Goal: Task Accomplishment & Management: Use online tool/utility

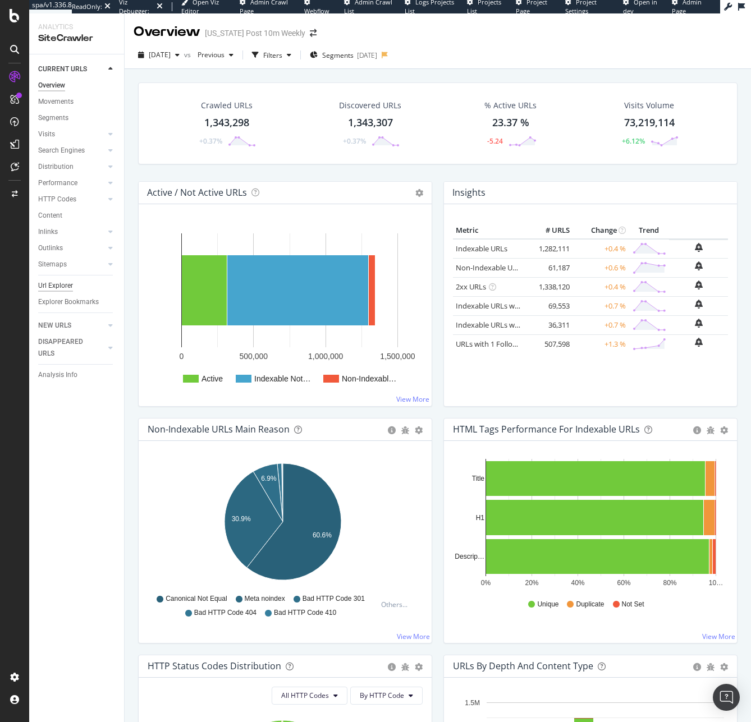
click at [67, 286] on div "Url Explorer" at bounding box center [55, 286] width 35 height 12
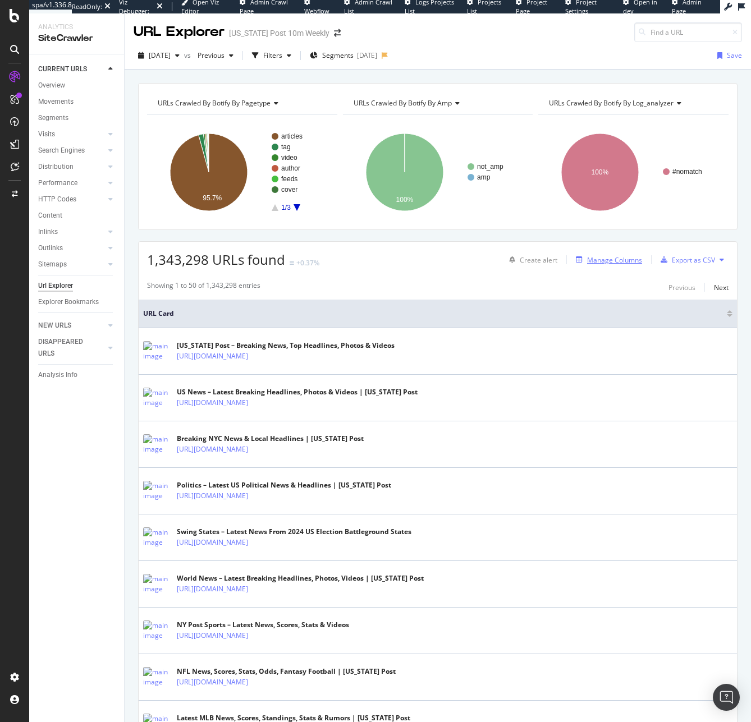
click at [587, 258] on div "Manage Columns" at bounding box center [614, 260] width 55 height 10
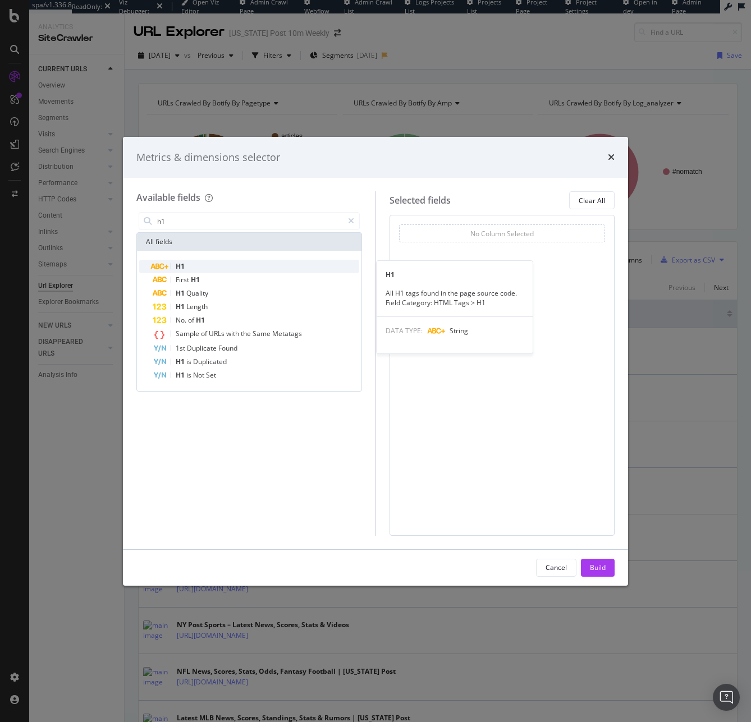
type input "h1"
click at [297, 266] on div "H1" at bounding box center [256, 266] width 206 height 13
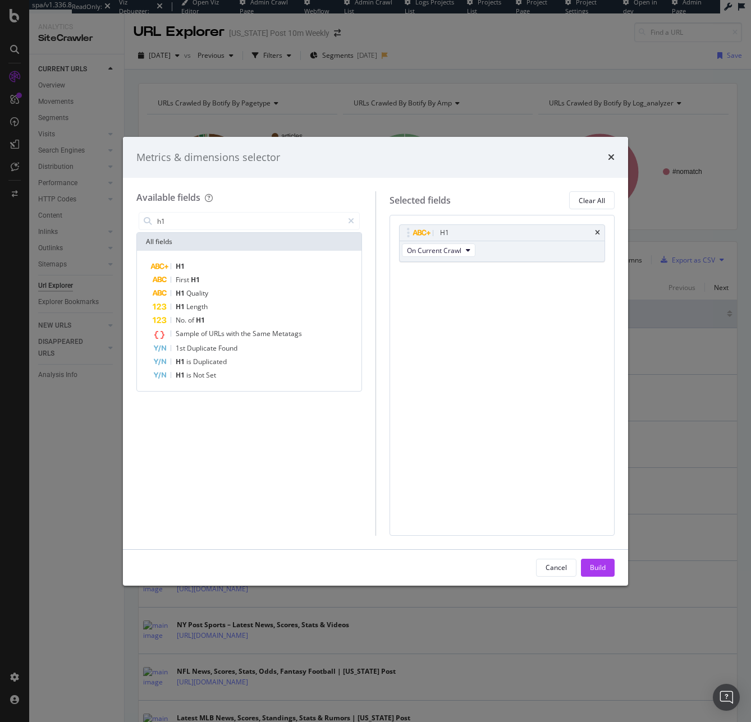
click at [599, 567] on div "Build" at bounding box center [598, 568] width 16 height 10
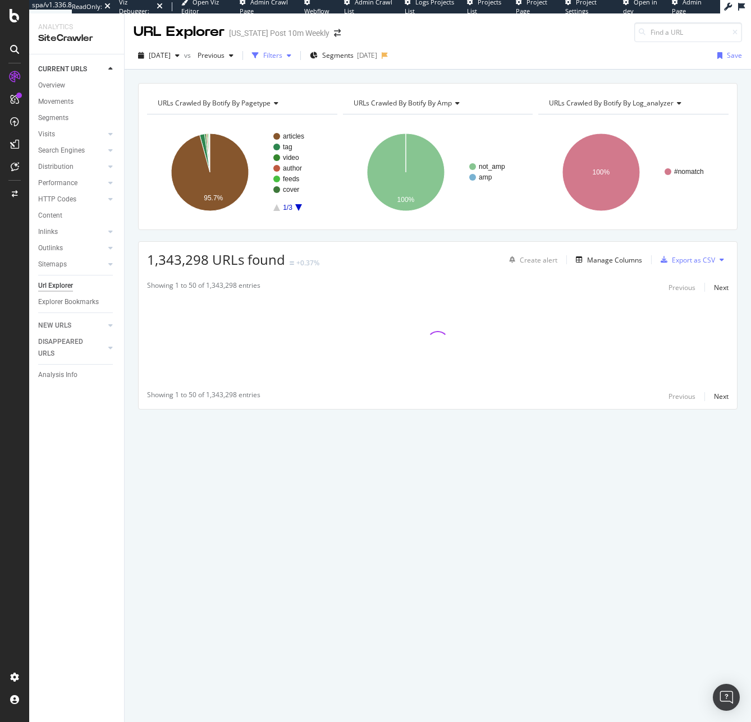
click at [289, 62] on div "Filters" at bounding box center [271, 55] width 48 height 17
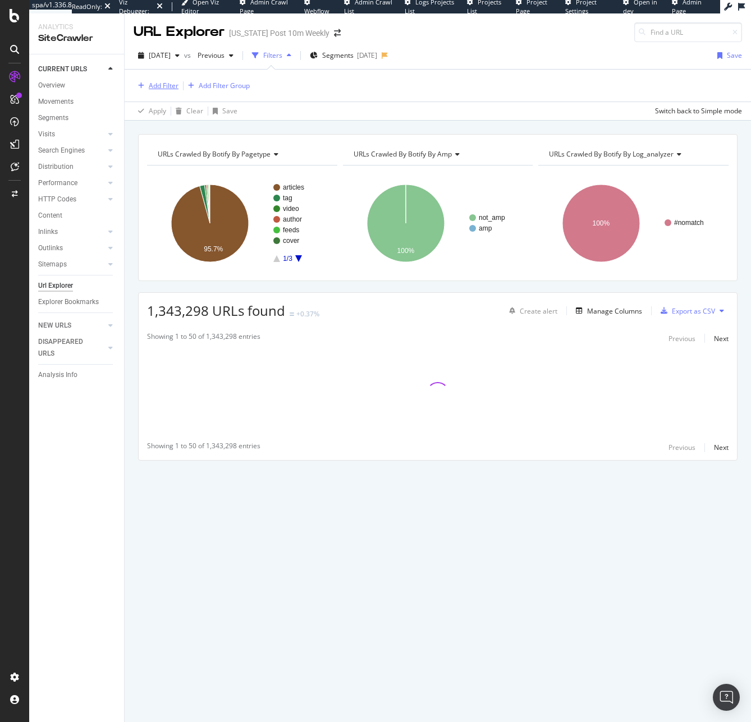
click at [174, 88] on div "Add Filter" at bounding box center [164, 86] width 30 height 10
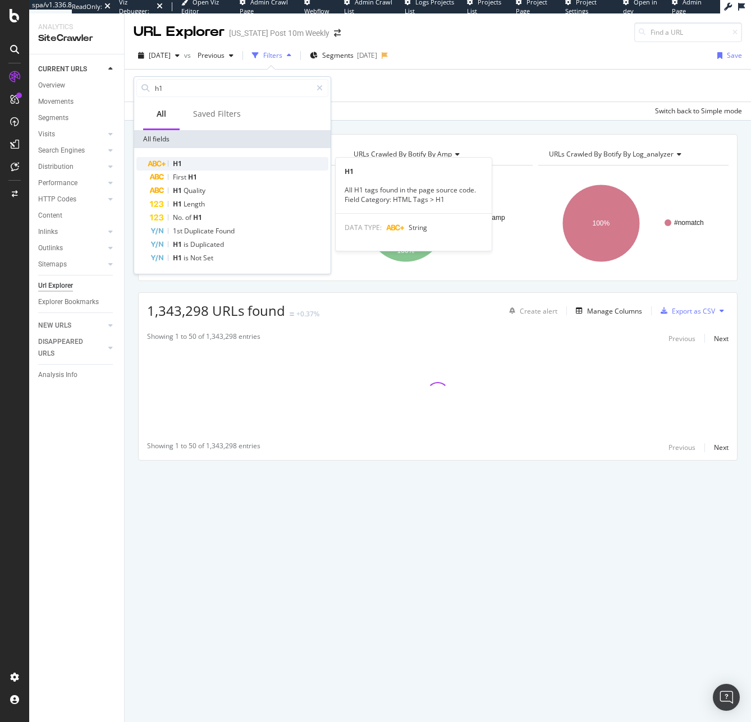
type input "h1"
click at [186, 160] on div "H1" at bounding box center [239, 163] width 178 height 13
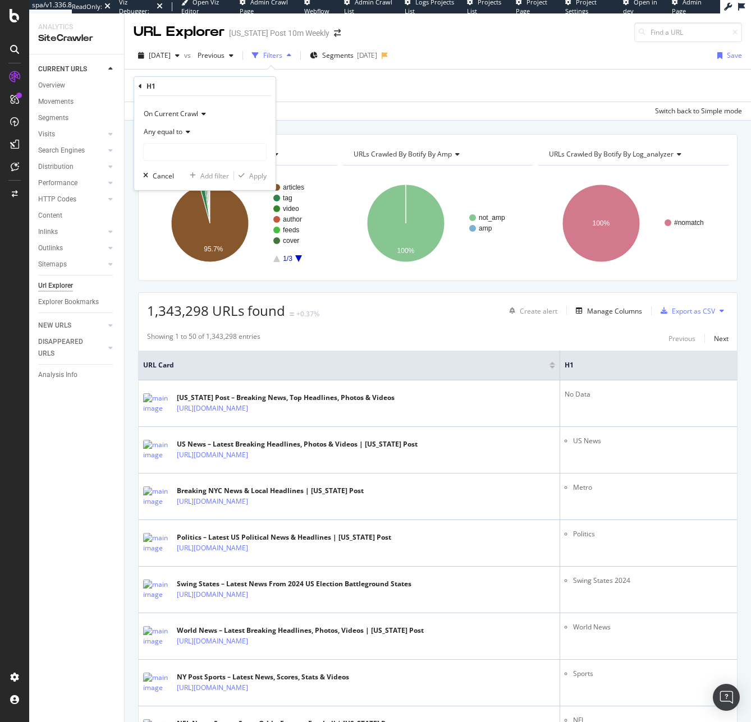
click at [140, 86] on icon at bounding box center [140, 86] width 3 height 7
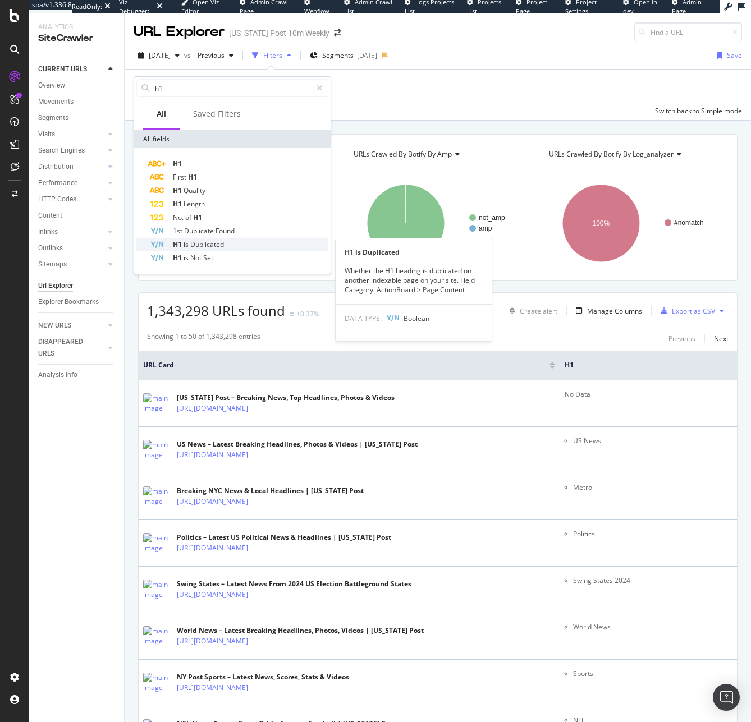
click at [212, 238] on div "H1 is Duplicated" at bounding box center [239, 244] width 178 height 13
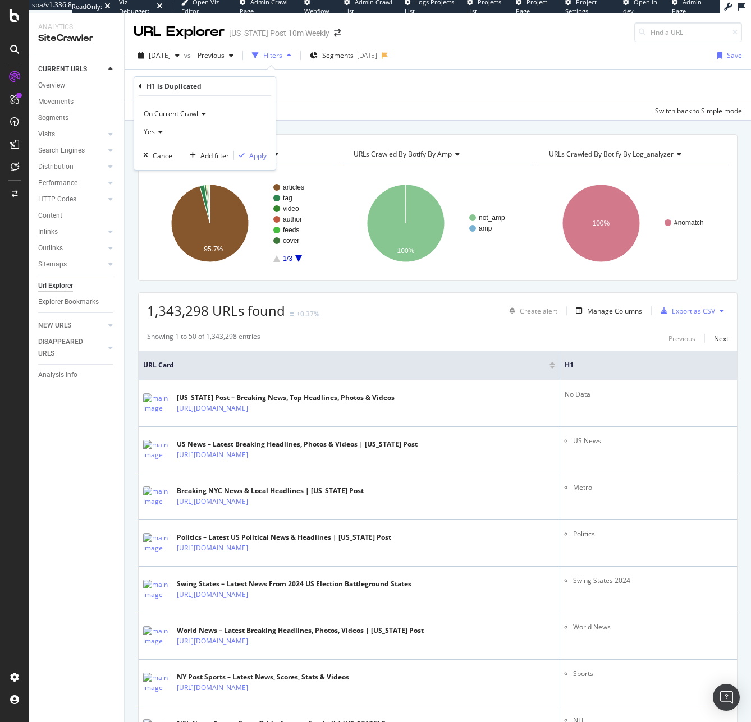
click at [250, 159] on div "Apply" at bounding box center [257, 156] width 17 height 10
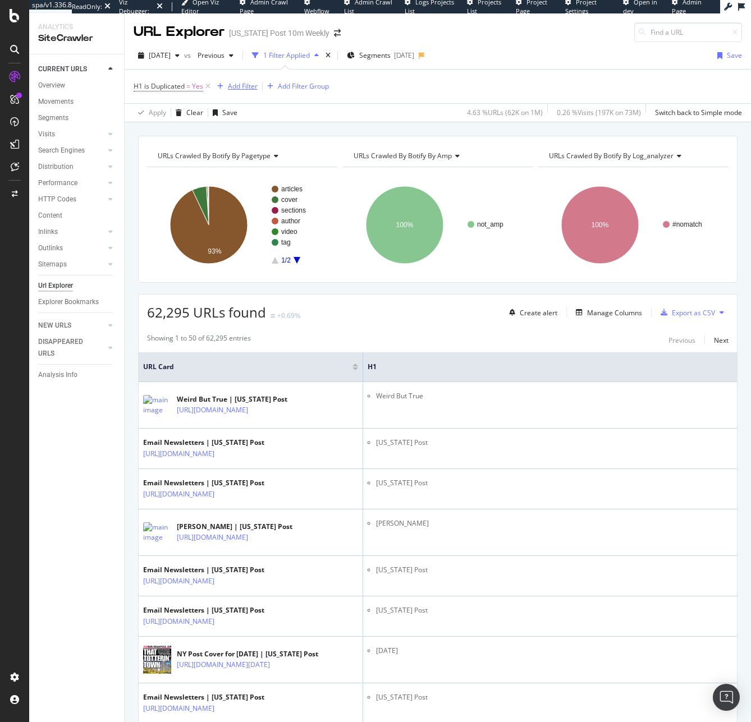
click at [247, 85] on div "Add Filter" at bounding box center [243, 86] width 30 height 10
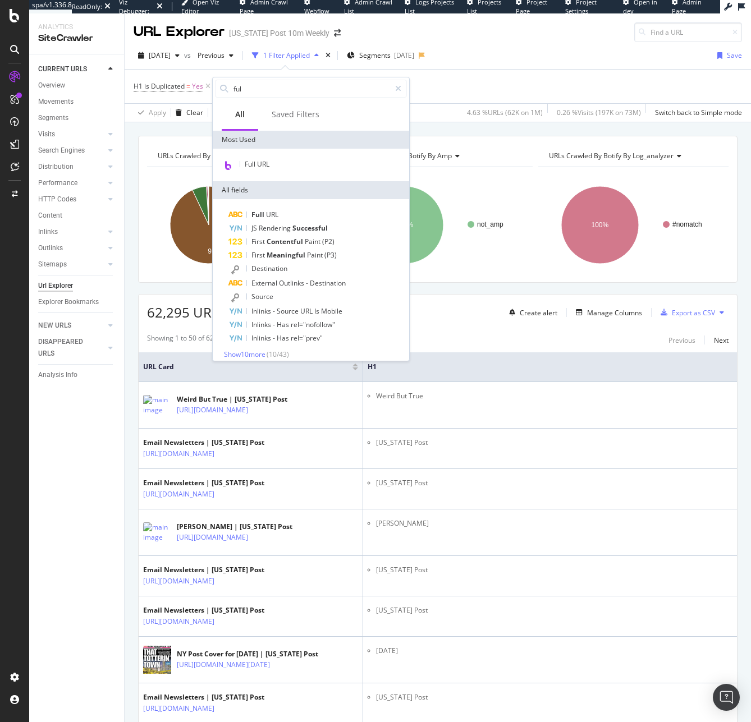
type input "ful"
click at [280, 153] on div "Full URL" at bounding box center [311, 165] width 196 height 33
click at [281, 161] on div "Full URL" at bounding box center [311, 165] width 192 height 15
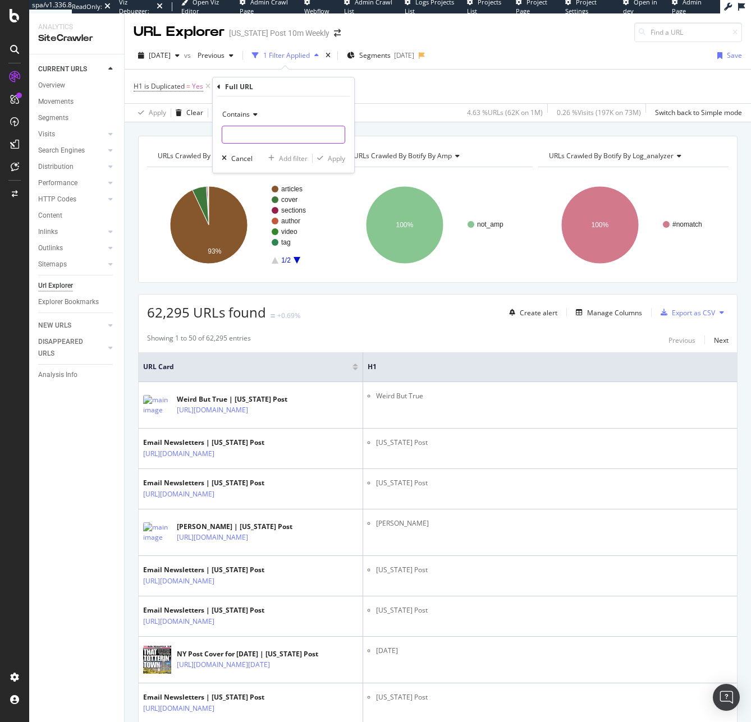
click at [272, 131] on input "text" at bounding box center [283, 135] width 122 height 18
click at [151, 88] on span "H1 is Duplicated" at bounding box center [159, 86] width 51 height 10
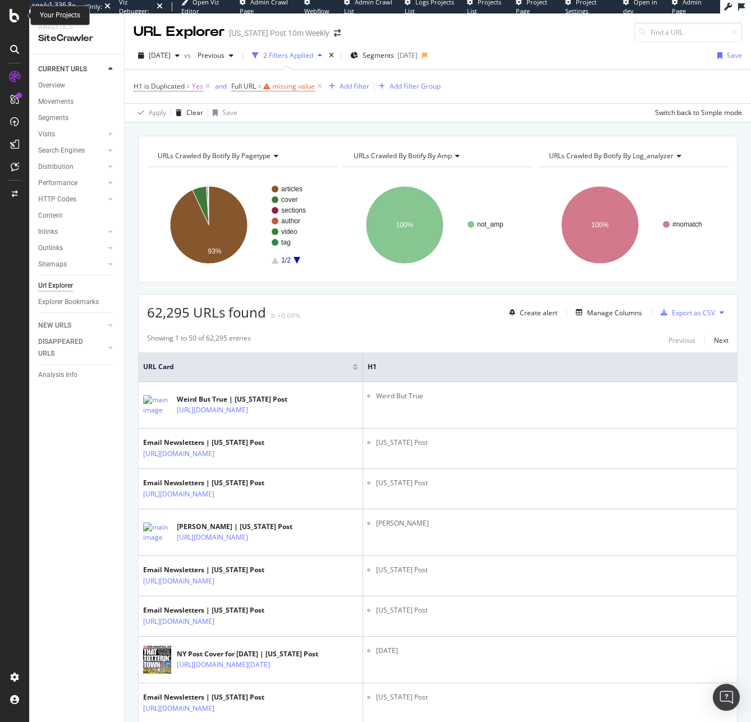
click at [21, 17] on div at bounding box center [14, 15] width 27 height 13
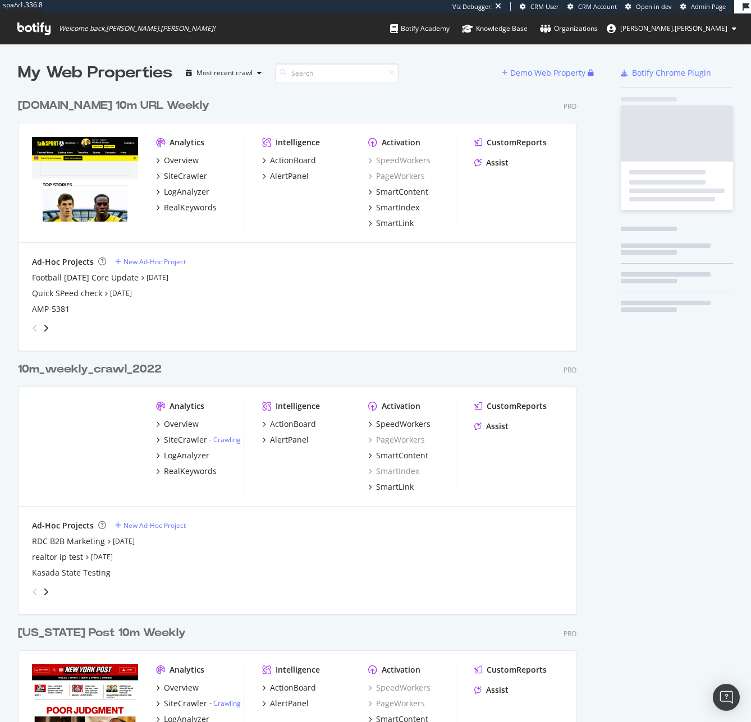
scroll to position [3500, 559]
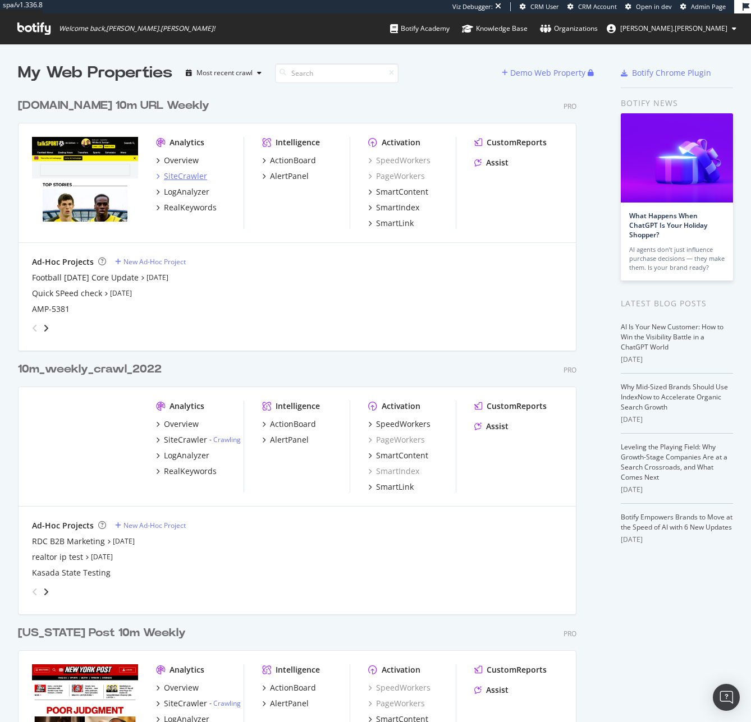
click at [192, 175] on div "SiteCrawler" at bounding box center [185, 176] width 43 height 11
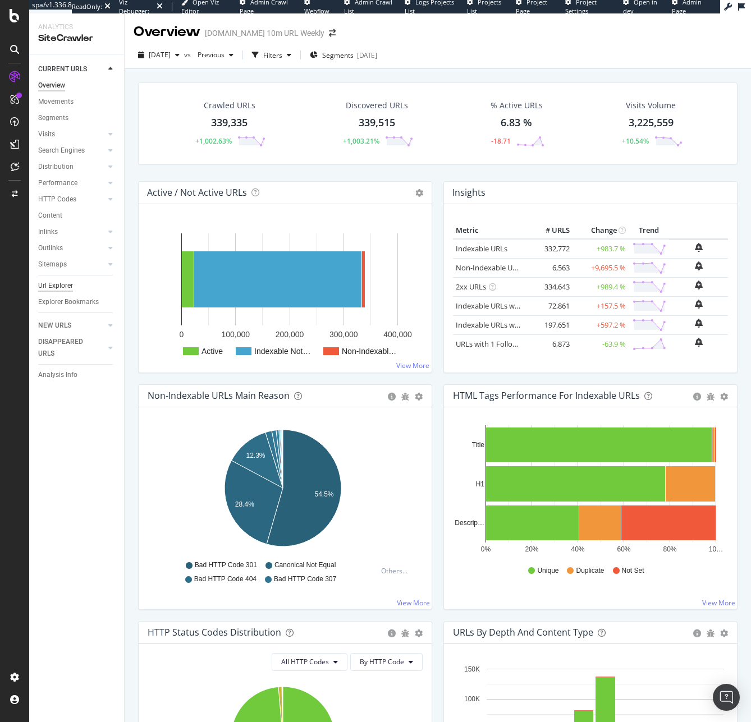
click at [59, 280] on div "Url Explorer" at bounding box center [55, 286] width 35 height 12
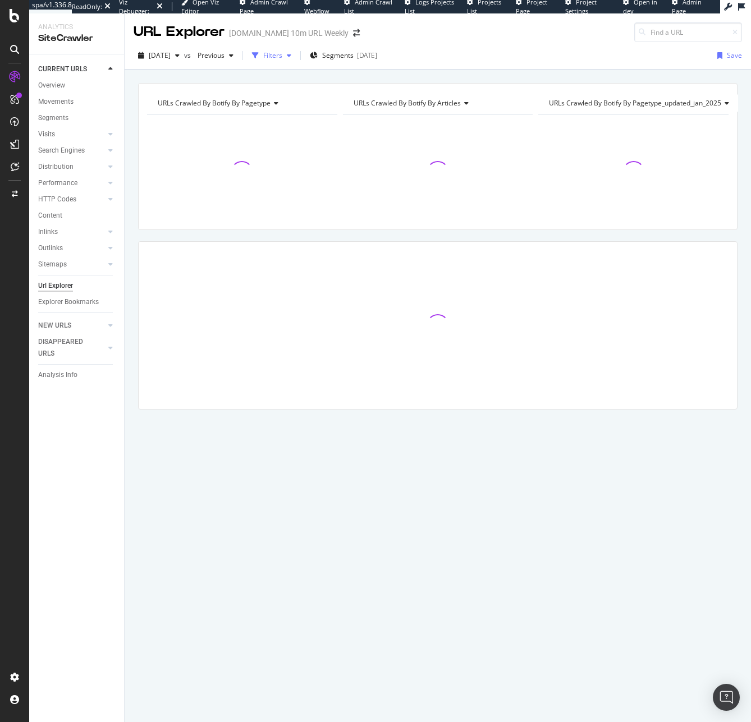
click at [287, 58] on div "Filters" at bounding box center [271, 55] width 48 height 17
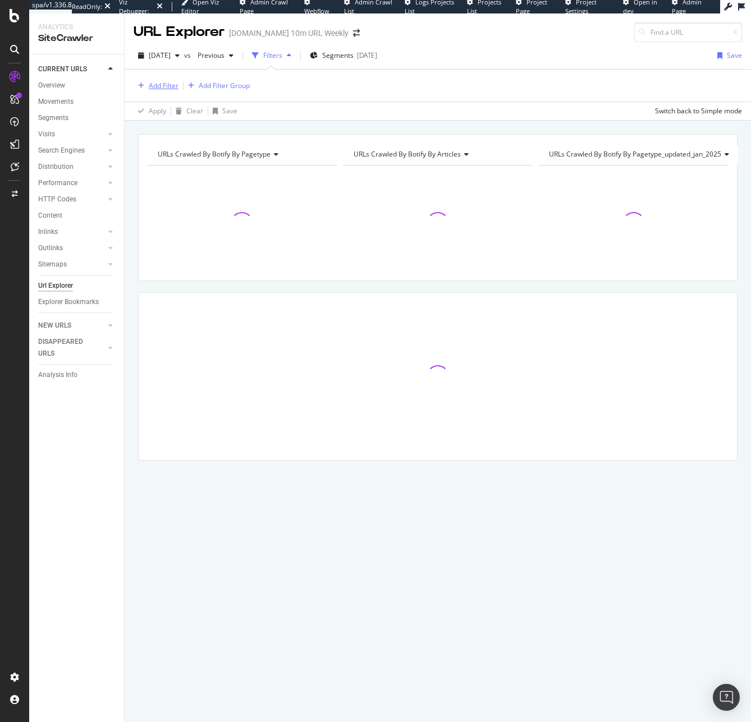
click at [169, 85] on div "Add Filter" at bounding box center [164, 86] width 30 height 10
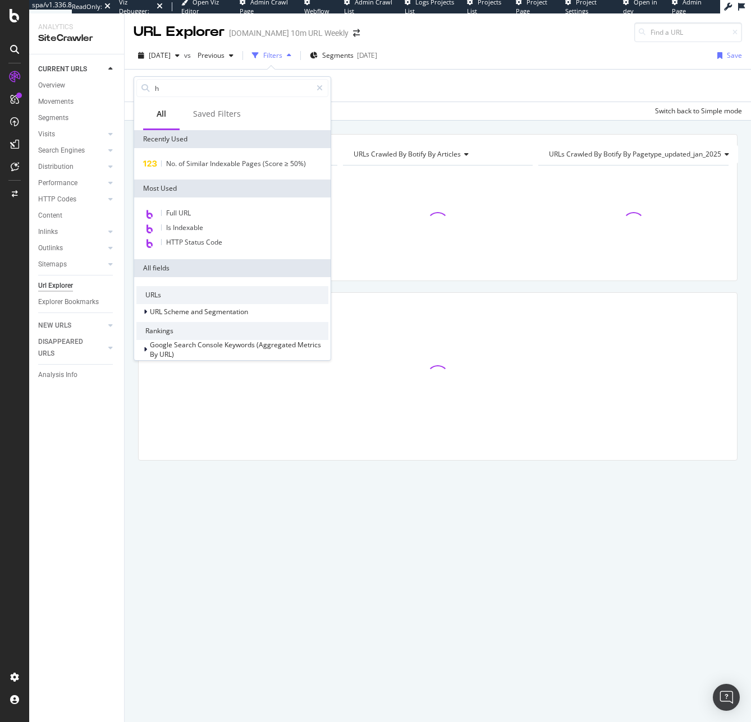
type input "h1"
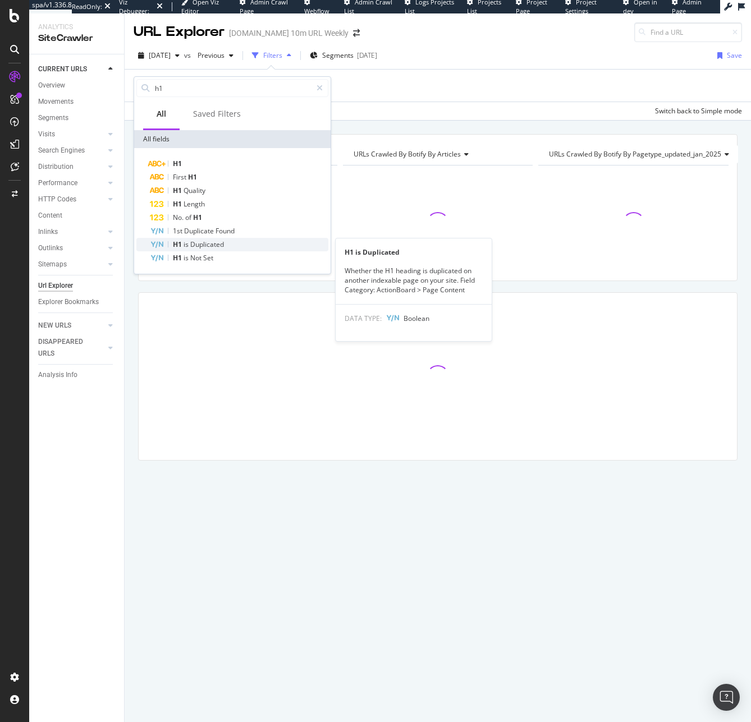
click at [245, 249] on div "H1 is Duplicated" at bounding box center [239, 244] width 178 height 13
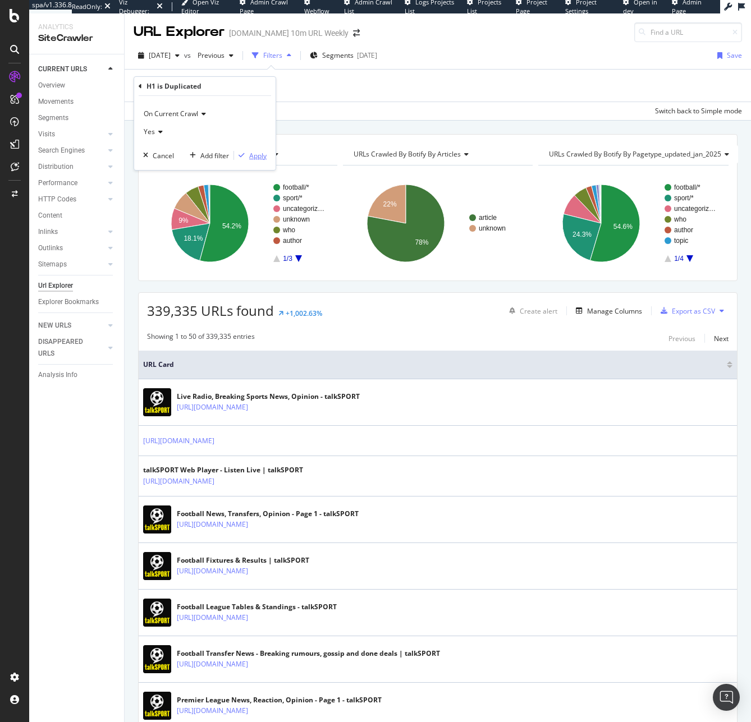
click at [242, 155] on icon "button" at bounding box center [241, 155] width 6 height 7
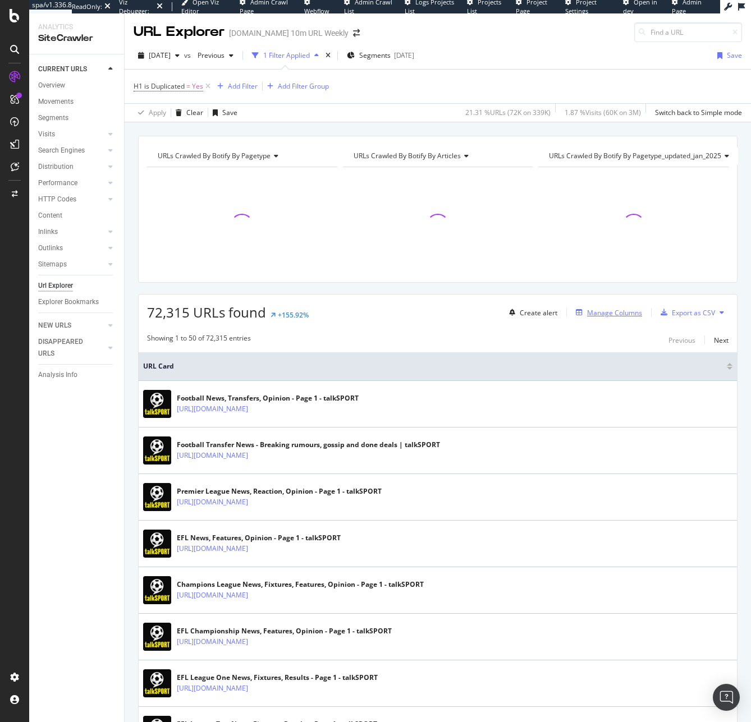
click at [603, 313] on div "Manage Columns" at bounding box center [614, 313] width 55 height 10
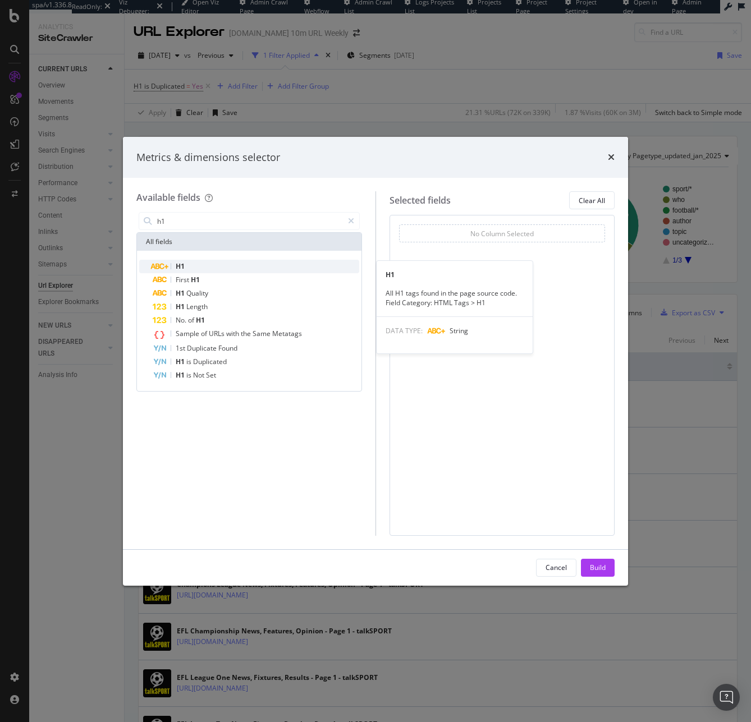
type input "h1"
click at [250, 269] on div "H1" at bounding box center [256, 266] width 206 height 13
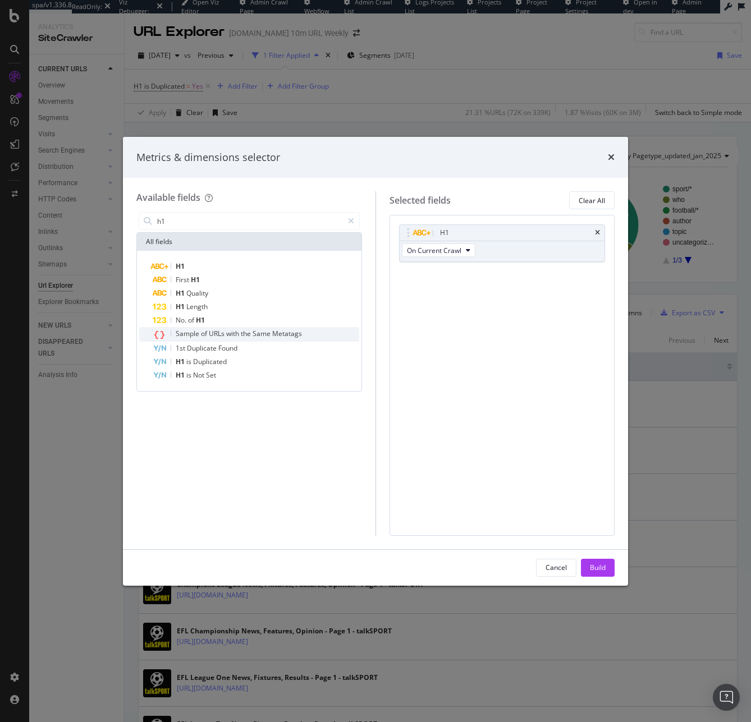
click at [252, 328] on div "Sample of URLs with the Same Metatags" at bounding box center [256, 334] width 206 height 15
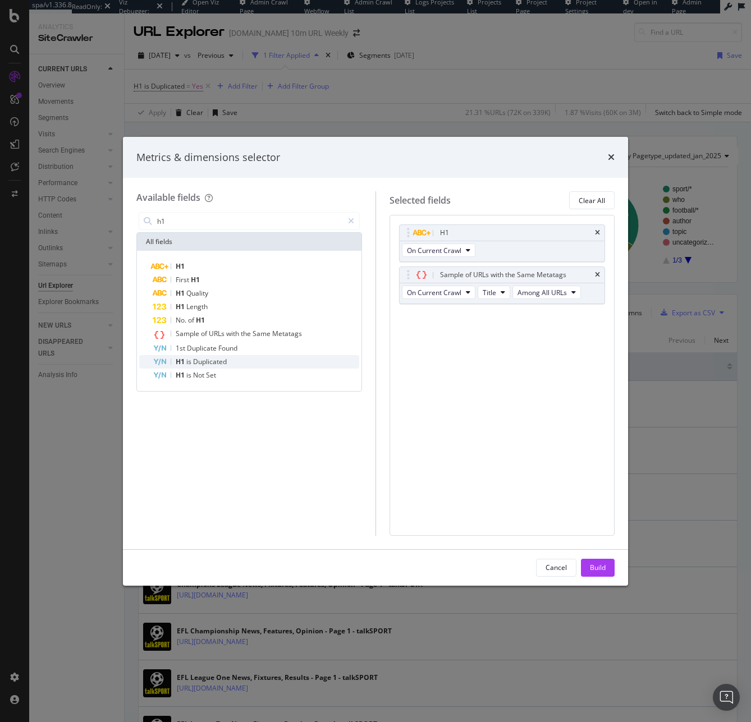
click at [283, 365] on div "H1 is Duplicated" at bounding box center [256, 361] width 206 height 13
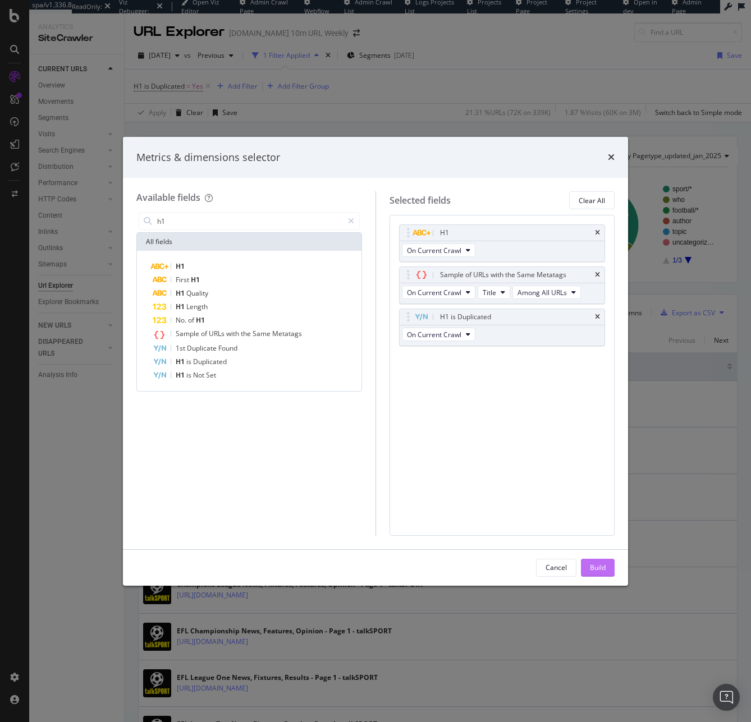
click at [596, 566] on div "Build" at bounding box center [598, 568] width 16 height 10
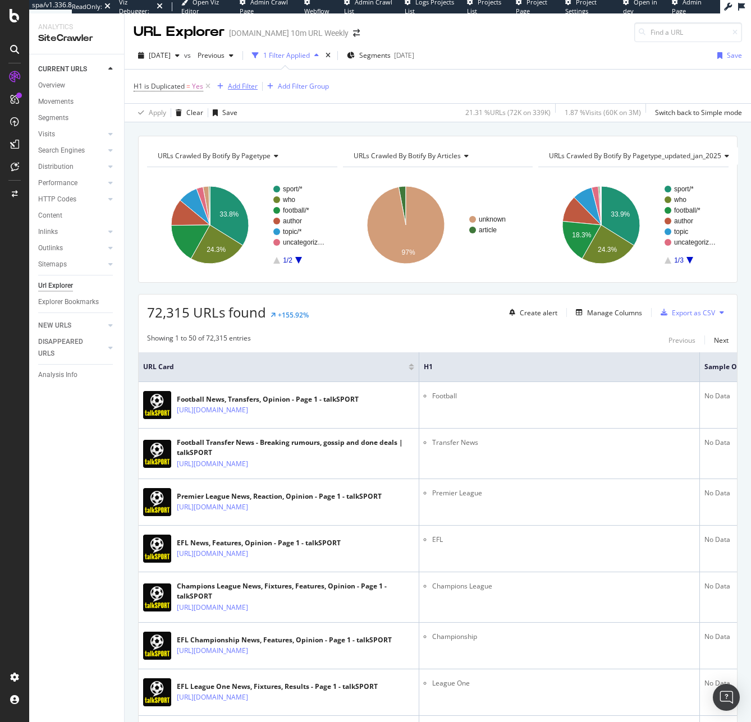
click at [240, 84] on div "Add Filter" at bounding box center [243, 86] width 30 height 10
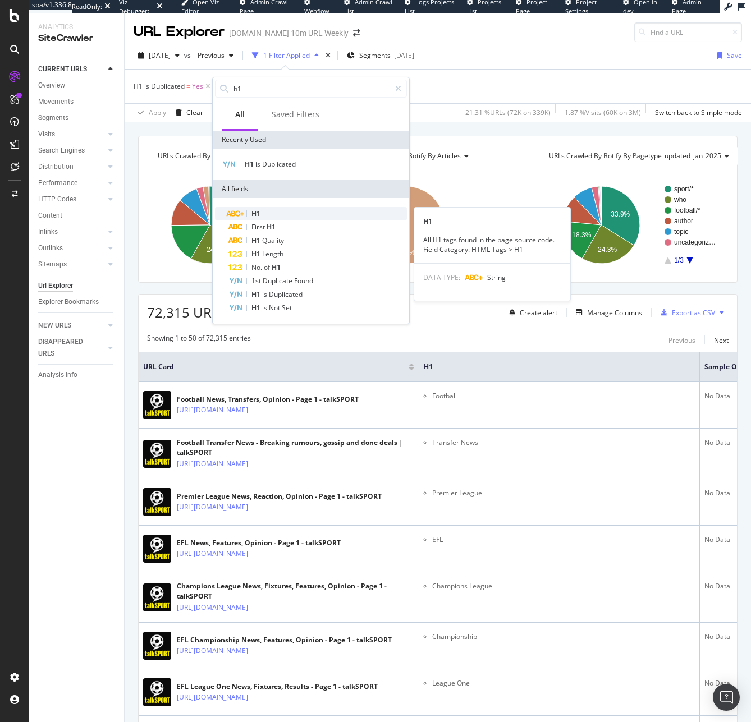
click at [270, 216] on div "H1" at bounding box center [317, 213] width 178 height 13
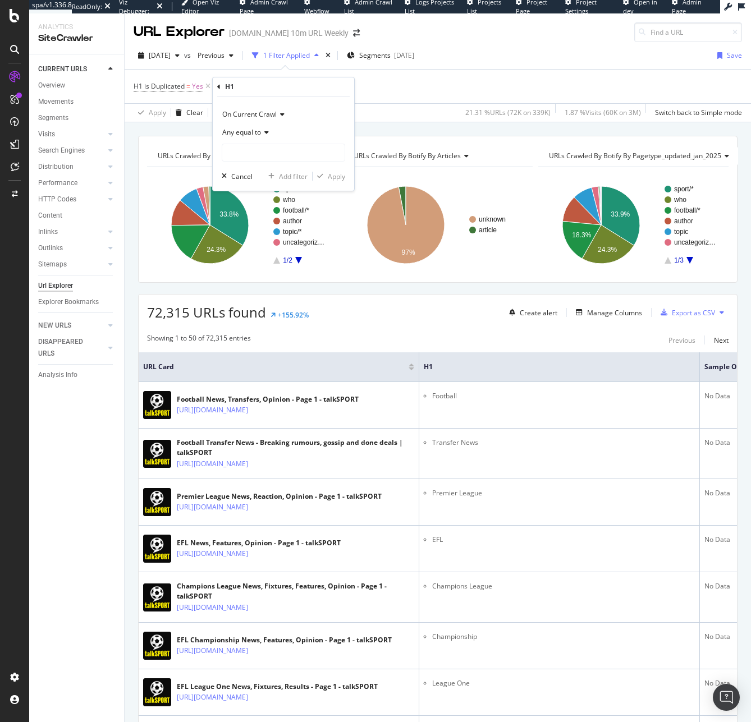
click at [253, 138] on div "Any equal to" at bounding box center [283, 132] width 123 height 18
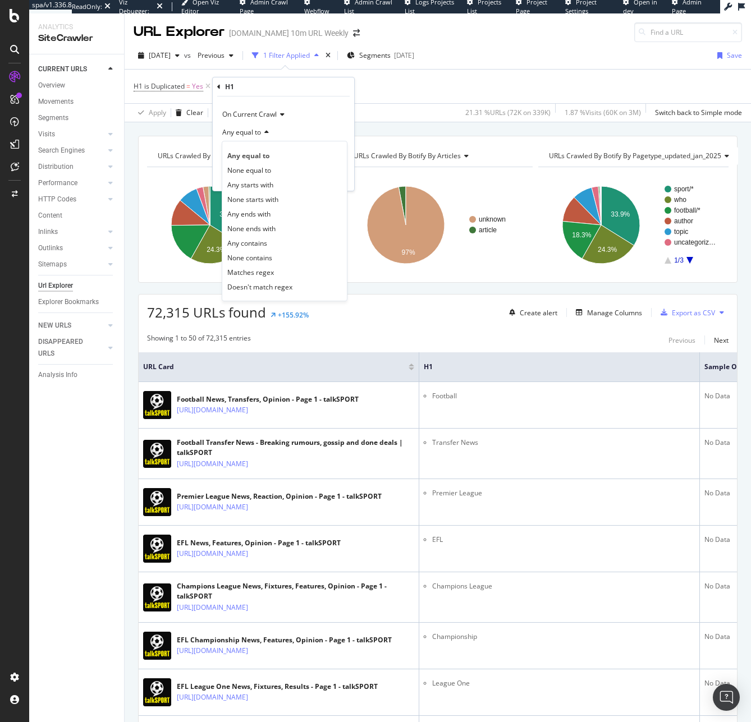
click at [281, 123] on div "Any equal to" at bounding box center [283, 132] width 123 height 18
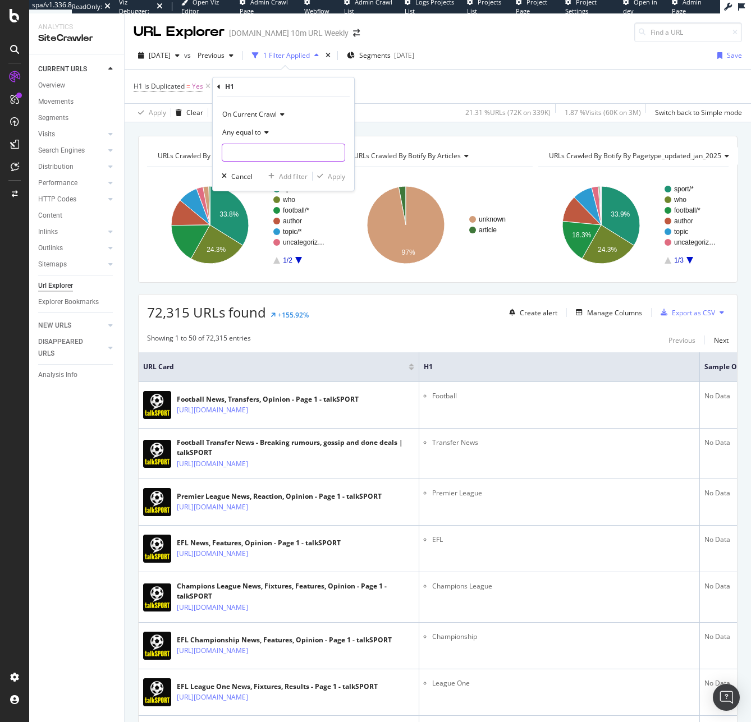
click at [274, 151] on input "text" at bounding box center [283, 153] width 122 height 18
type input "Help"
click at [252, 133] on span "Any equal to" at bounding box center [241, 132] width 39 height 10
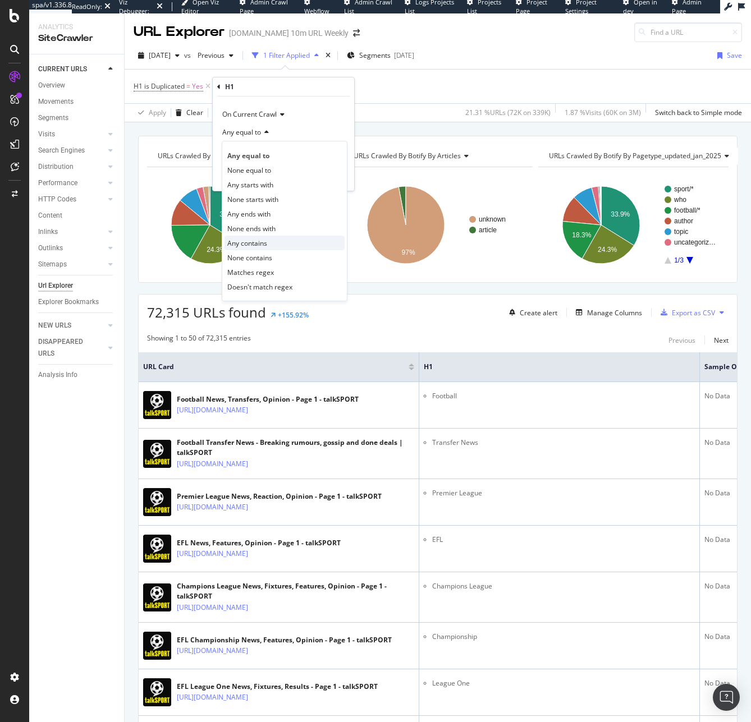
click at [279, 248] on div "Any contains" at bounding box center [284, 243] width 120 height 15
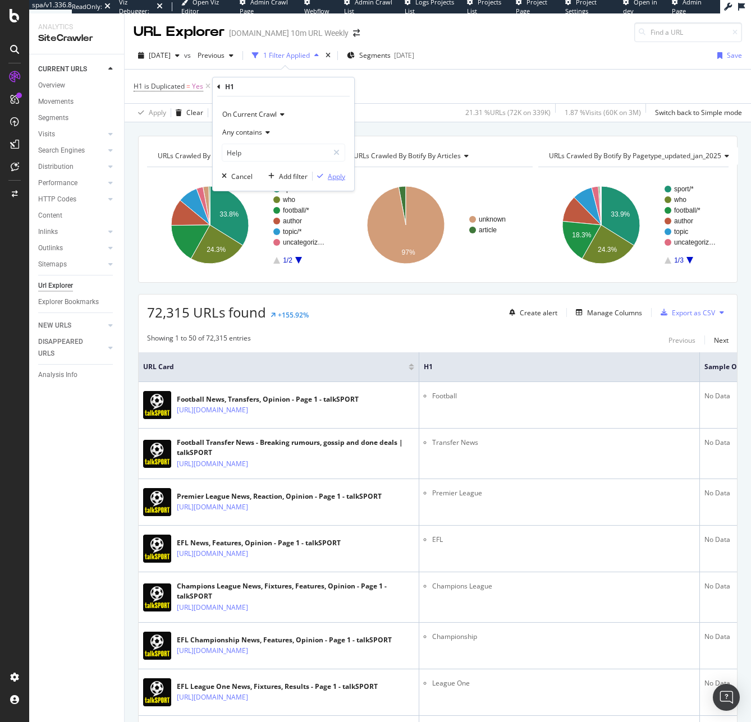
click at [319, 178] on icon "button" at bounding box center [320, 176] width 6 height 7
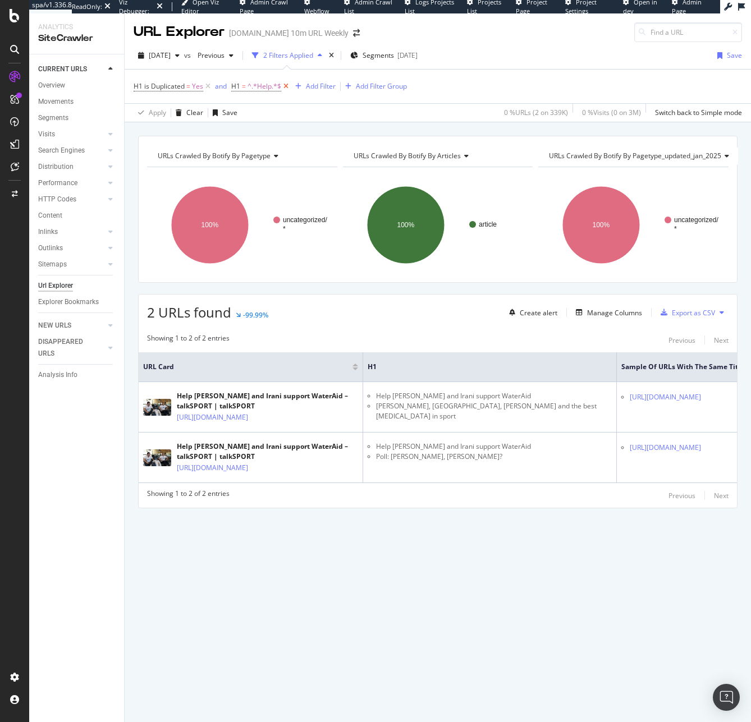
click at [288, 86] on icon at bounding box center [286, 86] width 10 height 11
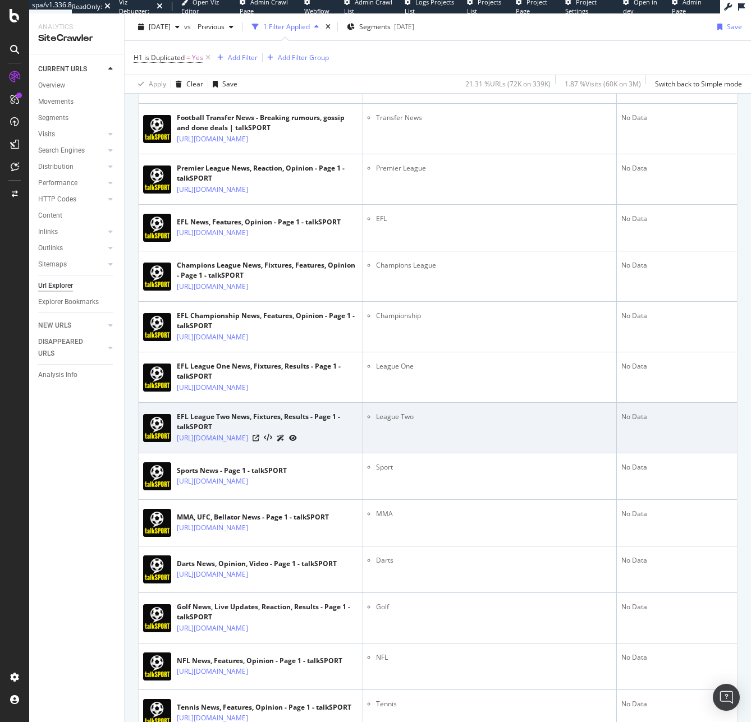
scroll to position [441, 0]
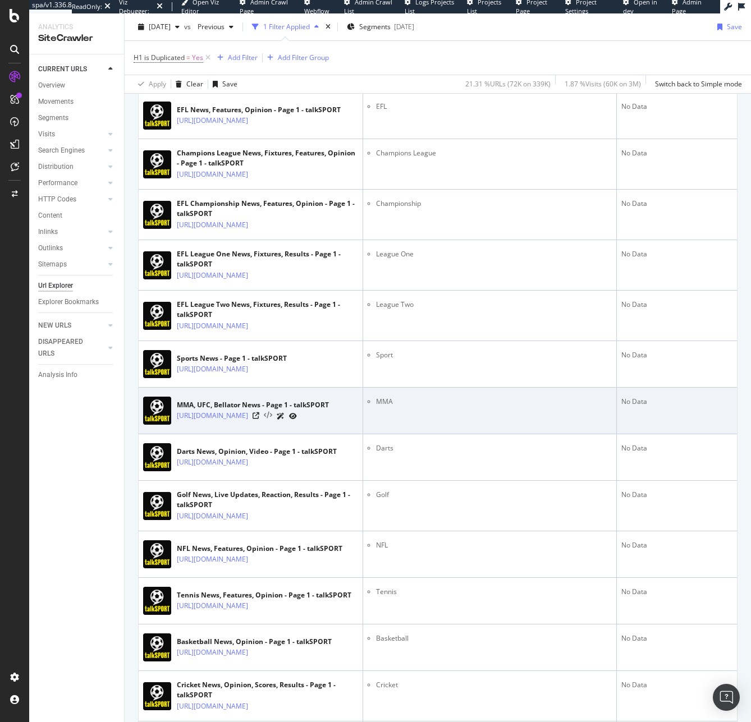
click at [272, 420] on icon at bounding box center [268, 416] width 8 height 8
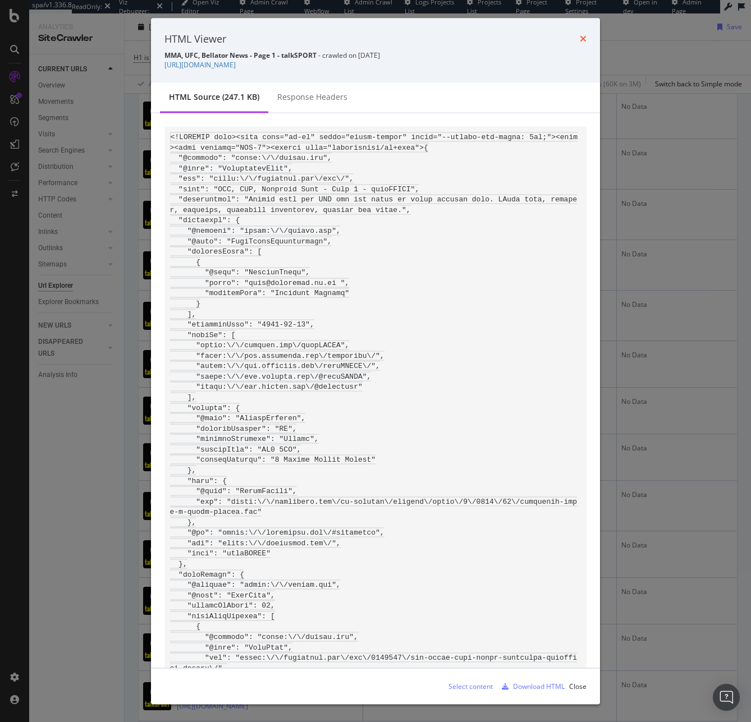
click at [581, 39] on icon "times" at bounding box center [583, 38] width 7 height 9
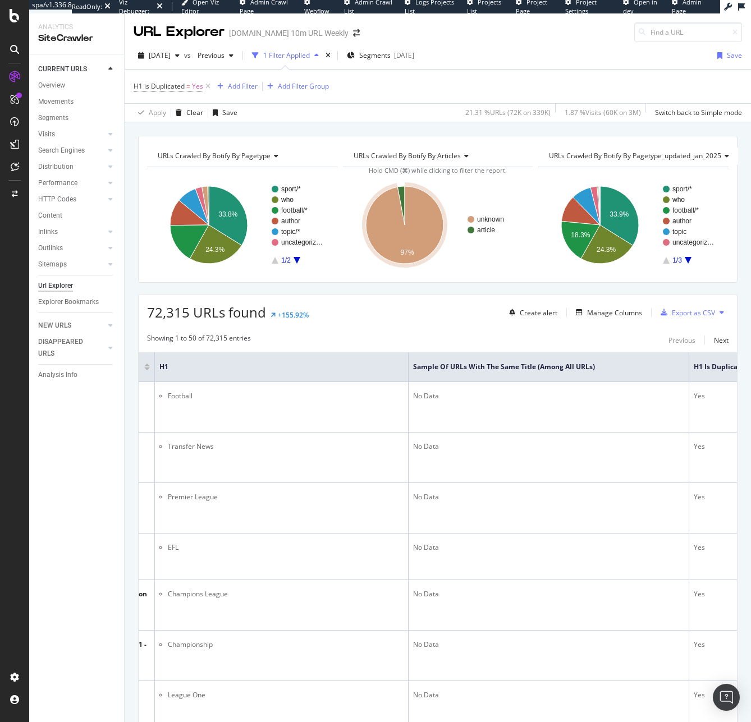
scroll to position [0, 0]
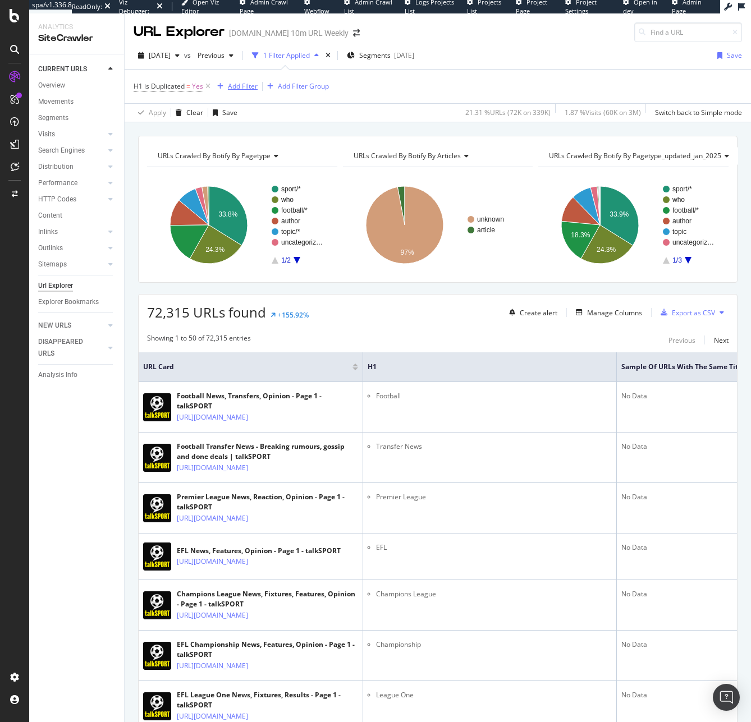
click at [236, 82] on div "Add Filter" at bounding box center [243, 86] width 30 height 10
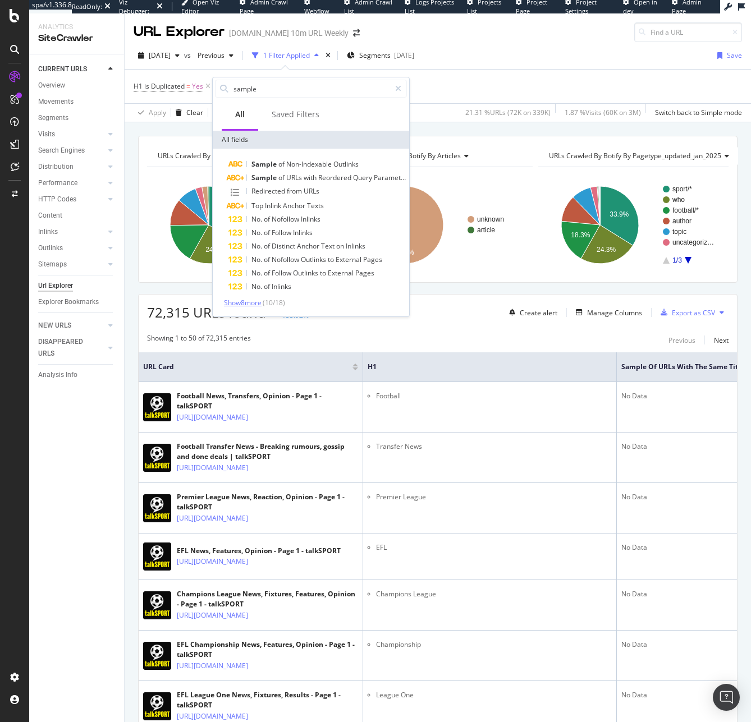
click at [260, 300] on span "Show 8 more" at bounding box center [243, 303] width 38 height 10
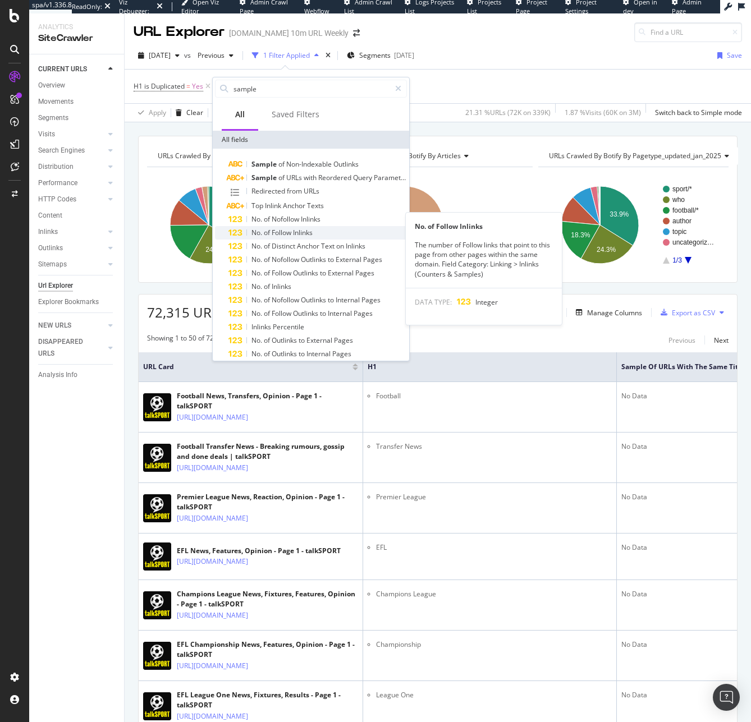
scroll to position [49, 0]
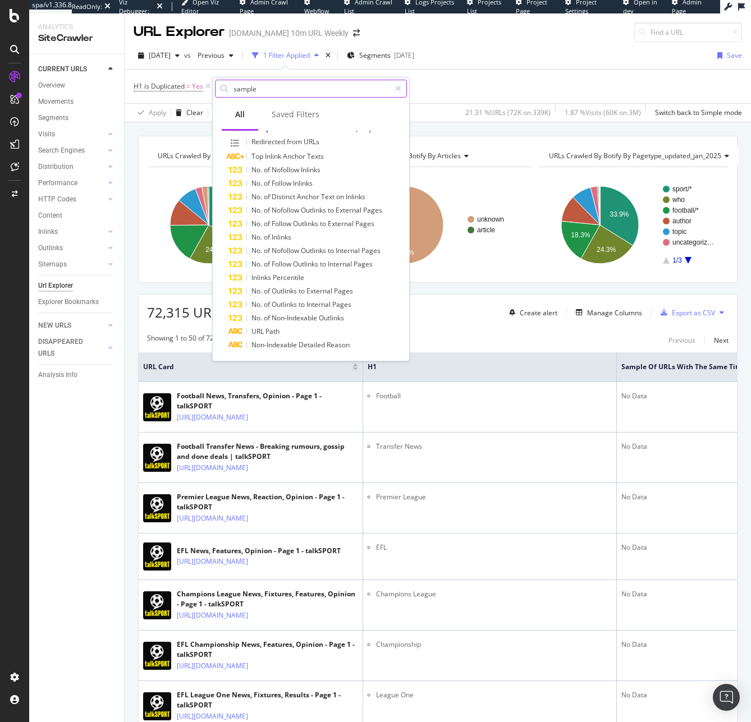
click at [267, 83] on input "sample" at bounding box center [311, 88] width 158 height 17
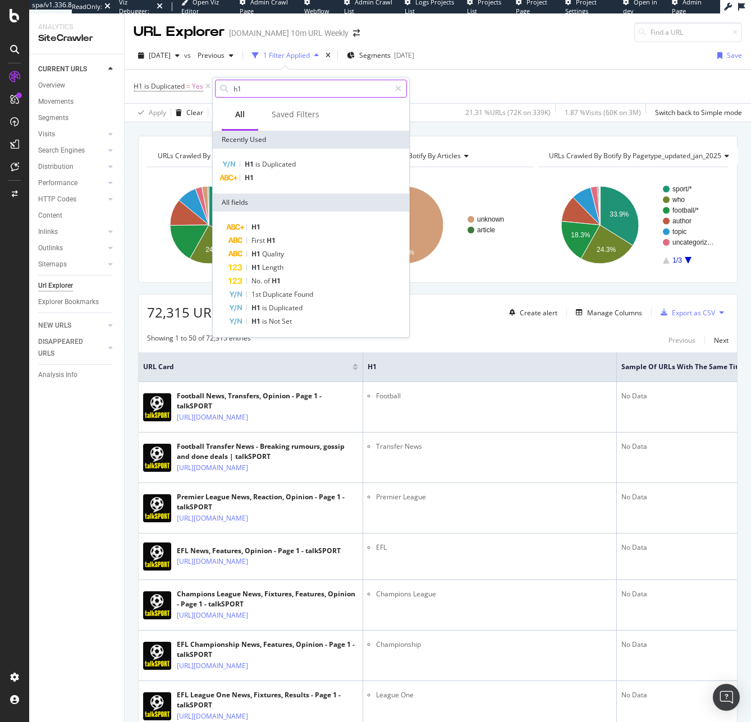
click at [267, 92] on input "h1" at bounding box center [311, 88] width 158 height 17
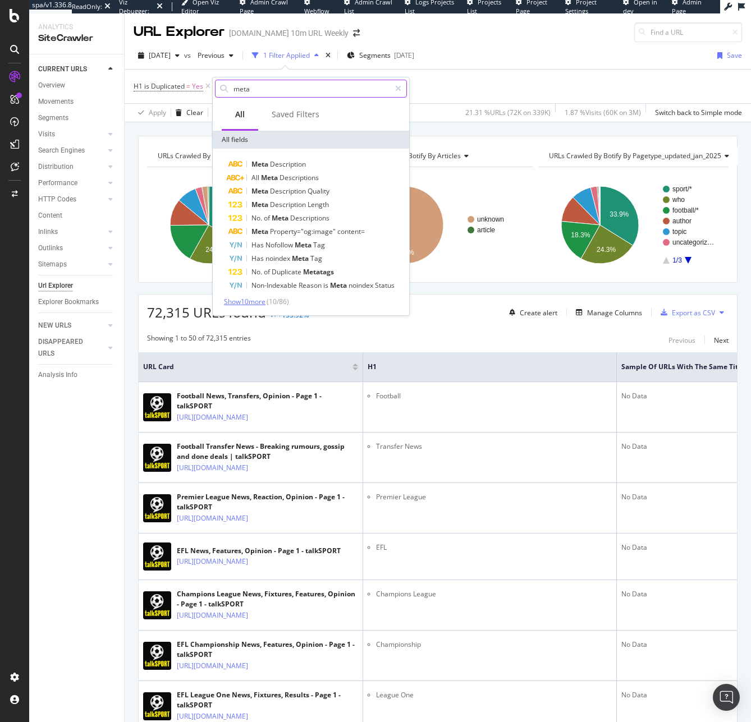
type input "meta"
click at [263, 300] on span "Show 10 more" at bounding box center [245, 302] width 42 height 10
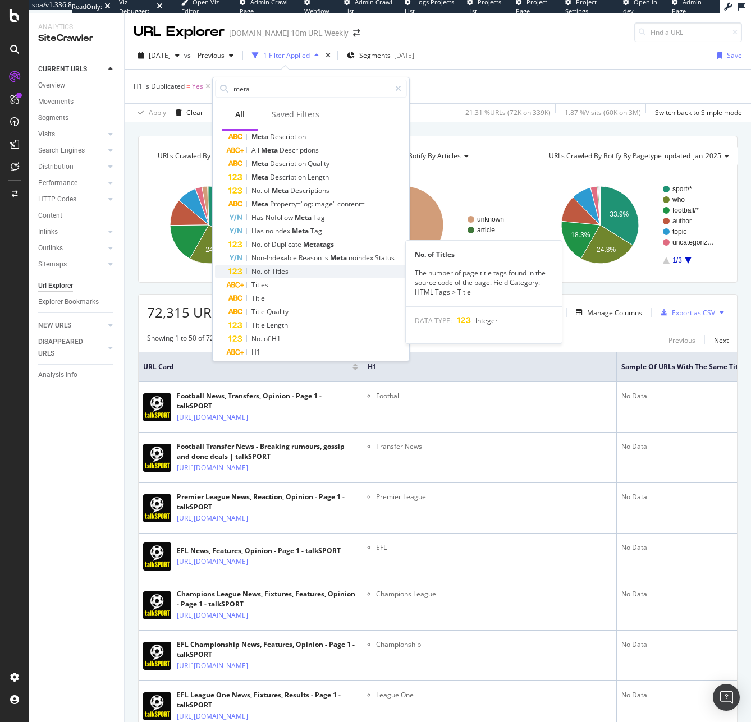
scroll to position [89, 0]
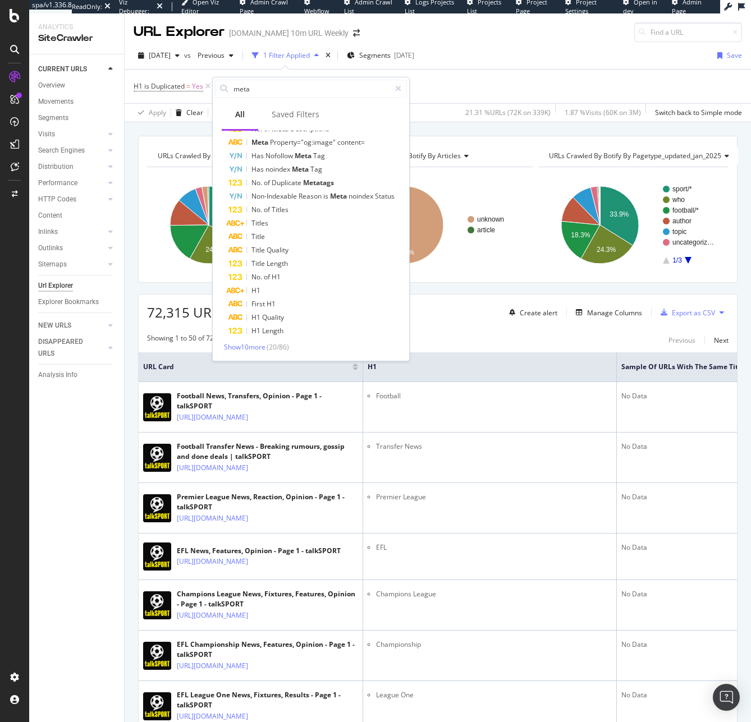
click at [637, 355] on th "Sample of URLs with the Same Title (Among All URLs)" at bounding box center [757, 367] width 281 height 30
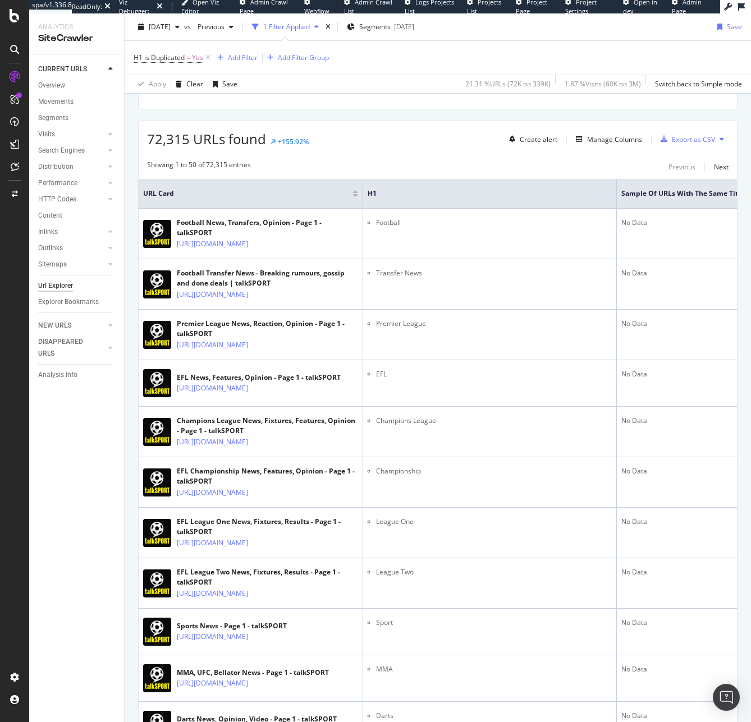
scroll to position [0, 0]
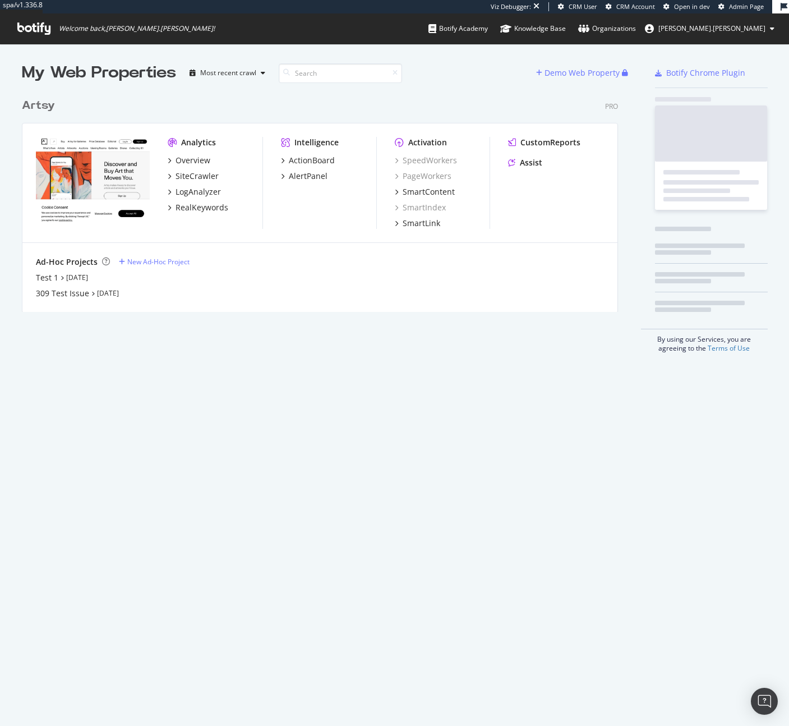
scroll to position [219, 597]
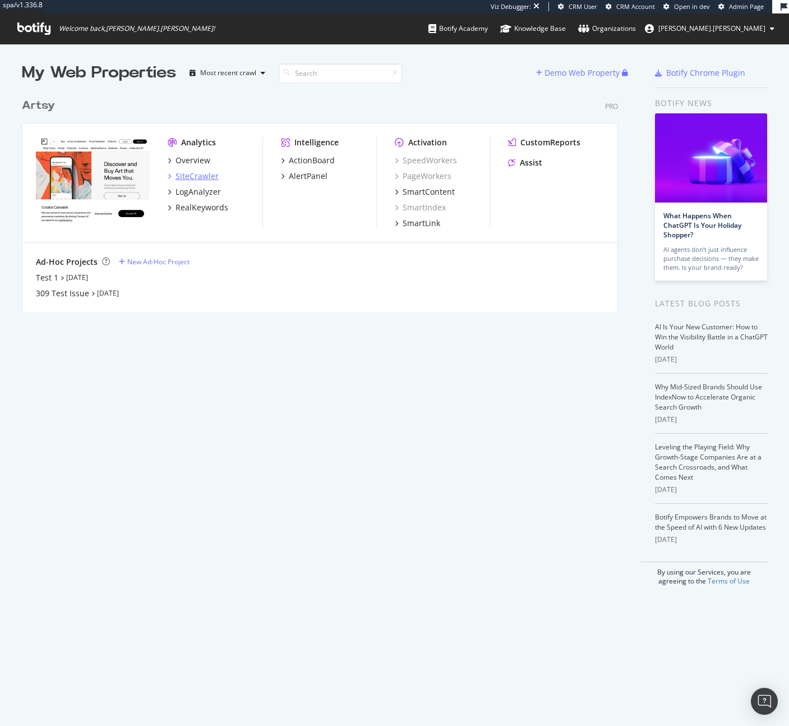
click at [183, 180] on div "SiteCrawler" at bounding box center [196, 176] width 43 height 11
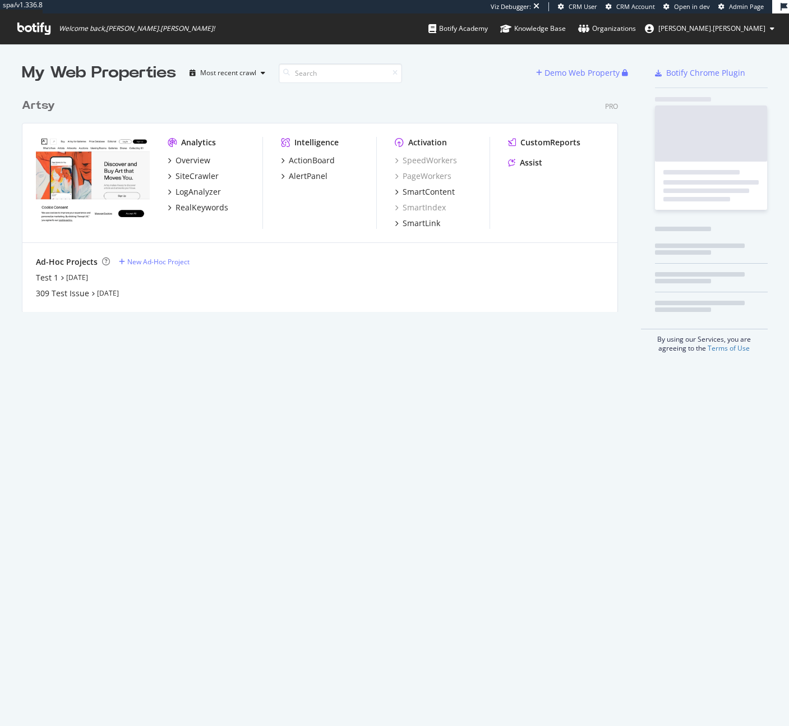
scroll to position [219, 597]
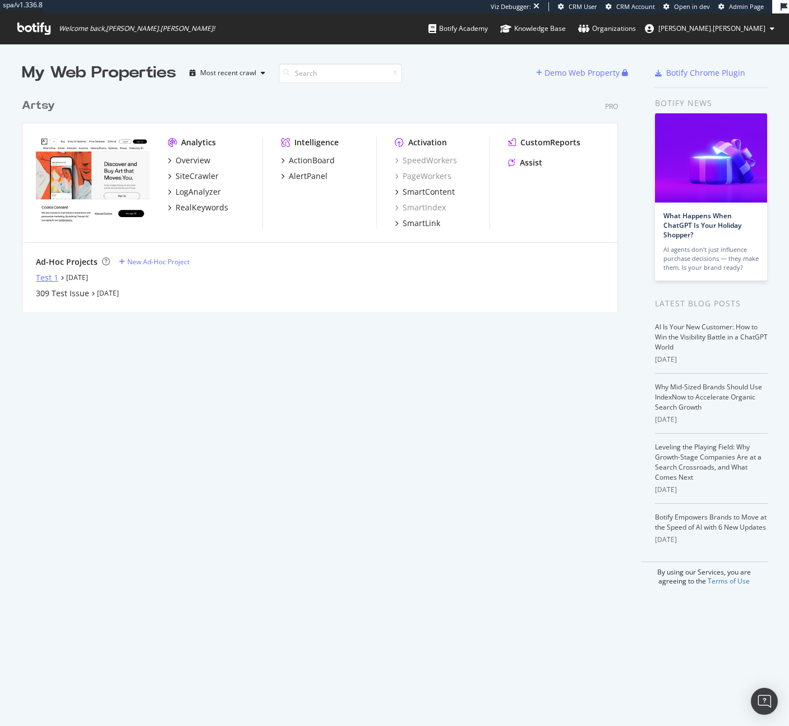
click at [52, 277] on div "Test 1" at bounding box center [47, 277] width 22 height 11
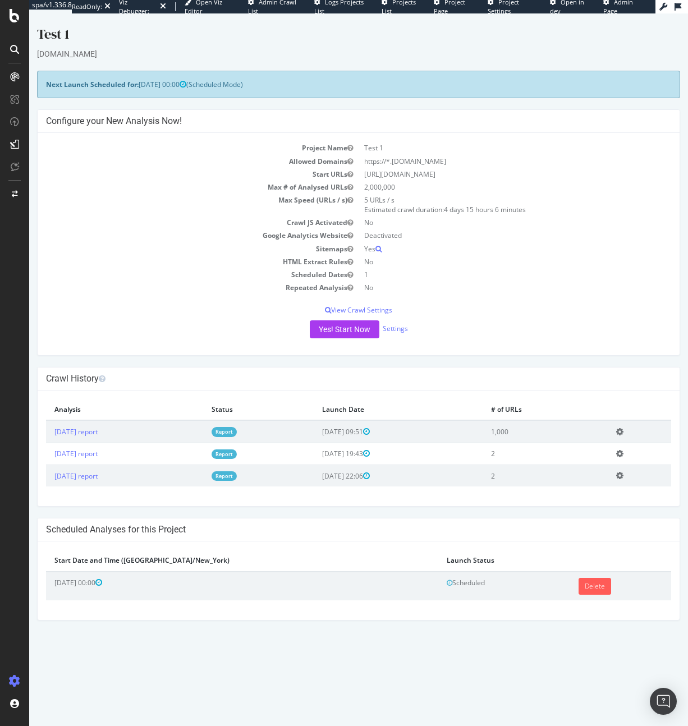
click at [687, 580] on div "Test 1 artnet.com × × Next Launch Scheduled for: 2025-08-22 00:00 (Scheduled Mo…" at bounding box center [358, 323] width 659 height 596
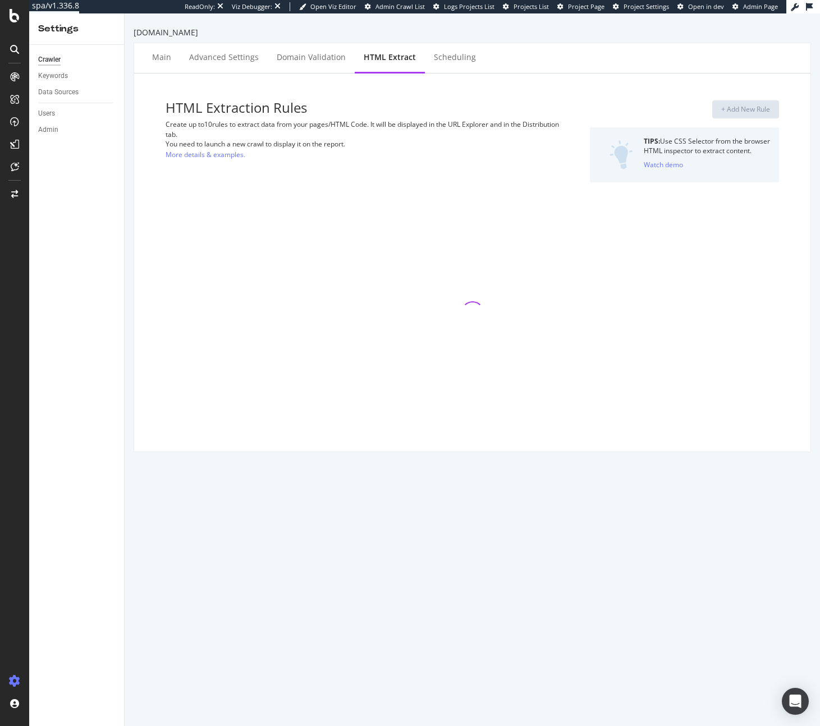
select select "exist"
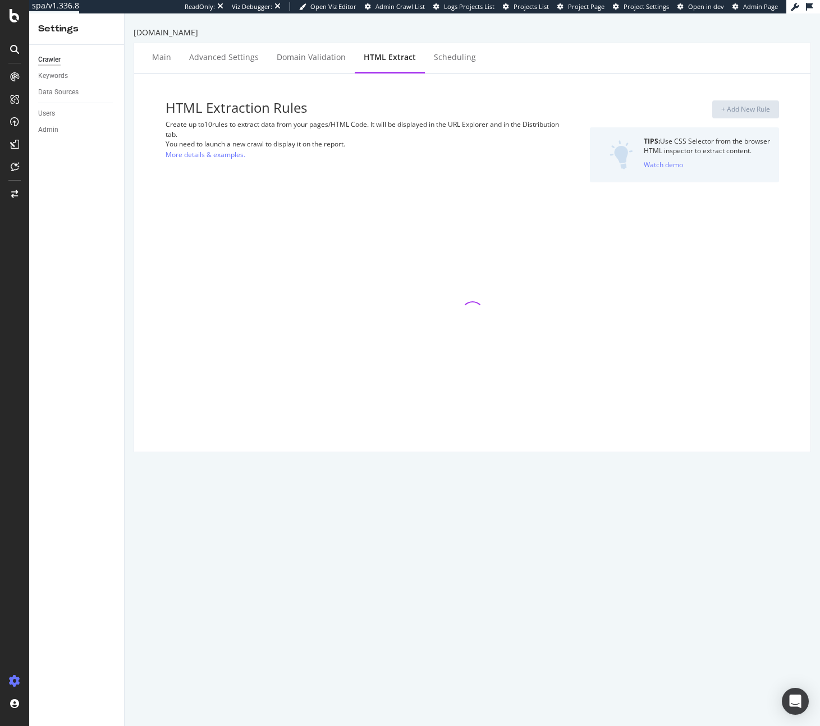
select select "exist"
select select "list"
select select "count"
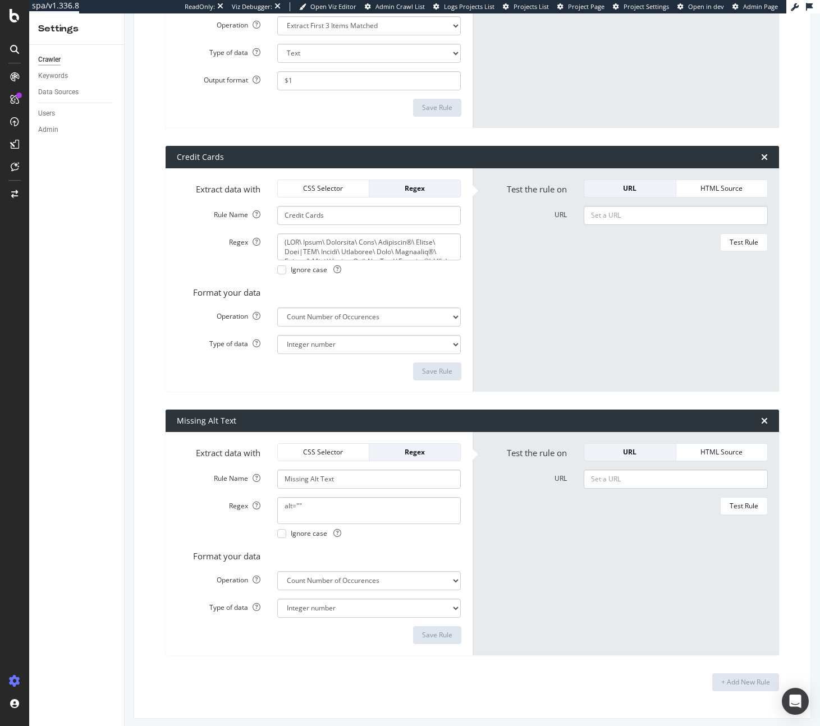
scroll to position [2234, 0]
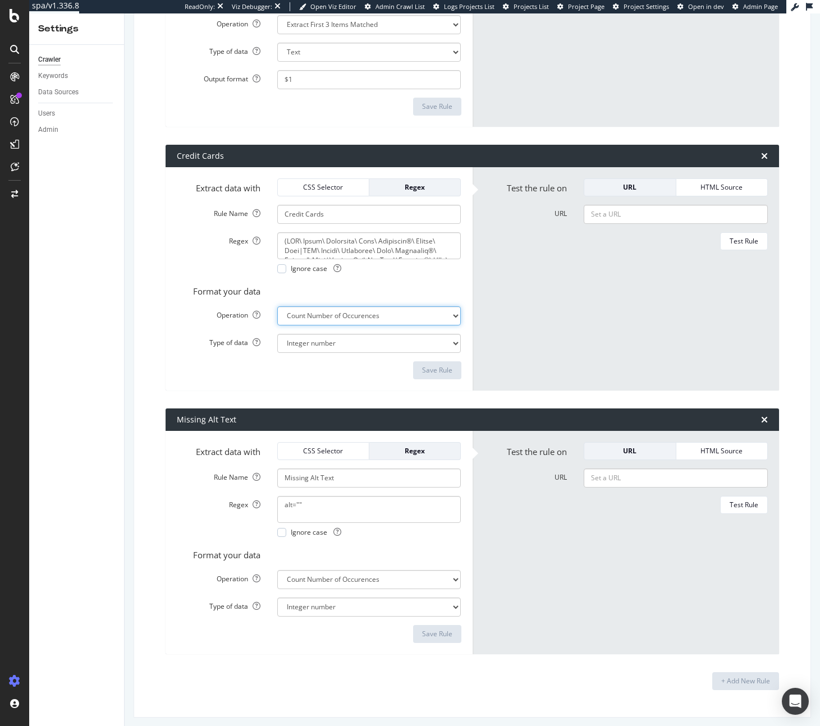
select select "list"
select select "s"
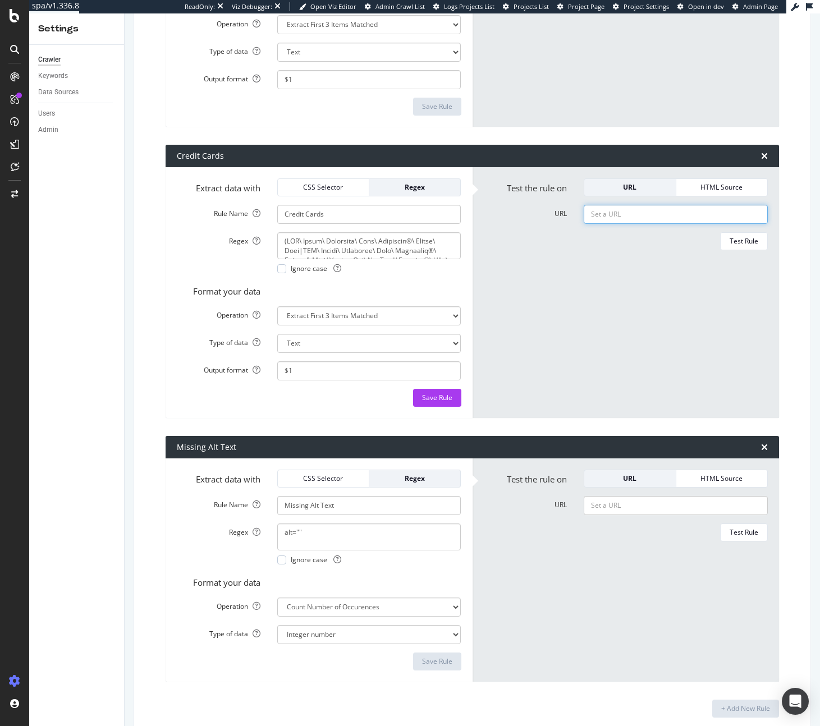
paste input "https://www.cnbc.com/select/best-travel-credit-cards/"
type input "https://www.cnbc.com/select/best-travel-credit-cards/"
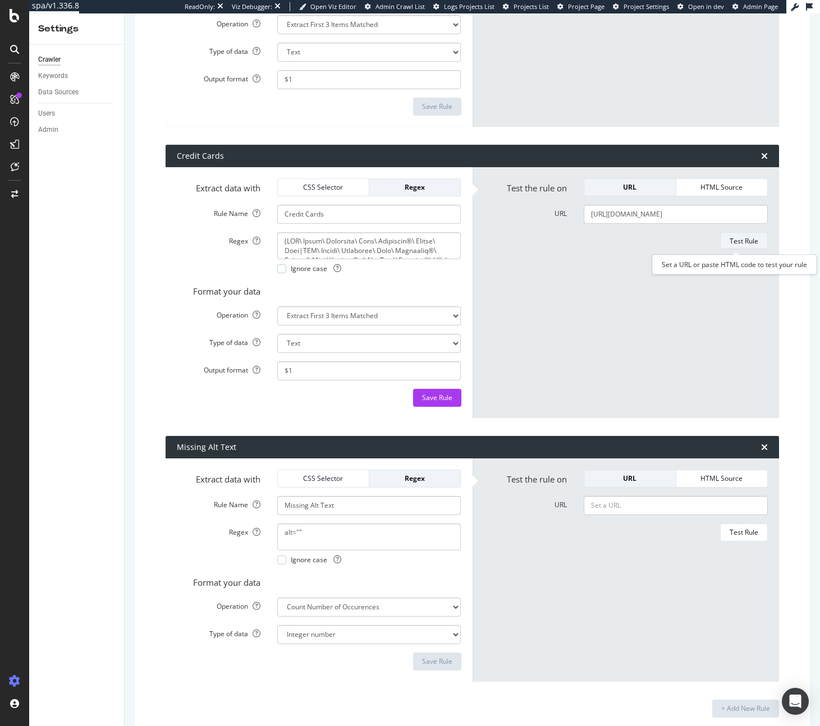
click at [729, 245] on div "Test Rule" at bounding box center [743, 241] width 29 height 10
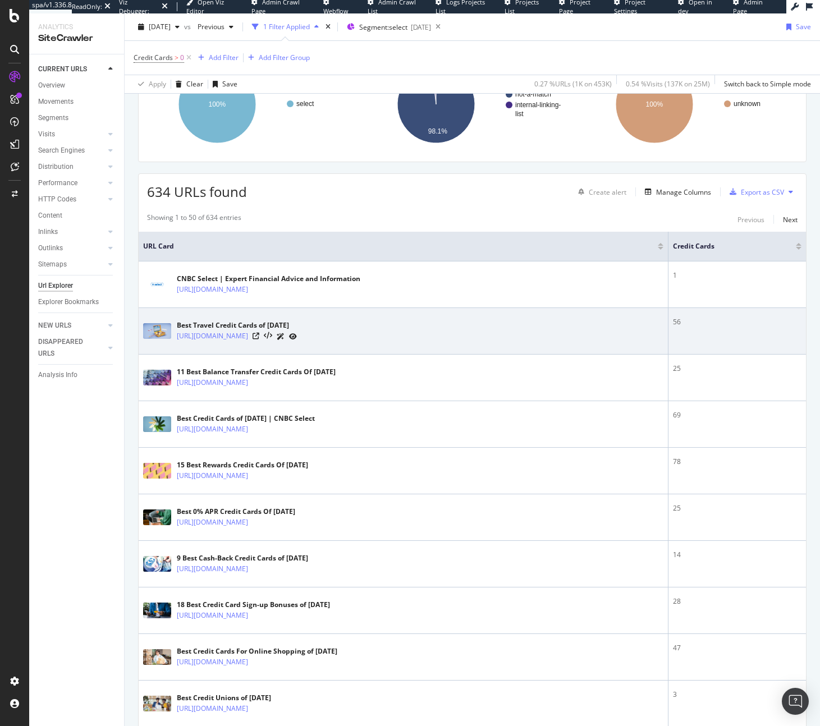
scroll to position [112, 0]
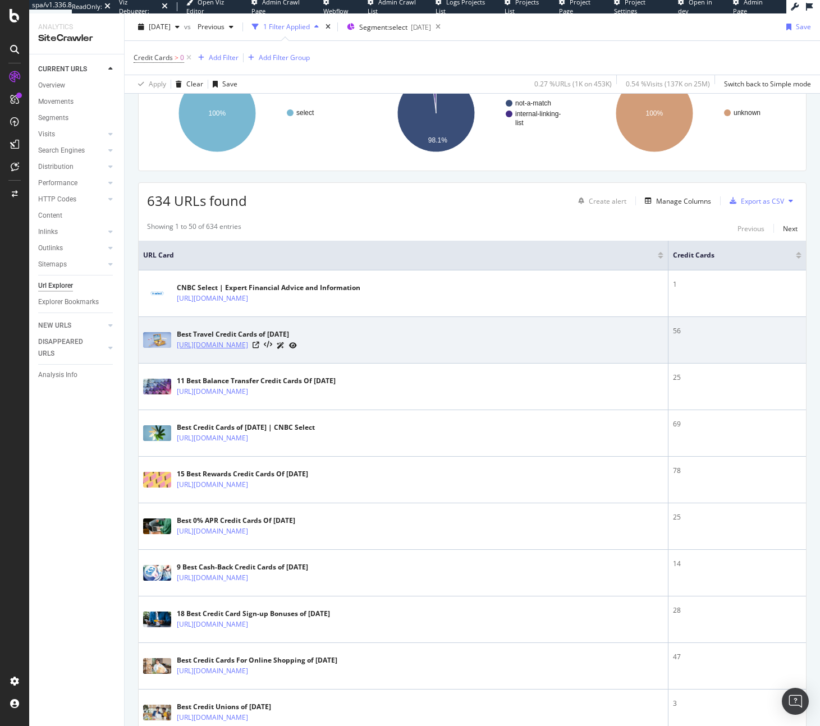
copy link "https://www.cnbc.com/select/best-travel-credit-cards/"
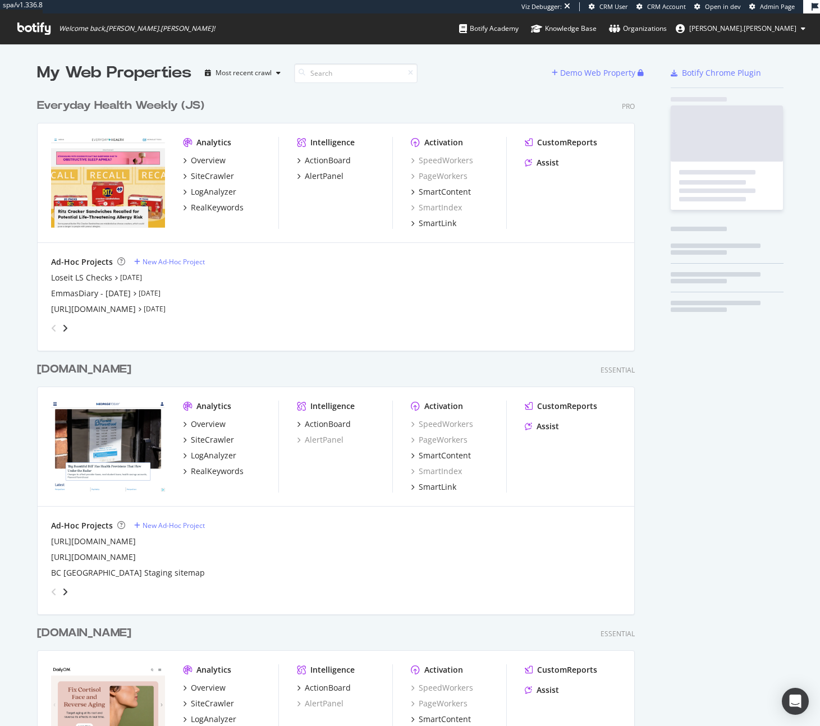
scroll to position [2525, 598]
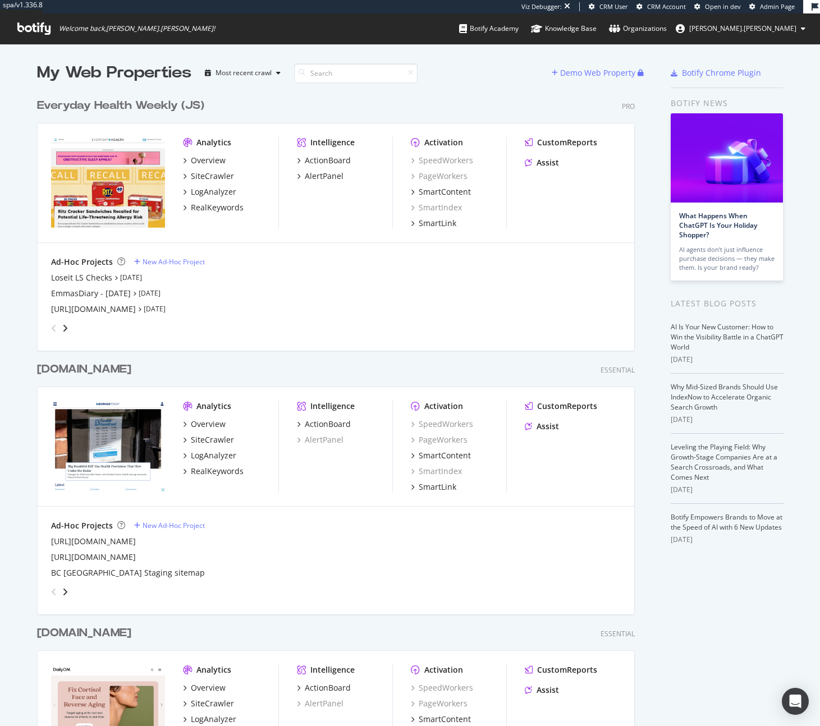
click at [321, 308] on div "https://www.everydayhealth.care/ Aug 4th 25" at bounding box center [335, 309] width 569 height 11
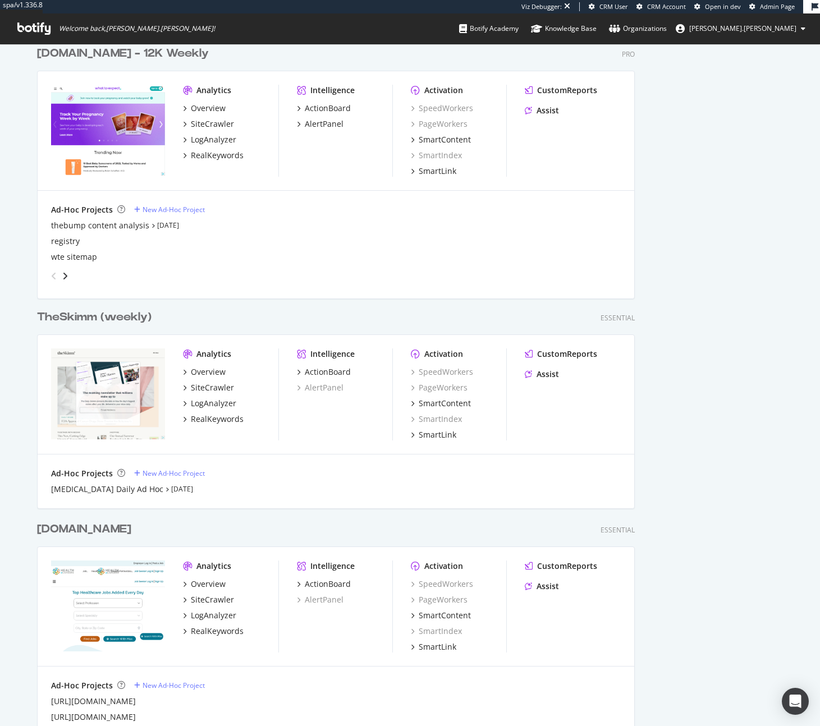
scroll to position [1910, 0]
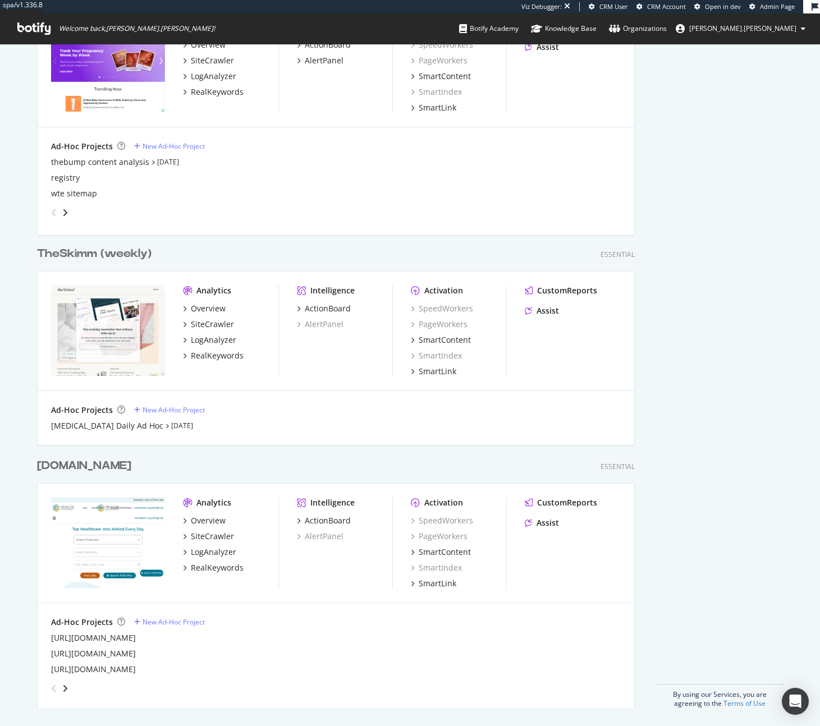
click at [777, 2] on span "Admin Page" at bounding box center [777, 6] width 35 height 8
click at [213, 328] on div "SiteCrawler" at bounding box center [212, 324] width 43 height 11
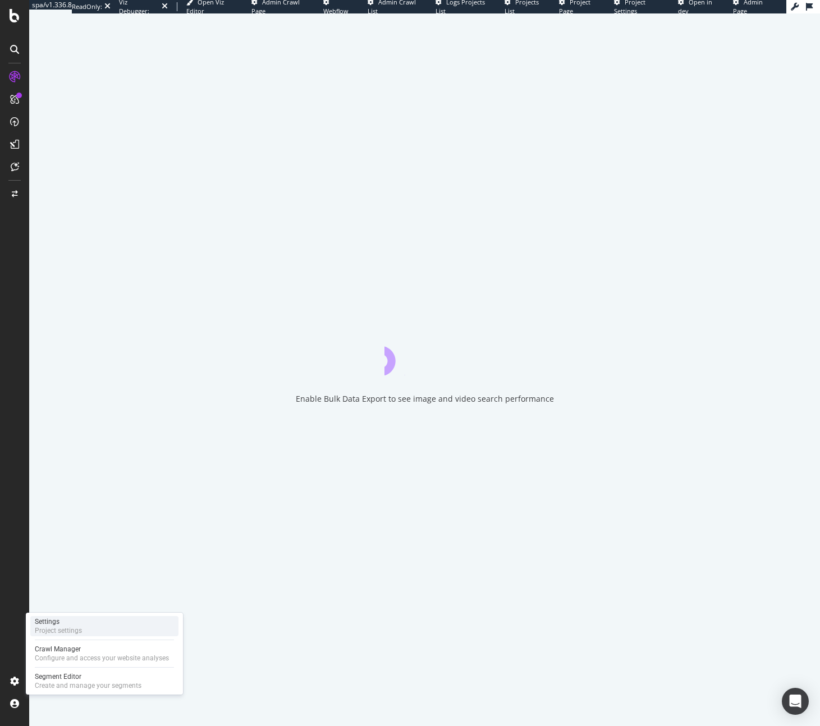
click at [127, 623] on div "Settings Project settings" at bounding box center [104, 626] width 148 height 20
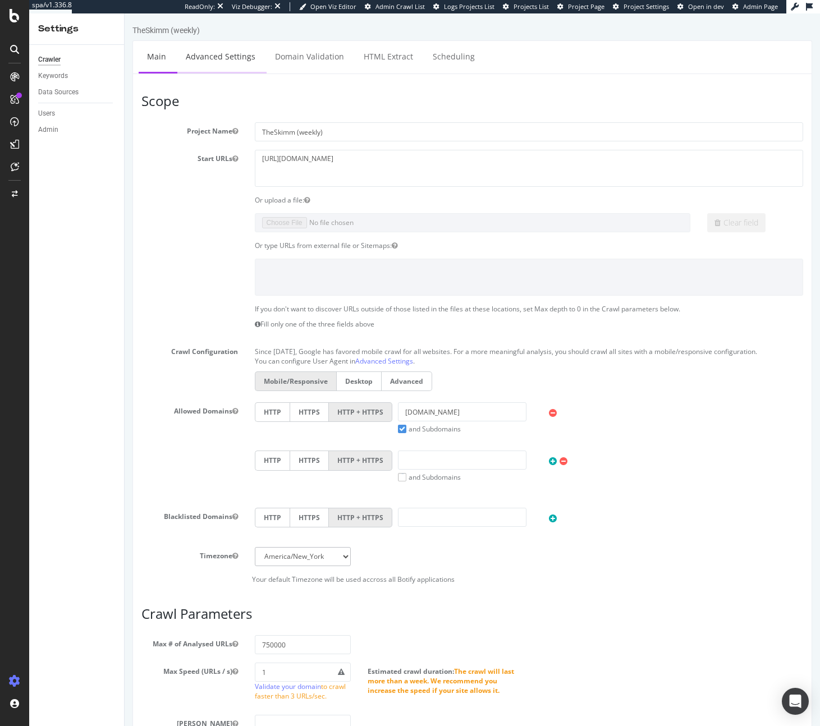
click at [197, 69] on link "Advanced Settings" at bounding box center [220, 56] width 86 height 31
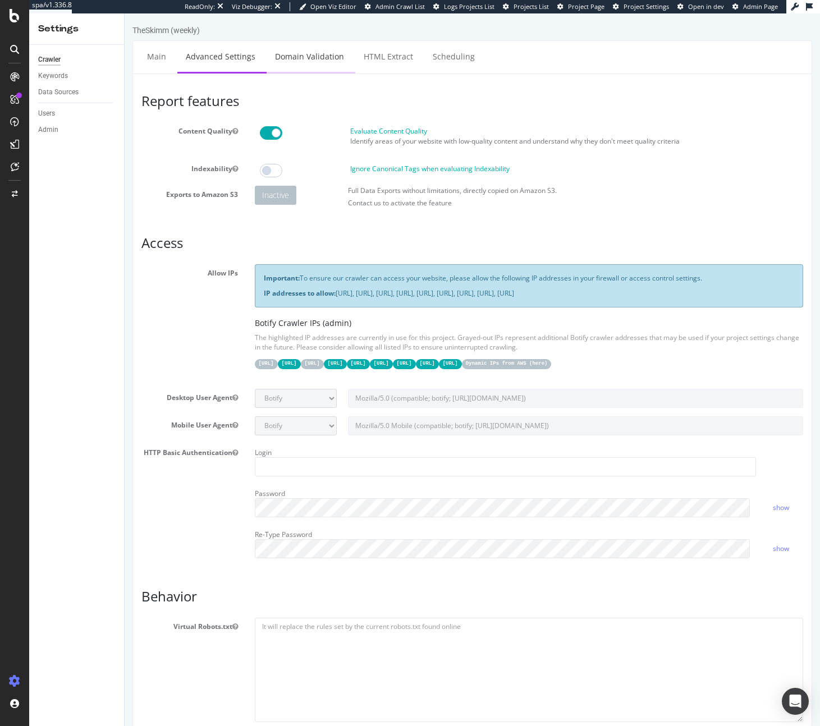
click at [308, 67] on link "Domain Validation" at bounding box center [309, 56] width 86 height 31
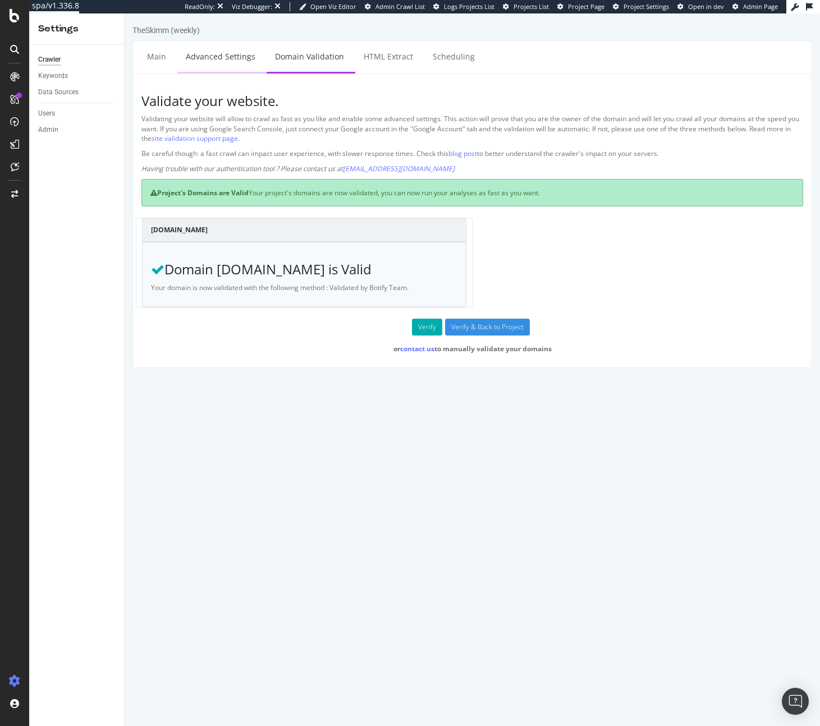
click at [192, 55] on link "Advanced Settings" at bounding box center [220, 56] width 86 height 31
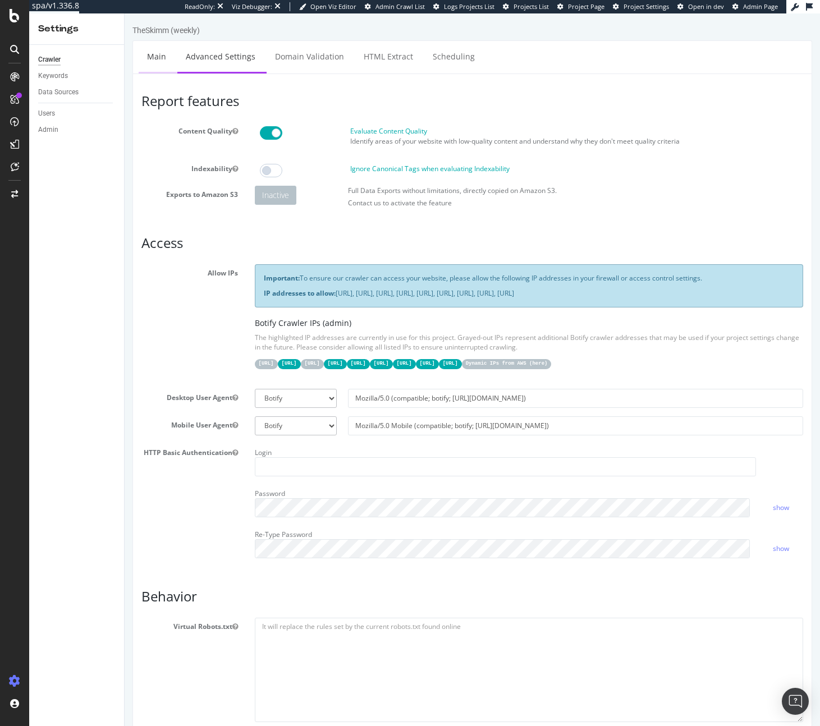
click at [162, 58] on link "Main" at bounding box center [157, 56] width 36 height 31
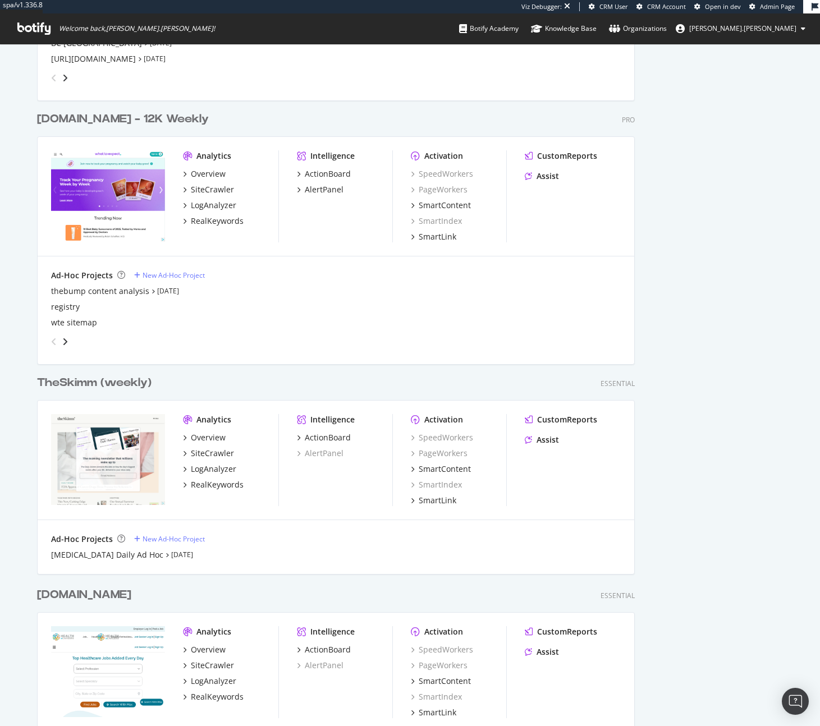
scroll to position [1788, 0]
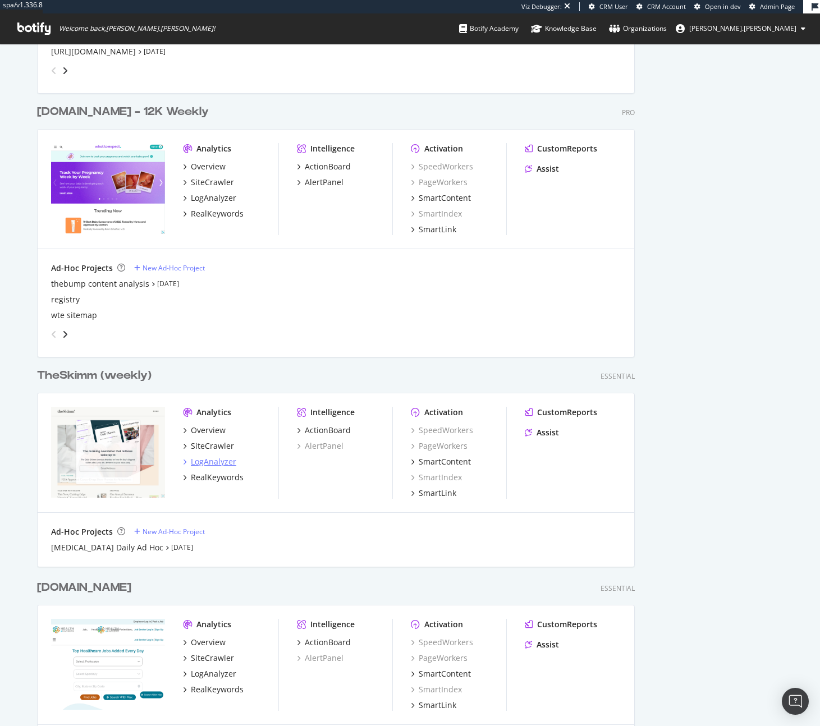
click at [222, 465] on div "LogAnalyzer" at bounding box center [213, 461] width 45 height 11
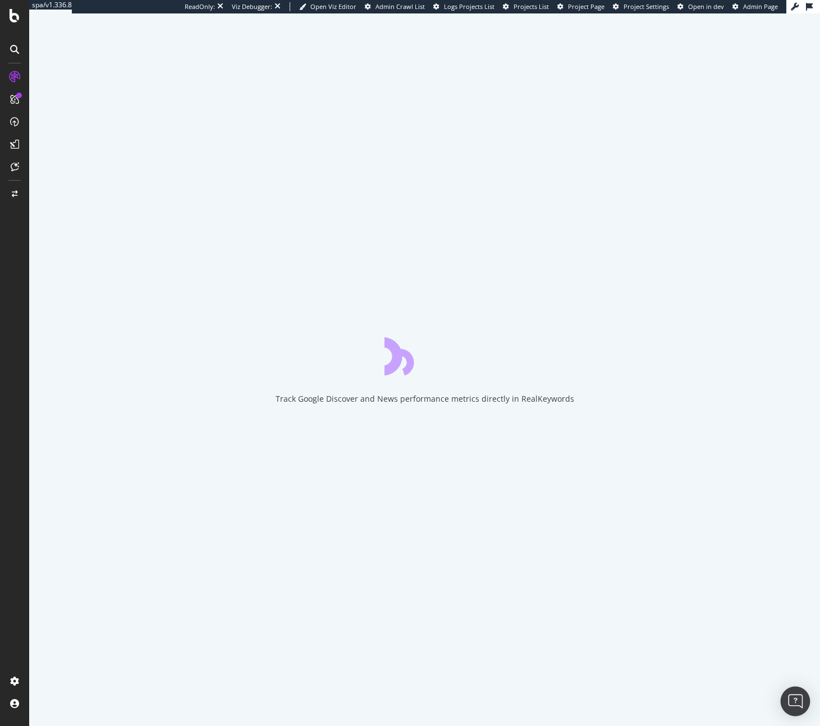
click at [785, 694] on div "Open Intercom Messenger" at bounding box center [795, 702] width 30 height 30
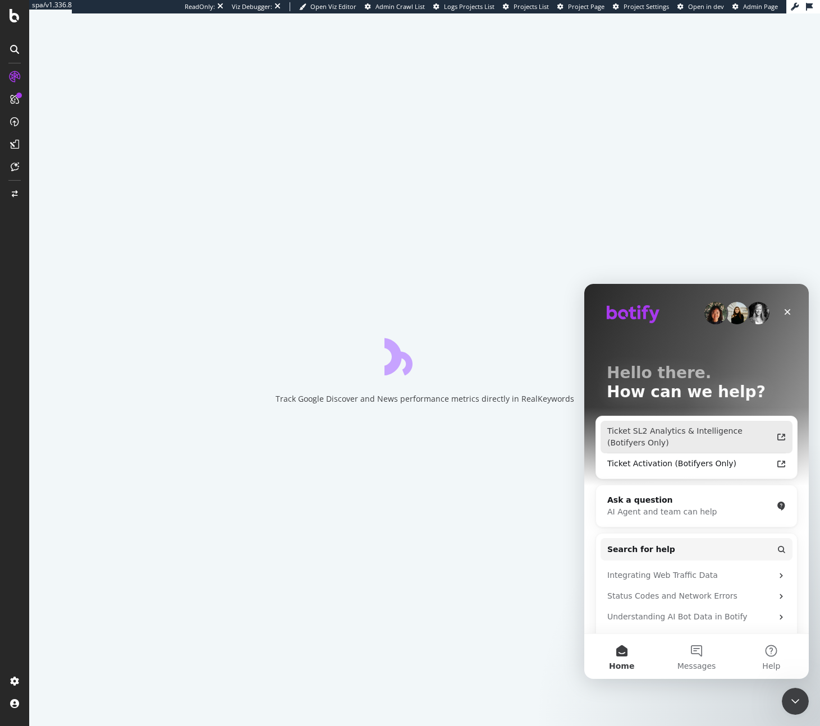
click at [698, 439] on div "Ticket SL2 Analytics & Intelligence (Botifyers Only)" at bounding box center [689, 437] width 165 height 24
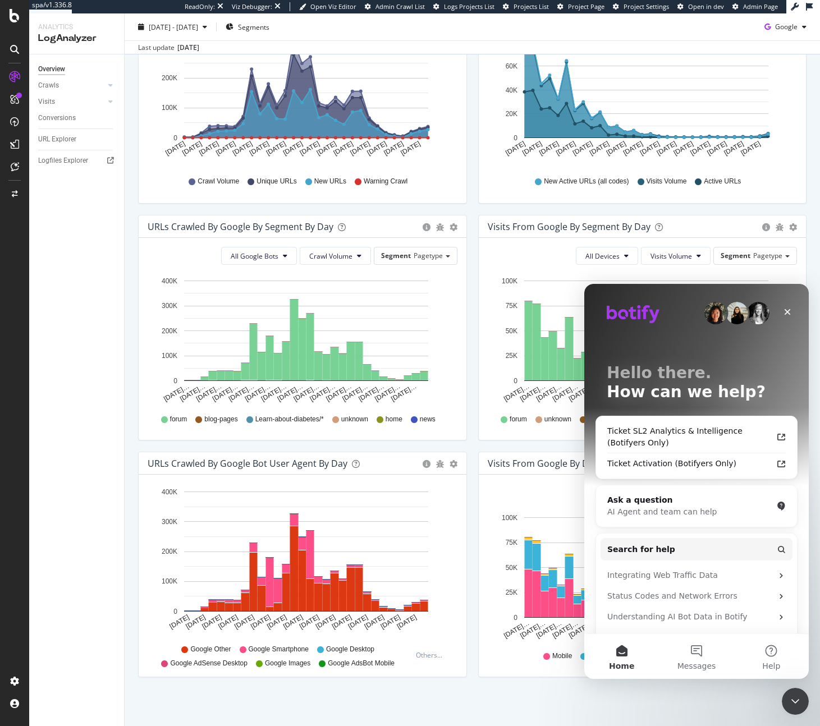
scroll to position [223, 0]
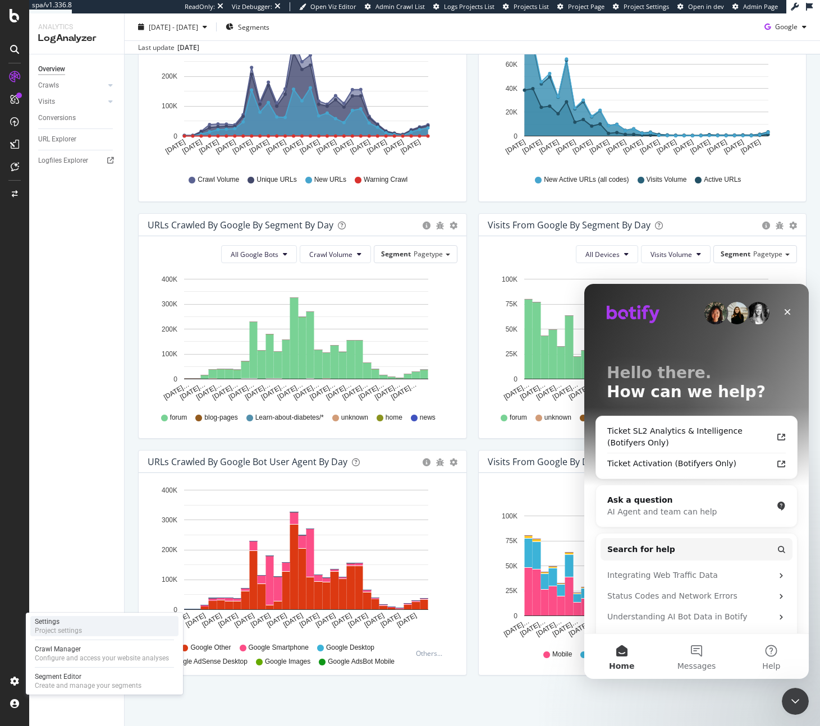
click at [61, 618] on div "Settings" at bounding box center [58, 621] width 47 height 9
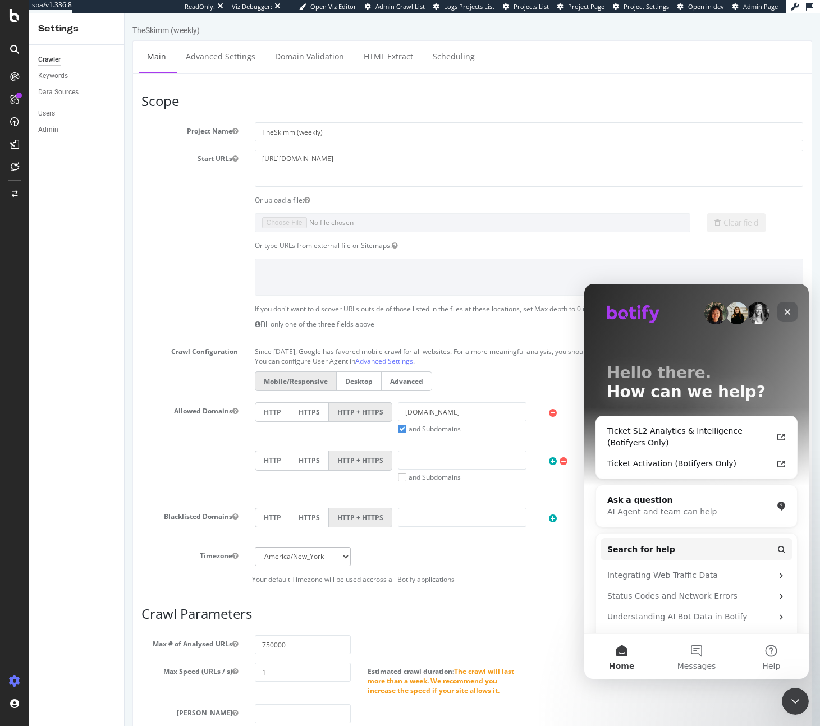
click at [794, 313] on div "Close" at bounding box center [787, 312] width 20 height 20
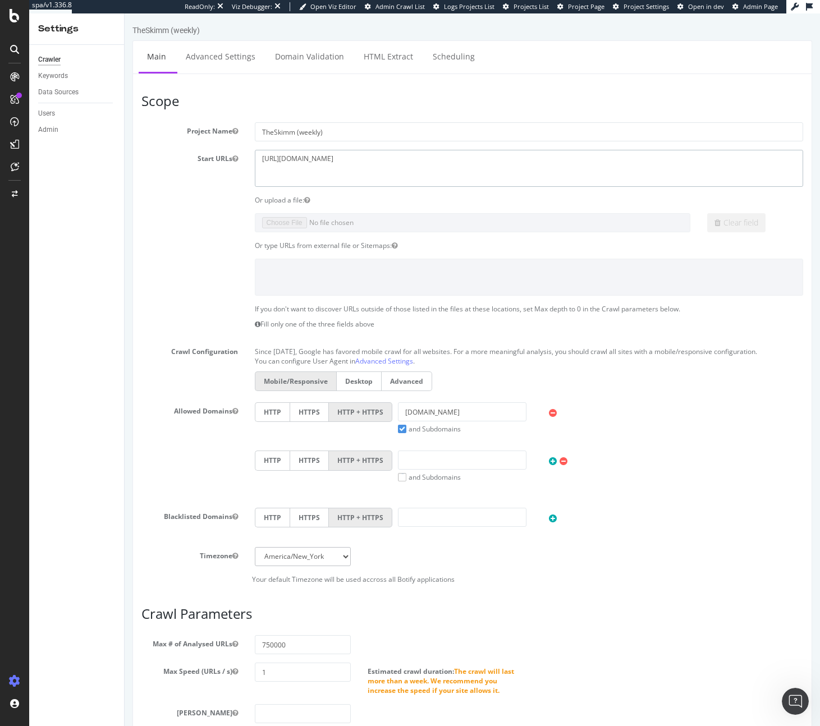
click at [356, 155] on textarea "https://www.theskimm.com" at bounding box center [529, 168] width 549 height 36
click at [753, 7] on span "Admin Page" at bounding box center [760, 6] width 35 height 8
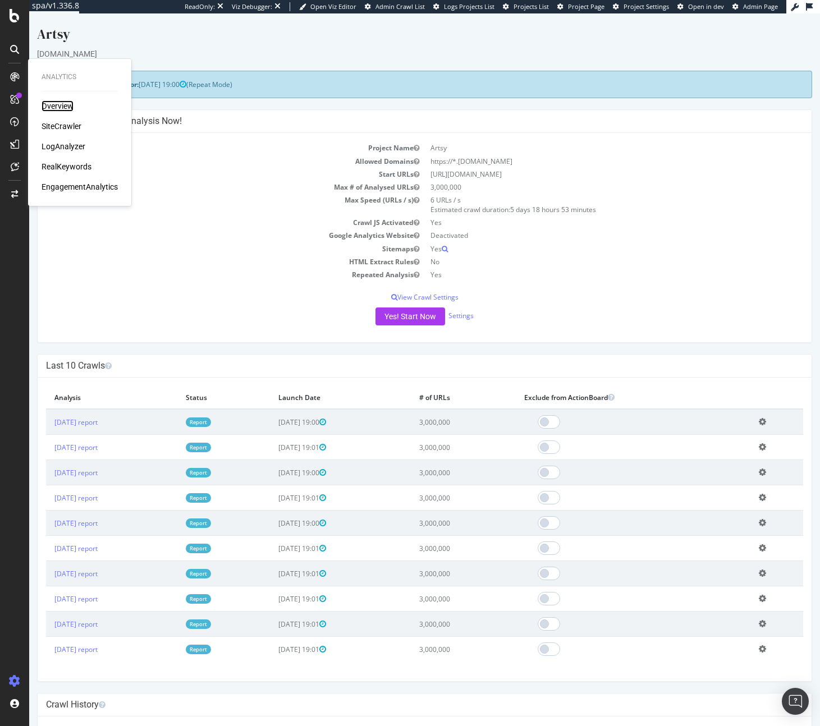
click at [70, 111] on div "Overview" at bounding box center [58, 105] width 32 height 11
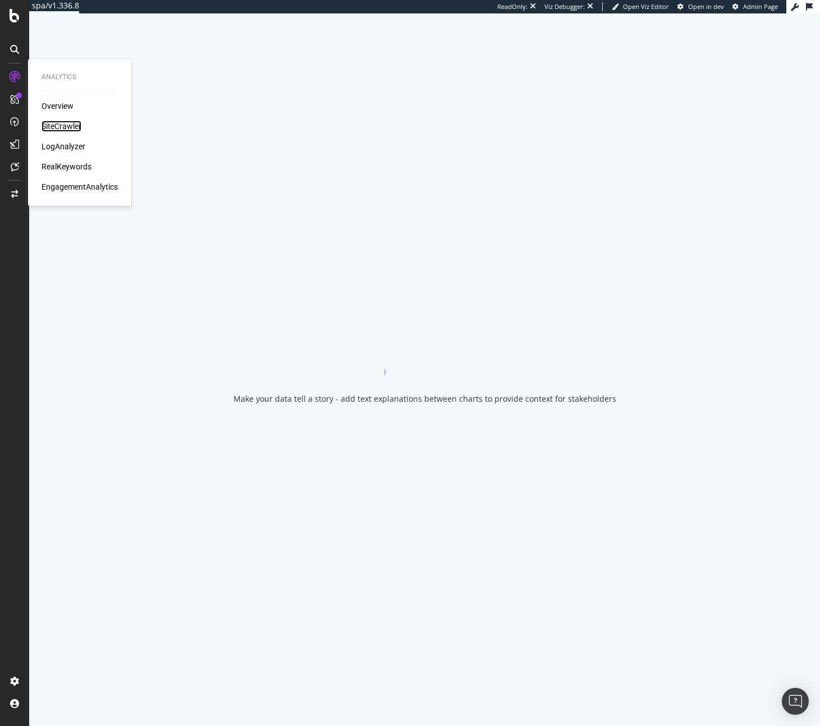
click at [65, 128] on div "SiteCrawler" at bounding box center [62, 126] width 40 height 11
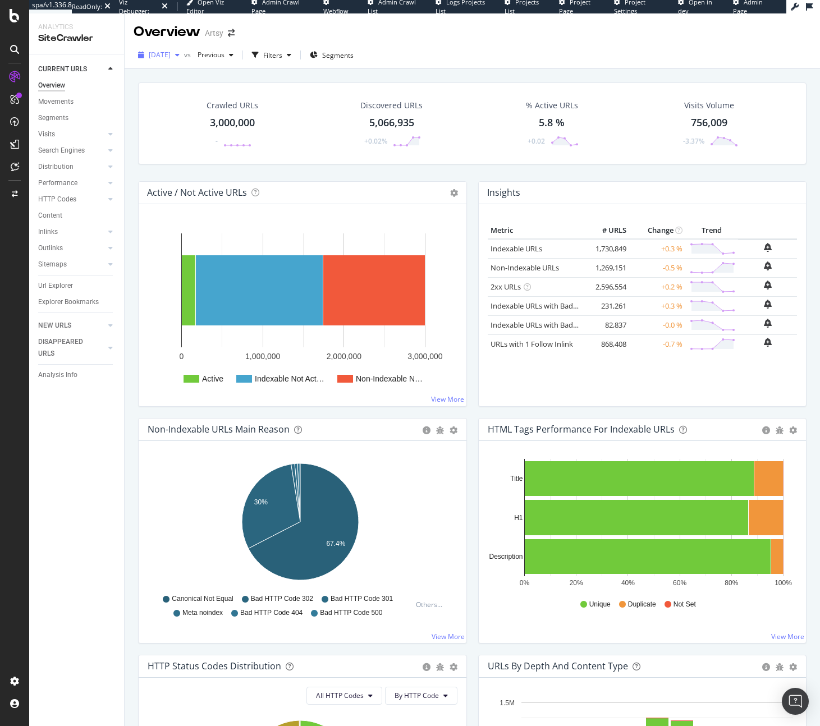
click at [171, 56] on span "2025 Aug. 14th" at bounding box center [160, 55] width 22 height 10
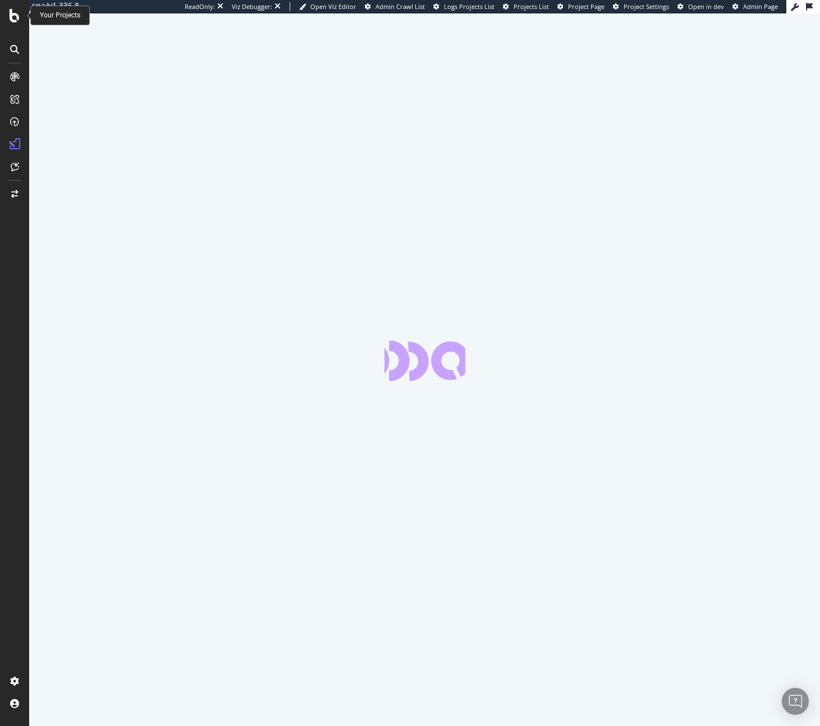
click at [11, 8] on div at bounding box center [14, 363] width 29 height 726
click at [11, 12] on icon at bounding box center [15, 15] width 10 height 13
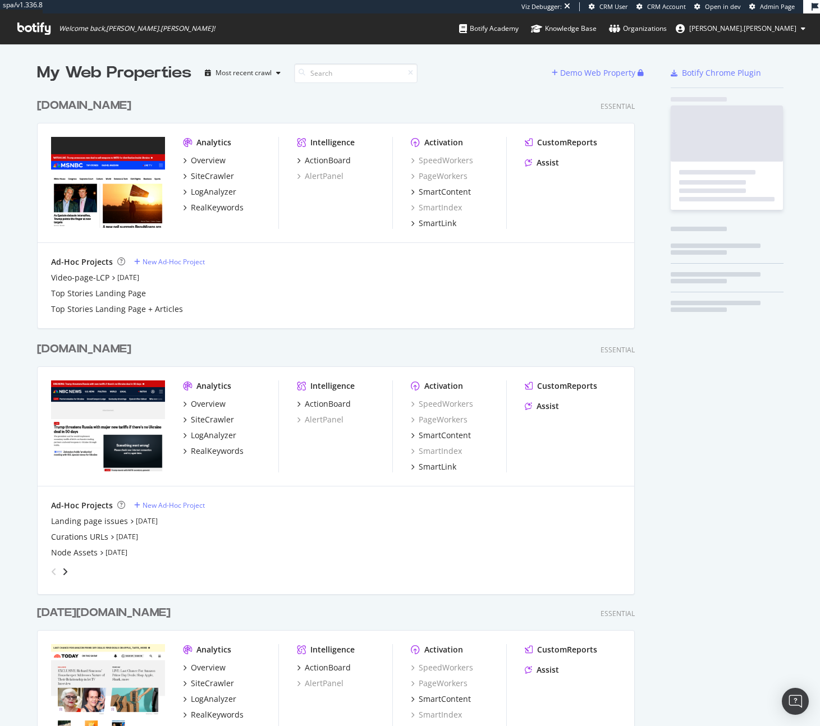
scroll to position [1006, 598]
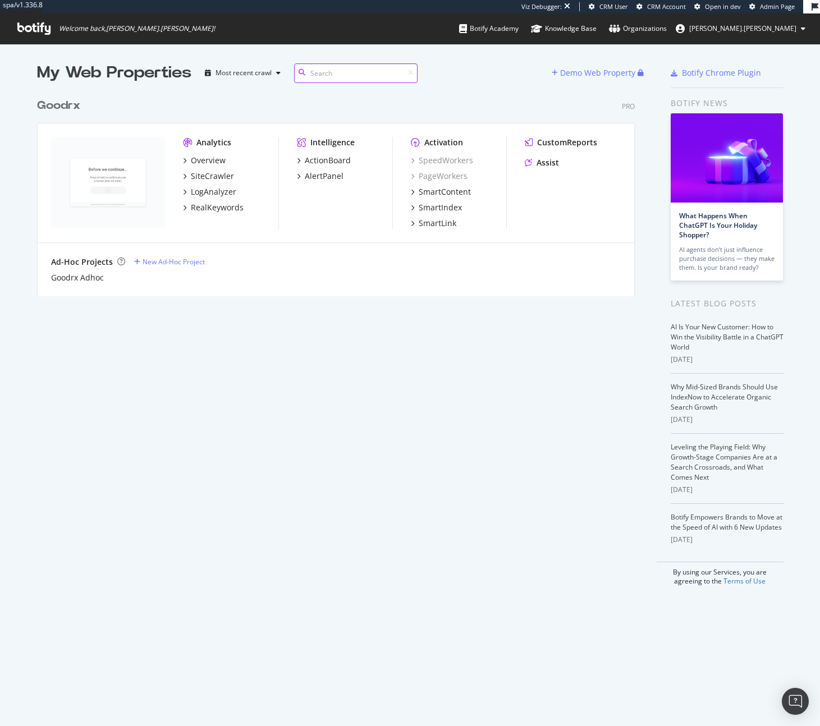
scroll to position [204, 598]
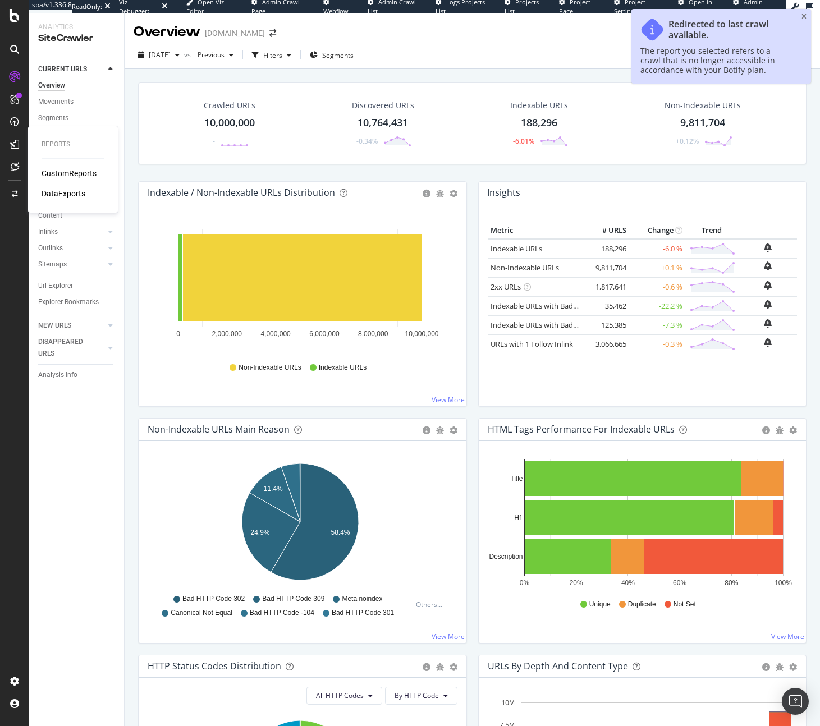
click at [66, 169] on div "CustomReports" at bounding box center [69, 173] width 55 height 11
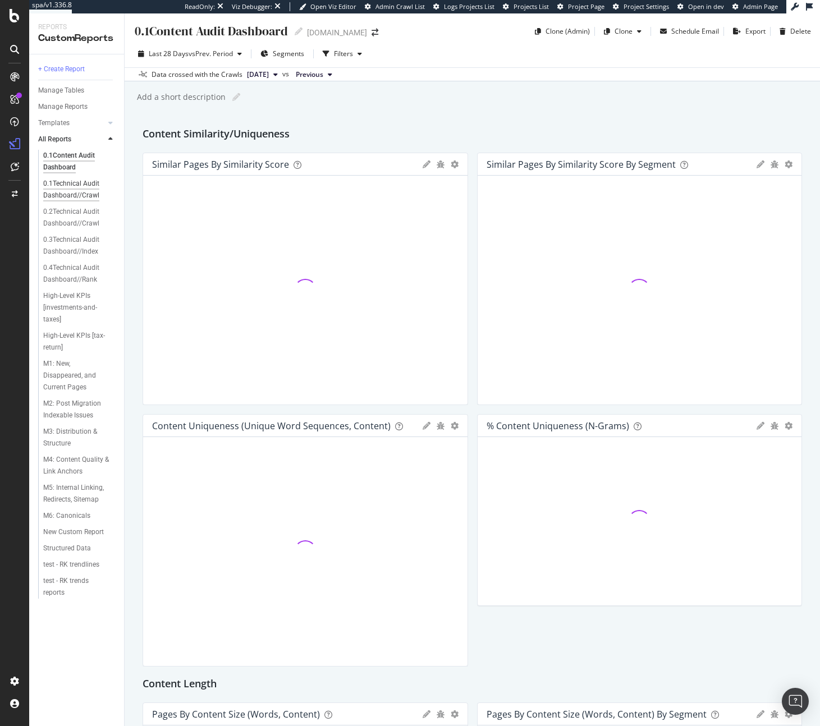
click at [61, 185] on div "0.1Technical Audit Dashboard//Crawl" at bounding box center [76, 190] width 66 height 24
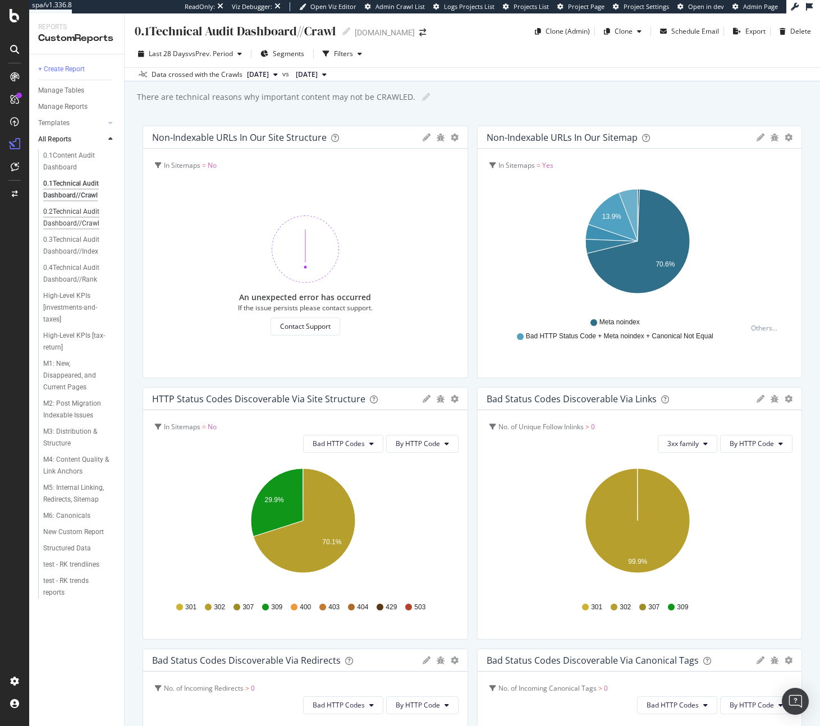
click at [84, 217] on div "0.2Technical Audit Dashboard//Crawl" at bounding box center [76, 218] width 66 height 24
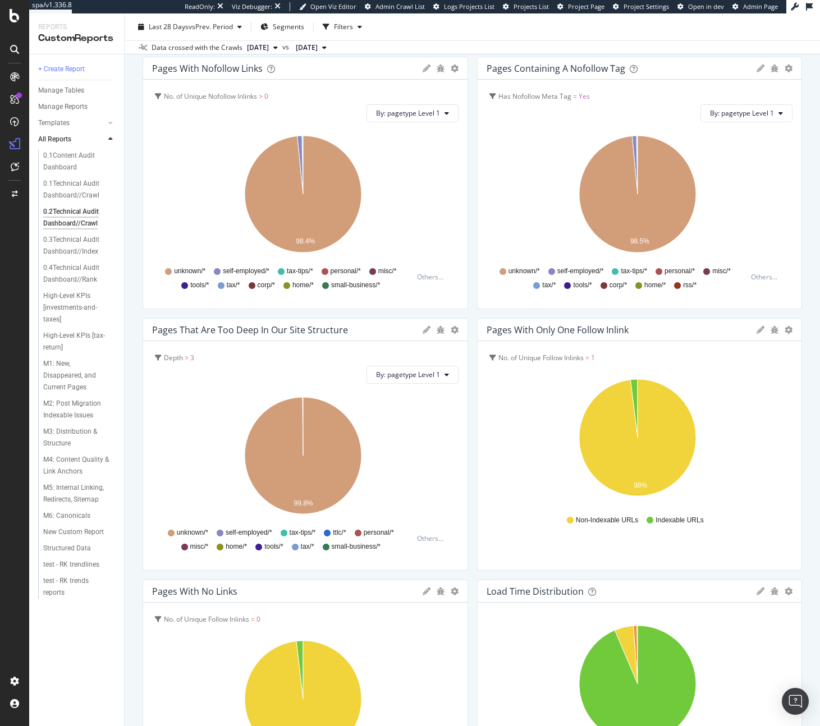
scroll to position [325, 0]
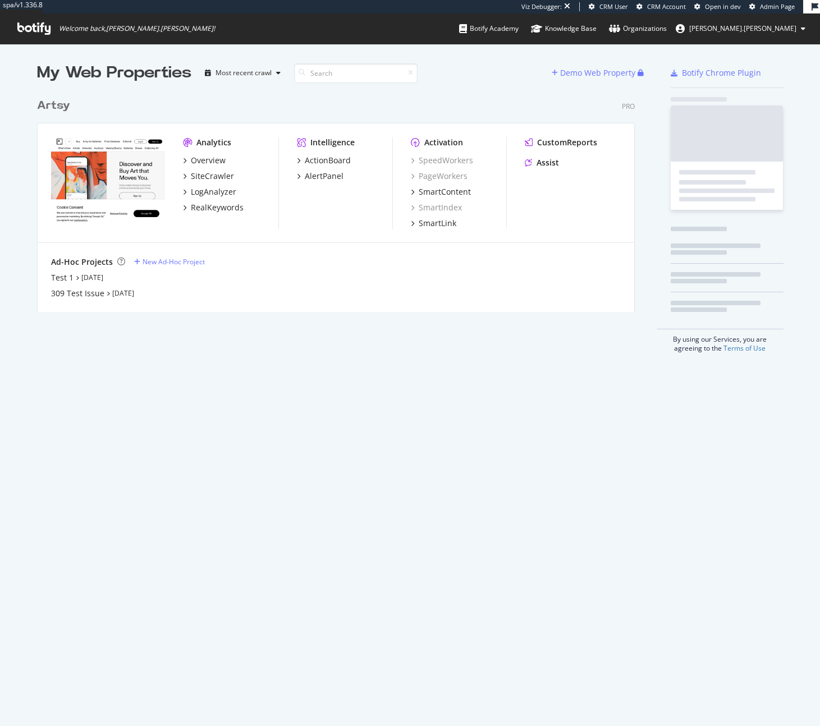
scroll to position [219, 598]
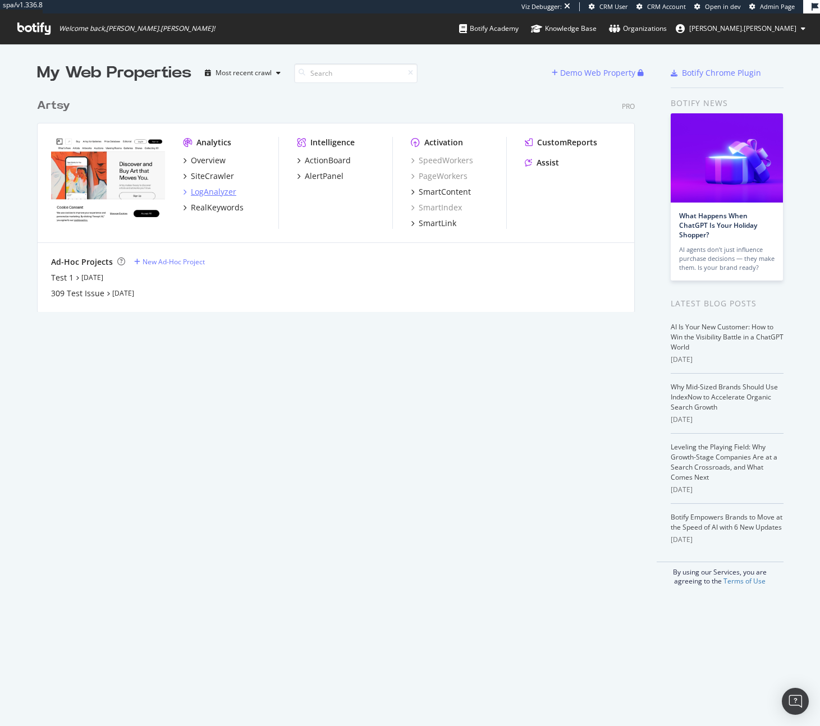
click at [214, 194] on div "LogAnalyzer" at bounding box center [213, 191] width 45 height 11
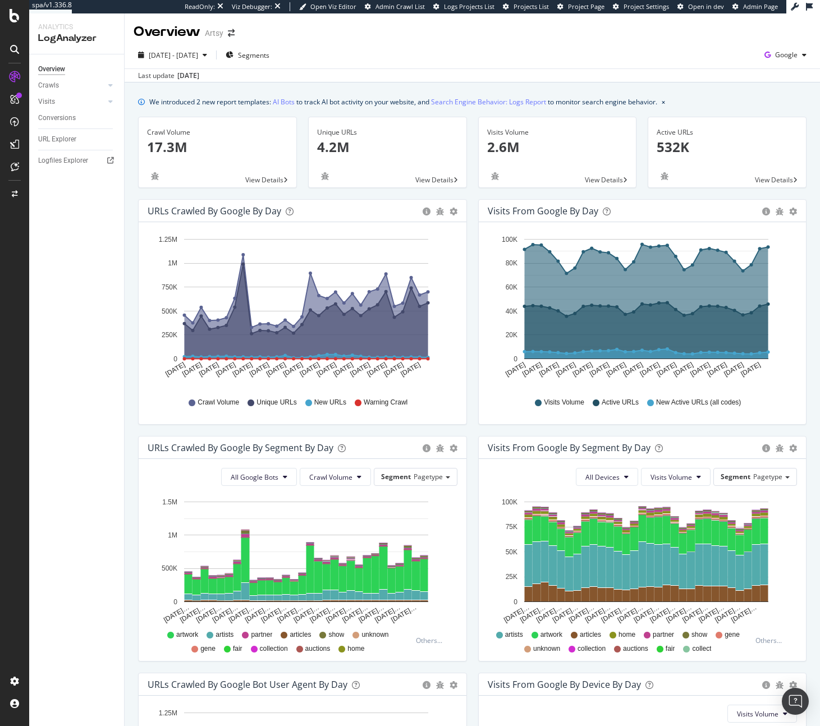
click at [772, 67] on div "2025 Jul. 21st - Aug. 19th Segments Google" at bounding box center [472, 57] width 695 height 22
click at [775, 59] on span "Google" at bounding box center [786, 55] width 22 height 10
click at [727, 70] on span "OpenAI" at bounding box center [722, 66] width 42 height 10
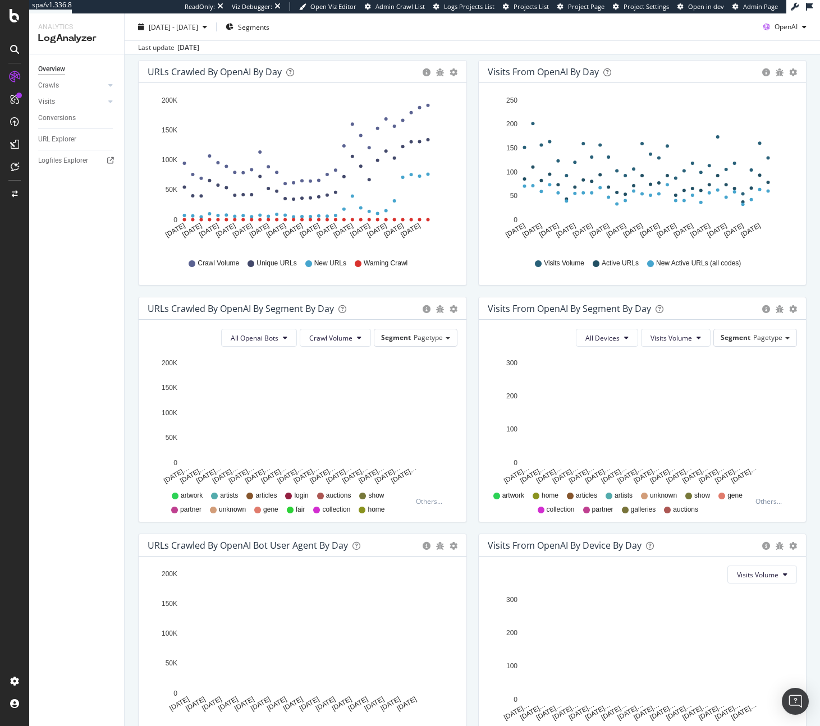
scroll to position [223, 0]
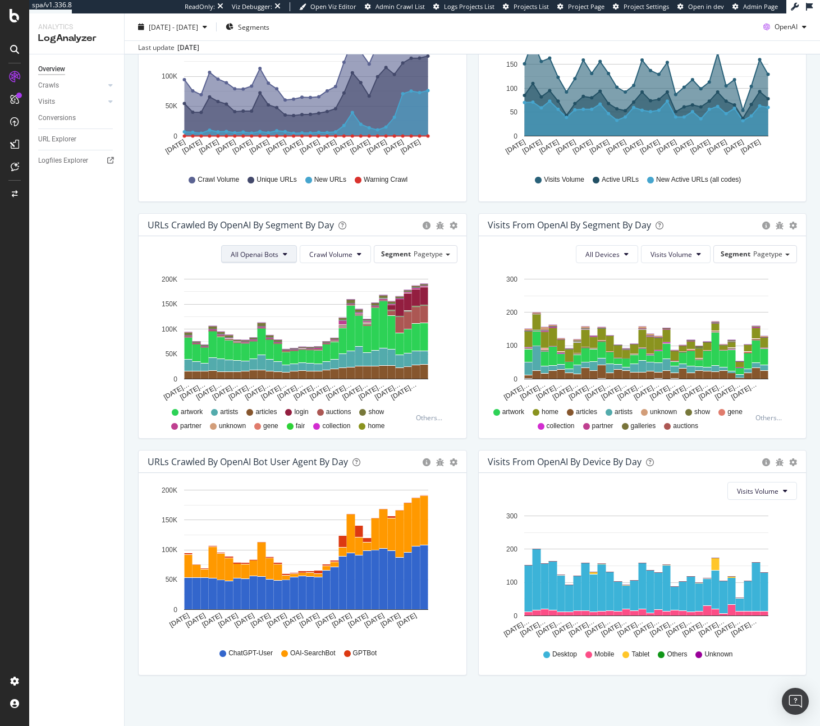
click at [268, 254] on span "All Openai Bots" at bounding box center [255, 255] width 48 height 10
click at [268, 334] on span "ChatGPT-User" at bounding box center [251, 339] width 49 height 10
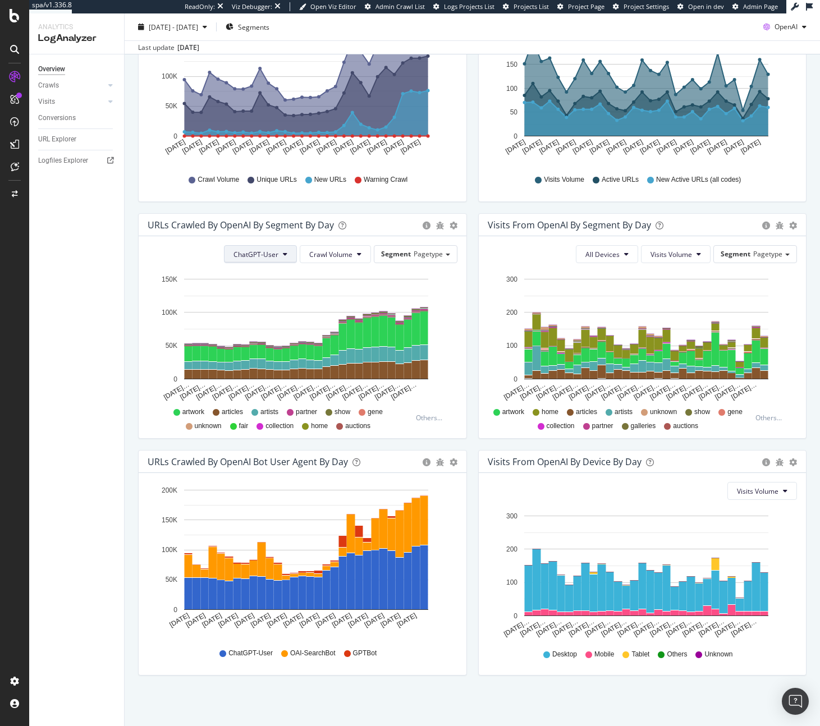
click at [263, 261] on button "ChatGPT-User" at bounding box center [260, 254] width 73 height 18
click at [263, 315] on span "OAI-SearchBot" at bounding box center [255, 318] width 48 height 10
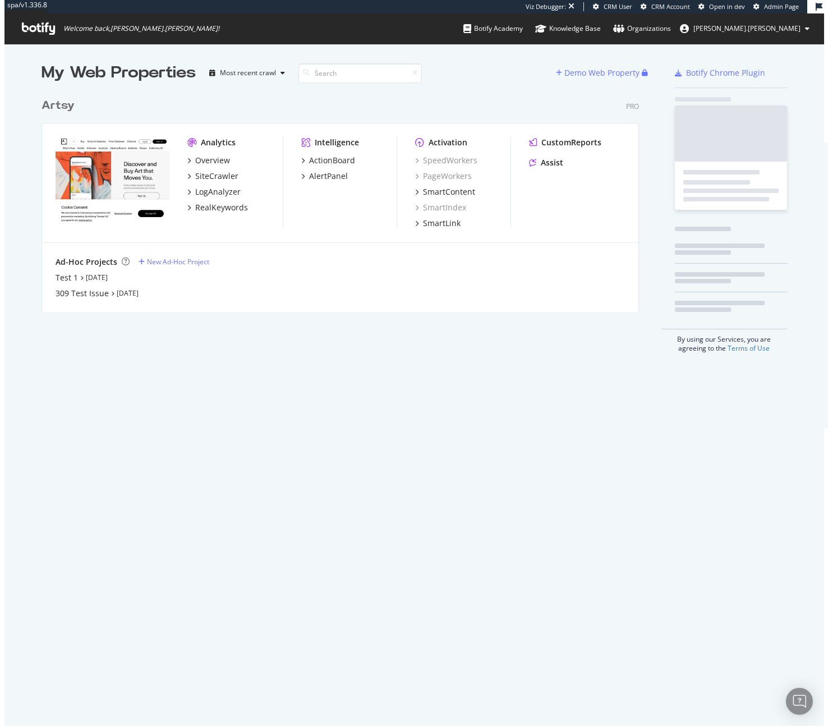
scroll to position [219, 598]
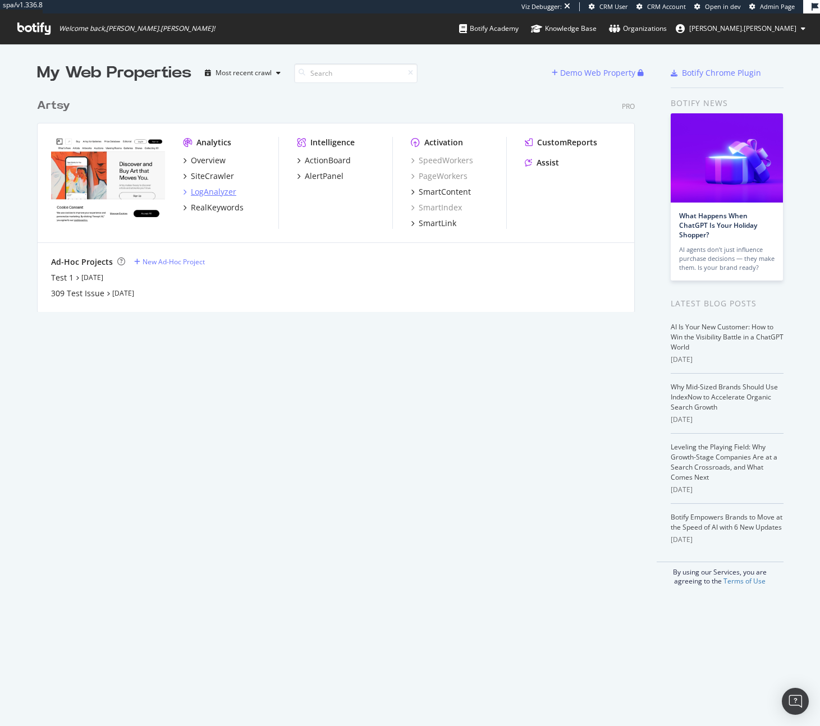
click at [203, 192] on div "LogAnalyzer" at bounding box center [213, 191] width 45 height 11
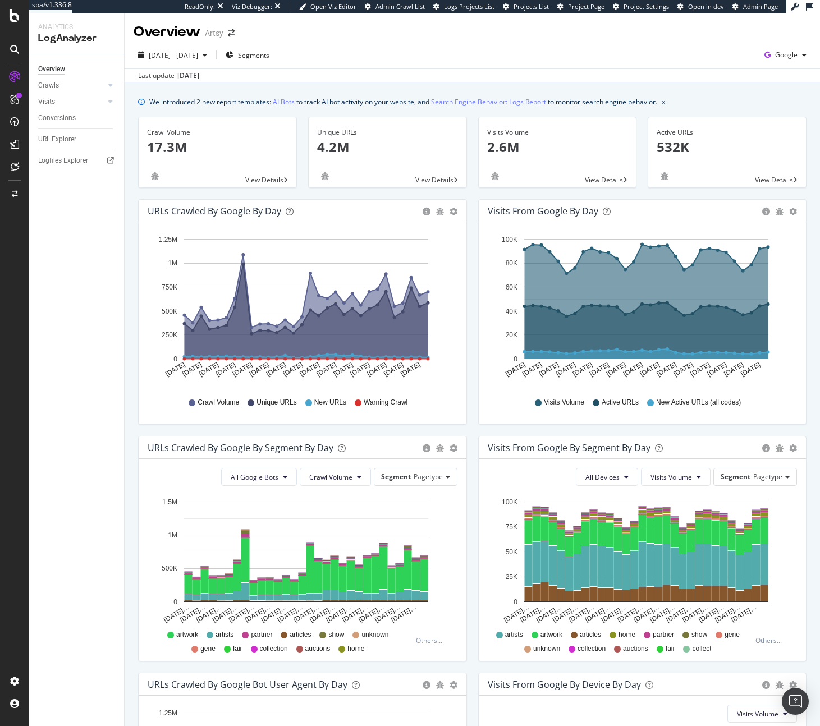
click at [61, 146] on div "URL Explorer" at bounding box center [81, 139] width 86 height 16
click at [66, 138] on div "URL Explorer" at bounding box center [57, 140] width 38 height 12
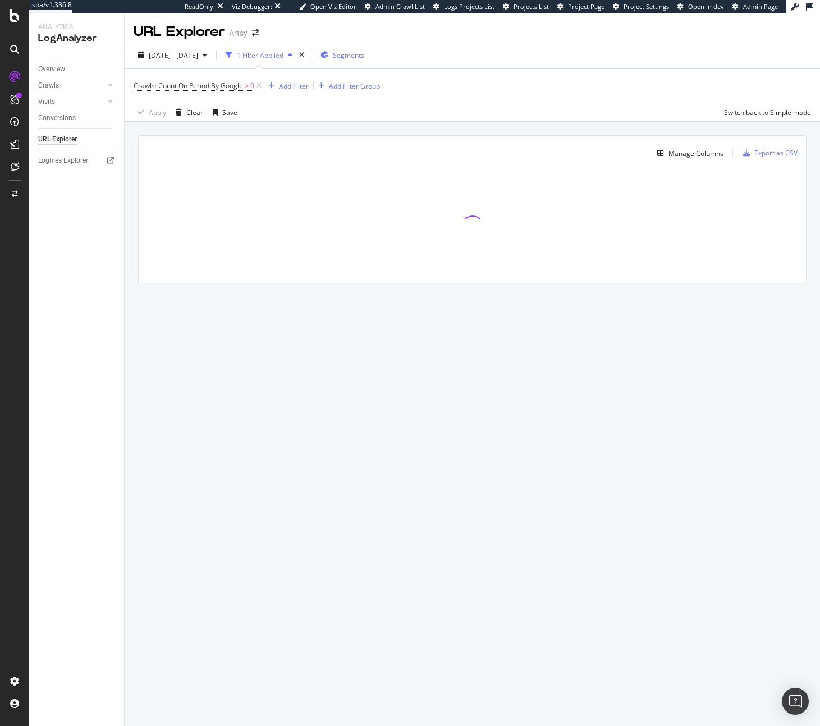
click at [361, 52] on span "Segments" at bounding box center [348, 55] width 31 height 10
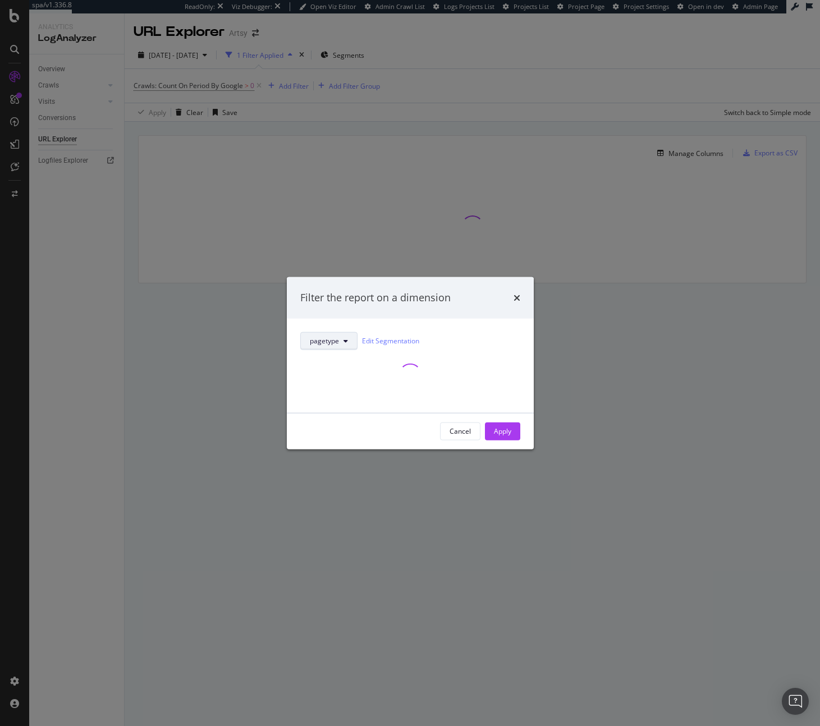
click at [334, 336] on span "pagetype" at bounding box center [324, 341] width 29 height 10
click at [470, 351] on div "modal" at bounding box center [410, 374] width 220 height 49
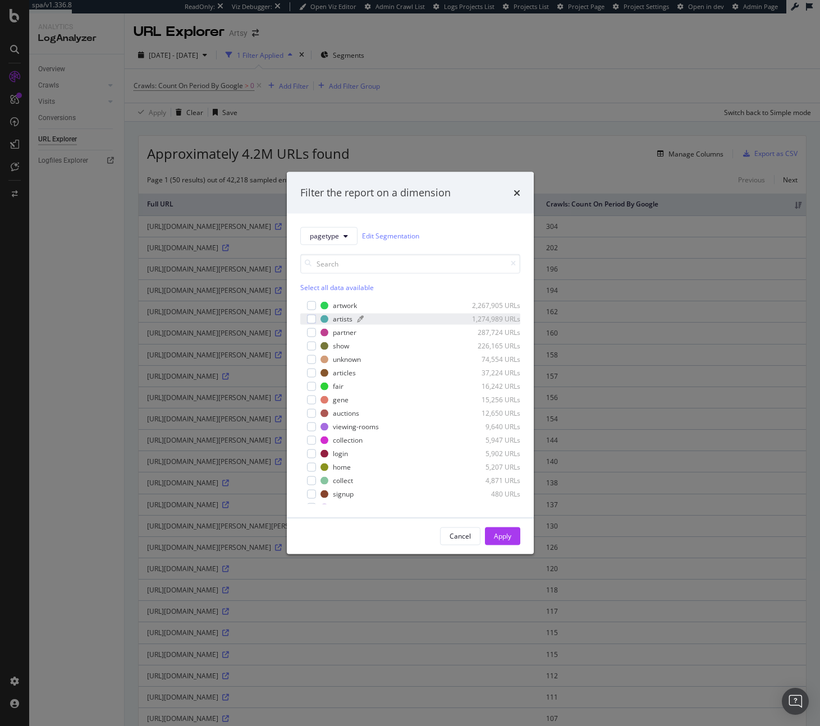
click at [348, 315] on div "artists" at bounding box center [343, 319] width 20 height 10
click at [495, 533] on div "Apply" at bounding box center [502, 536] width 17 height 10
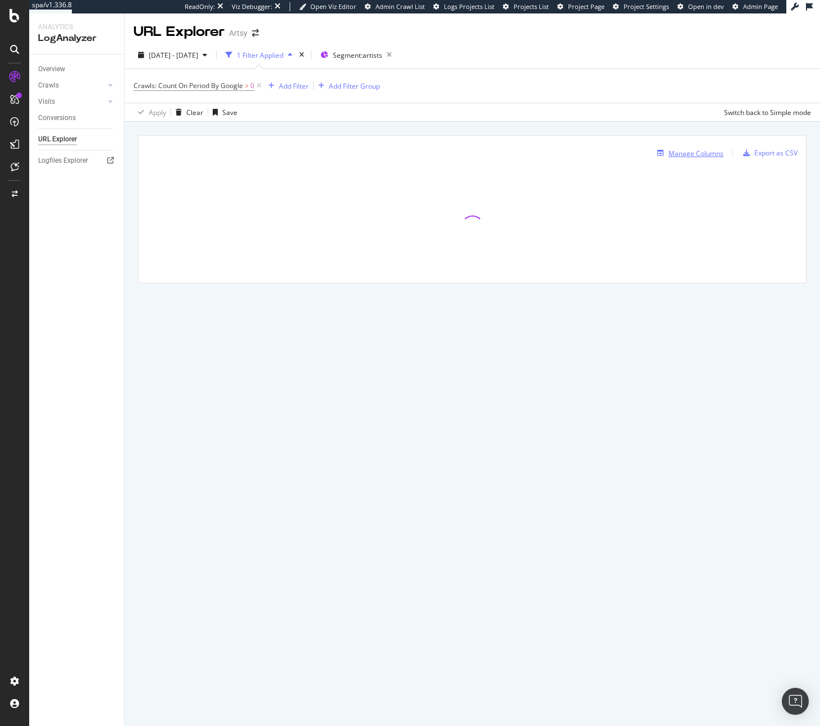
click at [668, 151] on div "button" at bounding box center [660, 153] width 16 height 7
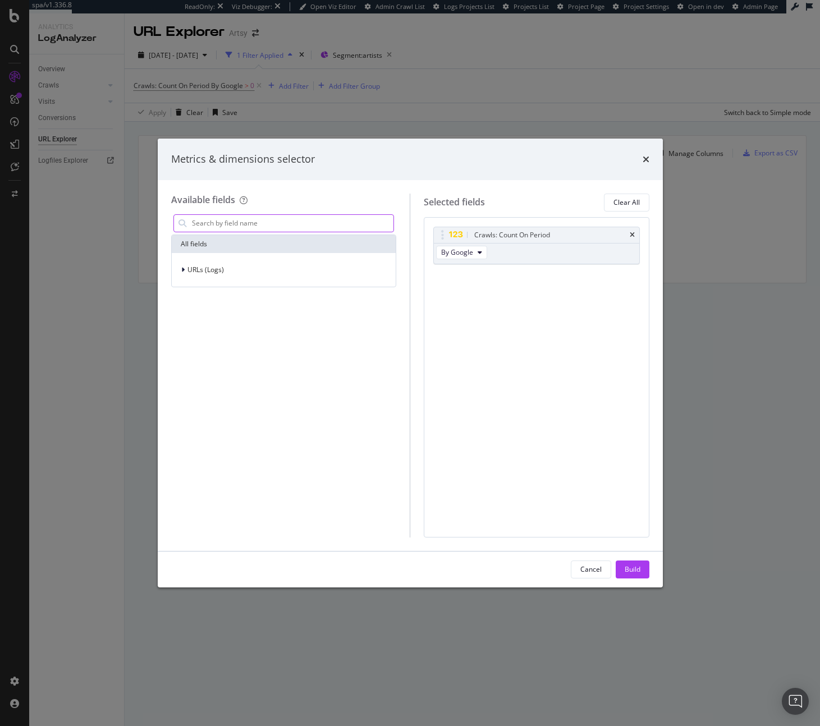
click at [332, 220] on input "modal" at bounding box center [292, 223] width 203 height 17
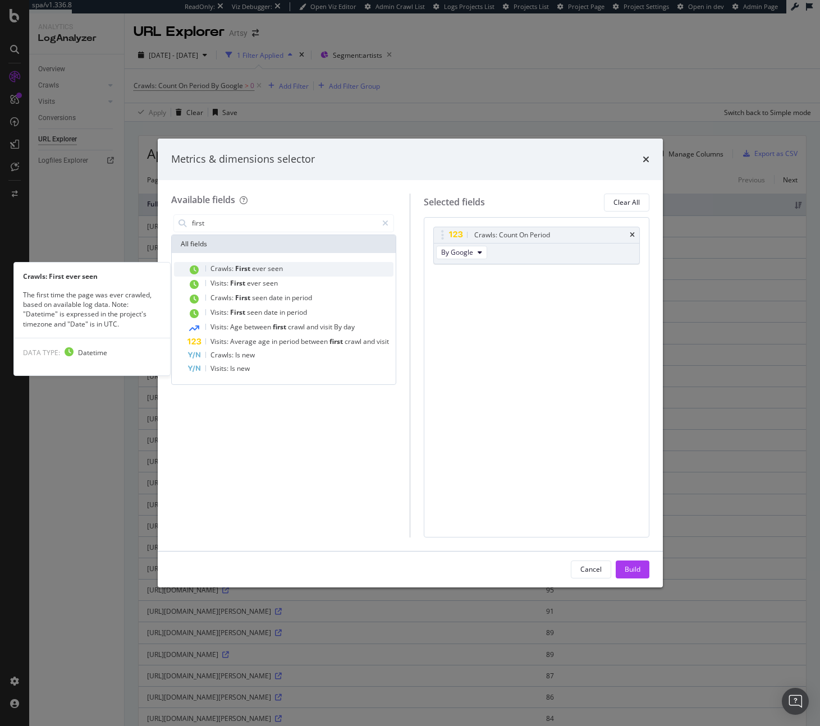
click at [335, 269] on div "Crawls: First ever seen" at bounding box center [290, 269] width 206 height 15
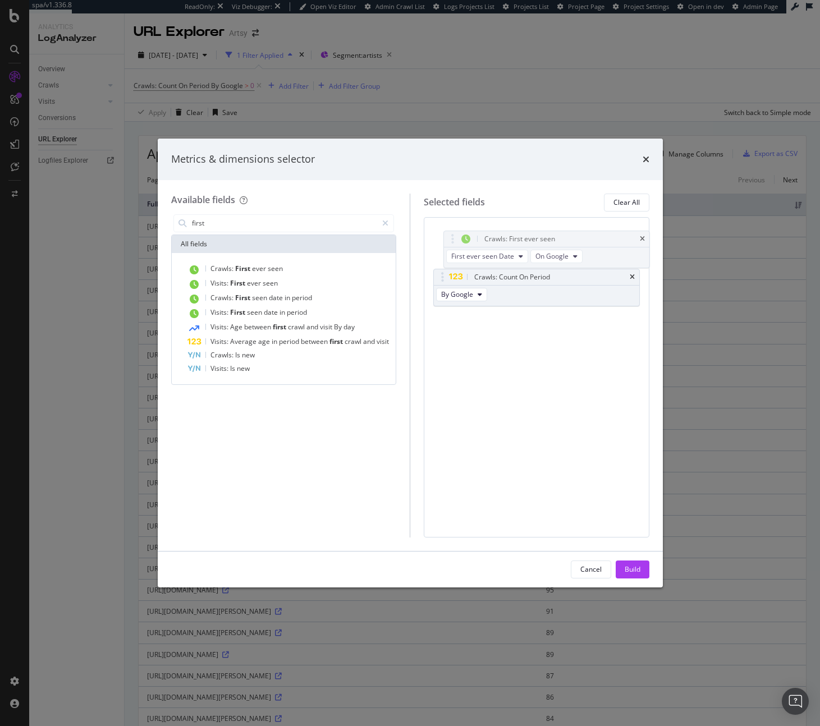
drag, startPoint x: 438, startPoint y: 281, endPoint x: 444, endPoint y: 266, distance: 15.8
click at [448, 243] on body "spa/v1.336.8 ReadOnly: Viz Debugger: Open Viz Editor Admin Crawl List Logs Proj…" at bounding box center [410, 363] width 820 height 726
click at [235, 217] on input "first" at bounding box center [284, 223] width 187 height 17
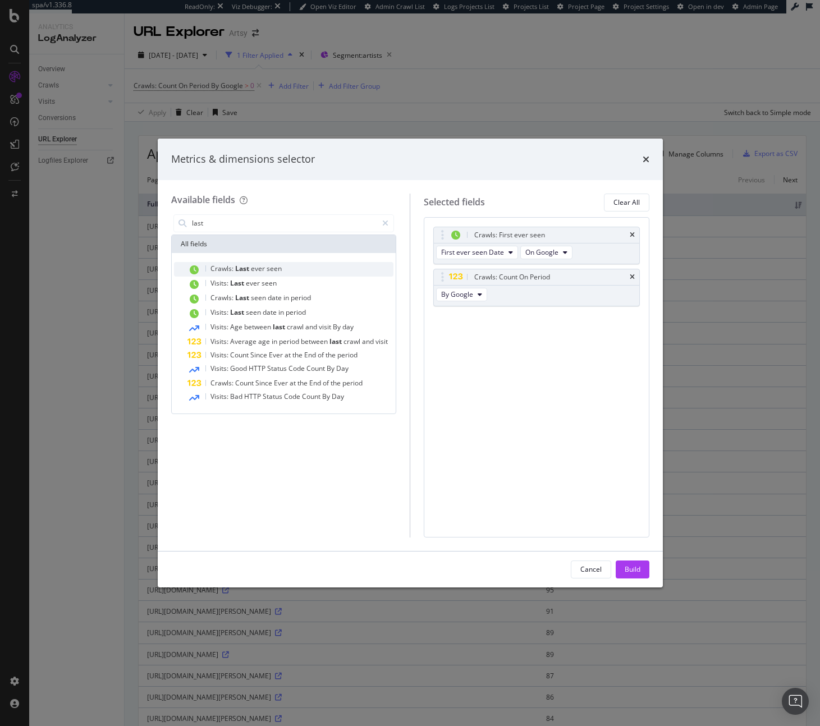
click at [260, 268] on span "ever" at bounding box center [259, 269] width 16 height 10
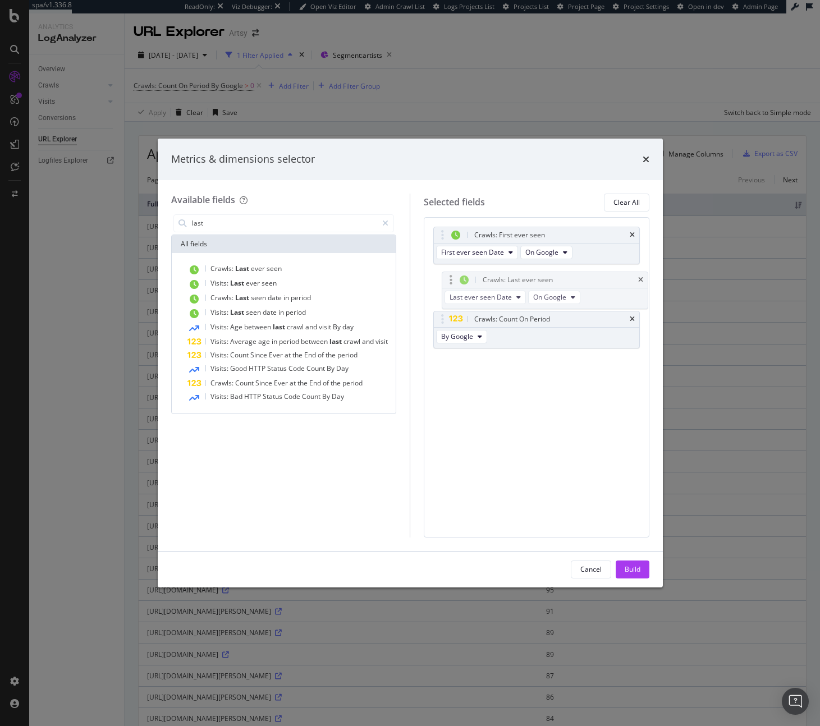
drag, startPoint x: 436, startPoint y: 321, endPoint x: 445, endPoint y: 282, distance: 40.7
click at [445, 282] on body "spa/v1.336.8 ReadOnly: Viz Debugger: Open Viz Editor Admin Crawl List Logs Proj…" at bounding box center [410, 363] width 820 height 726
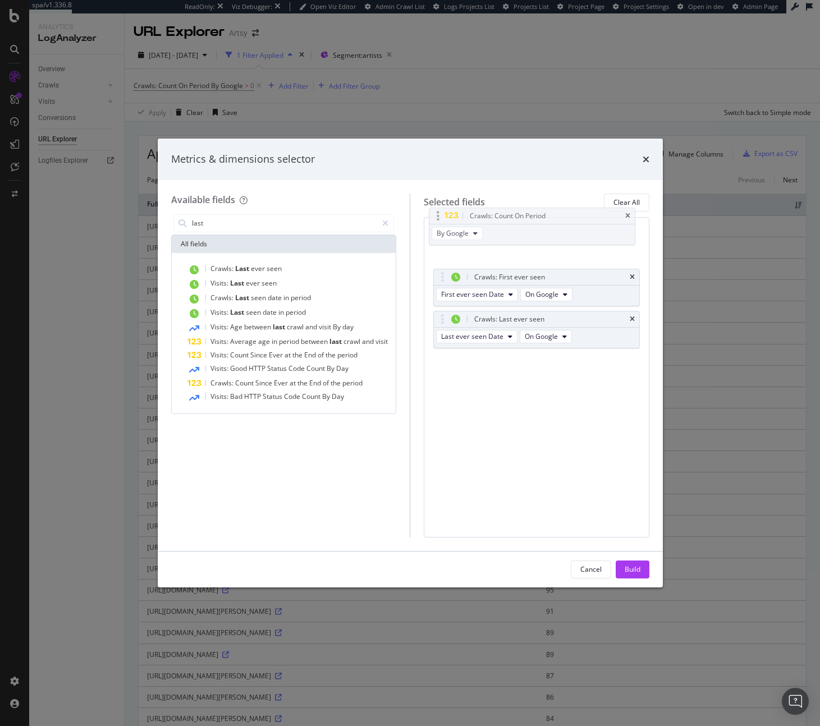
drag, startPoint x: 551, startPoint y: 320, endPoint x: 546, endPoint y: 225, distance: 95.5
click at [546, 225] on body "spa/v1.336.8 ReadOnly: Viz Debugger: Open Viz Editor Admin Crawl List Logs Proj…" at bounding box center [410, 363] width 820 height 726
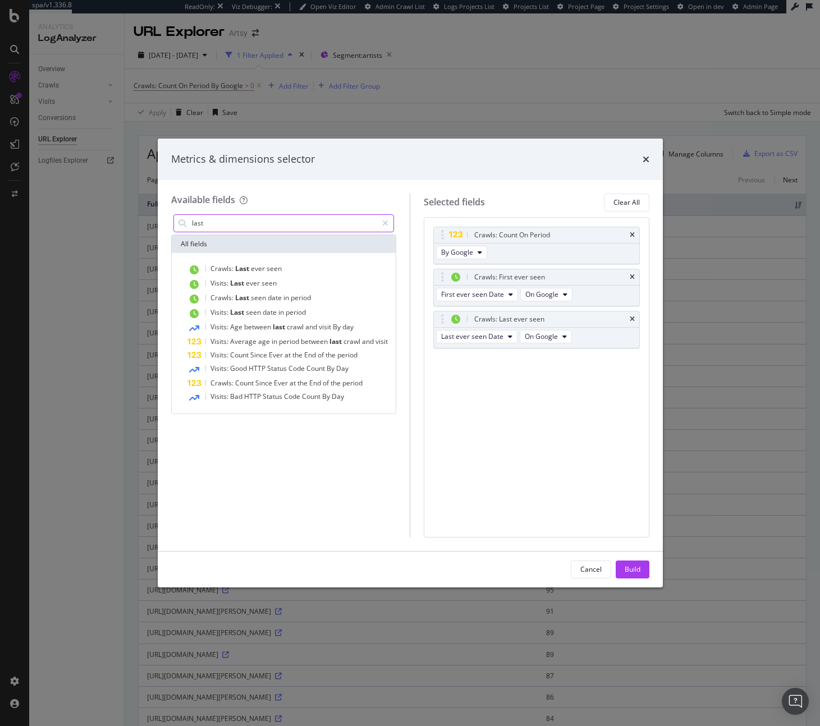
click at [290, 224] on input "last" at bounding box center [284, 223] width 187 height 17
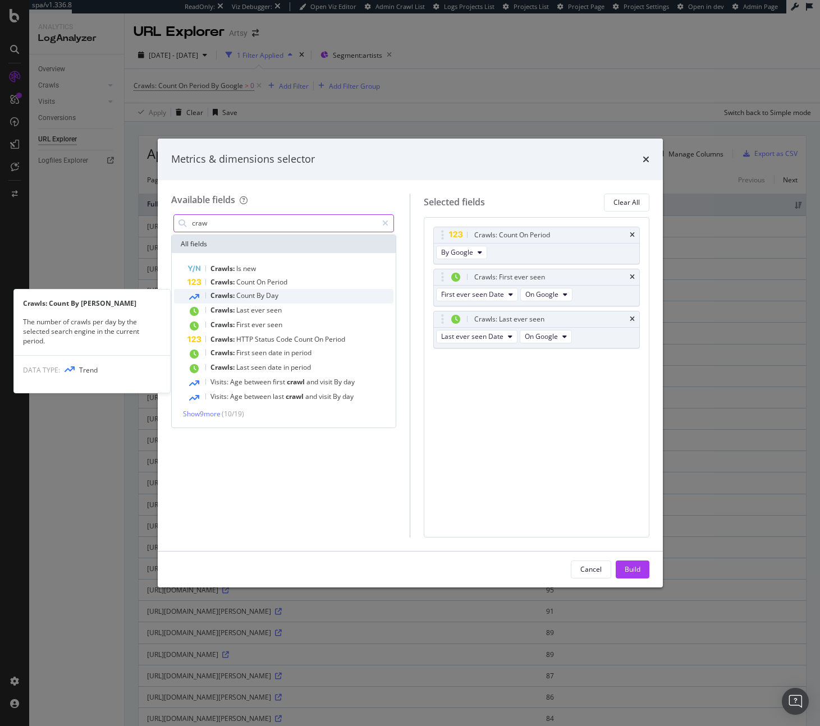
type input "craw"
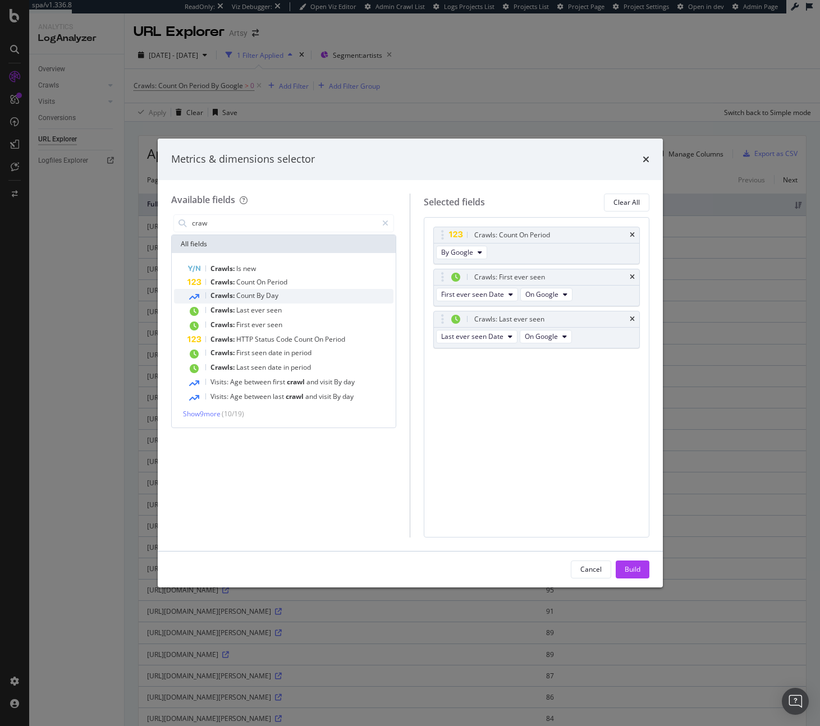
click at [300, 298] on div "Crawls: Count By Day" at bounding box center [290, 296] width 206 height 15
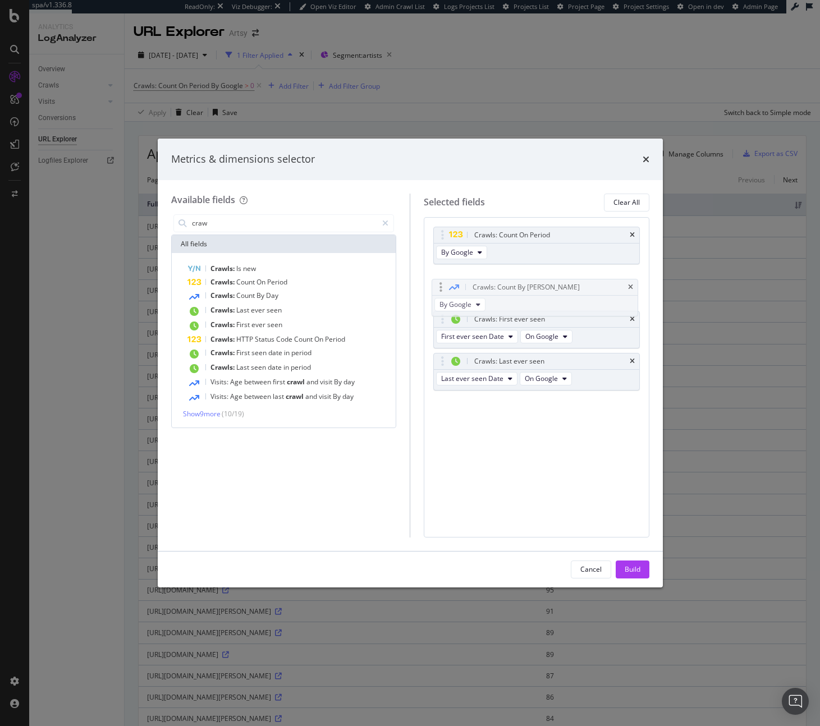
drag, startPoint x: 447, startPoint y: 358, endPoint x: 444, endPoint y: 278, distance: 80.3
click at [444, 278] on body "spa/v1.336.8 ReadOnly: Viz Debugger: Open Viz Editor Admin Crawl List Logs Proj…" at bounding box center [410, 363] width 820 height 726
click at [634, 571] on div "Build" at bounding box center [632, 569] width 16 height 10
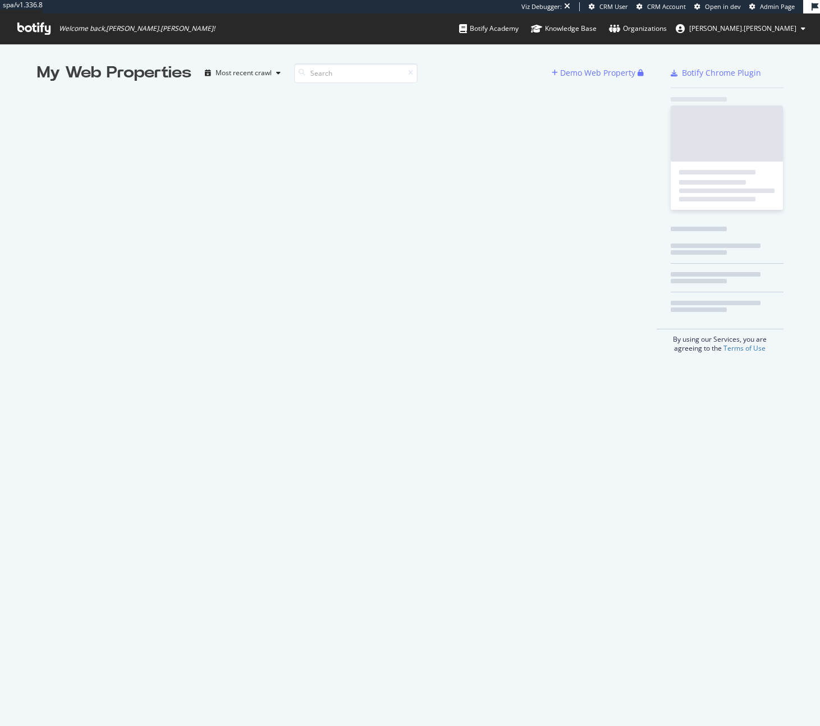
scroll to position [718, 803]
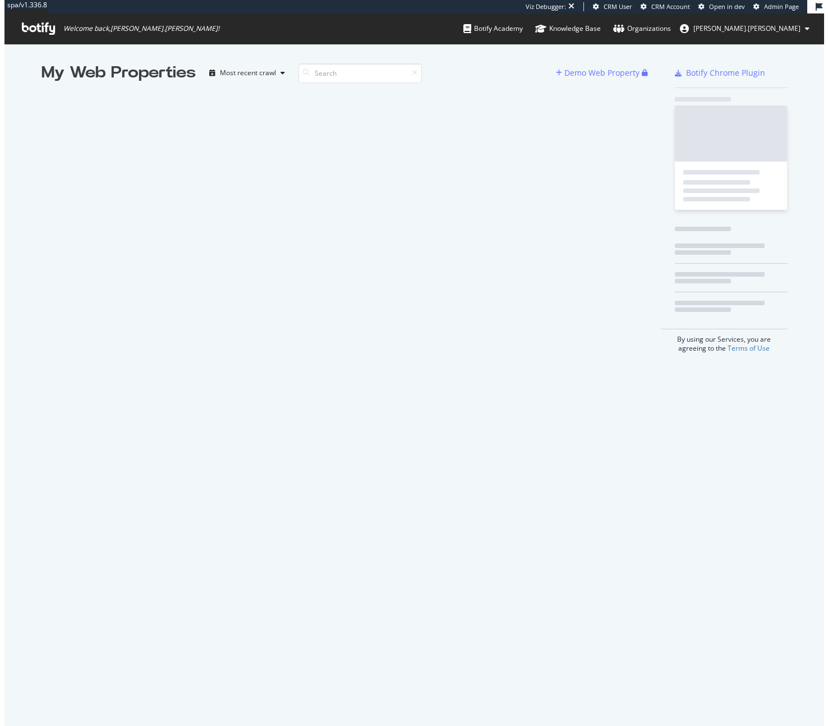
scroll to position [718, 803]
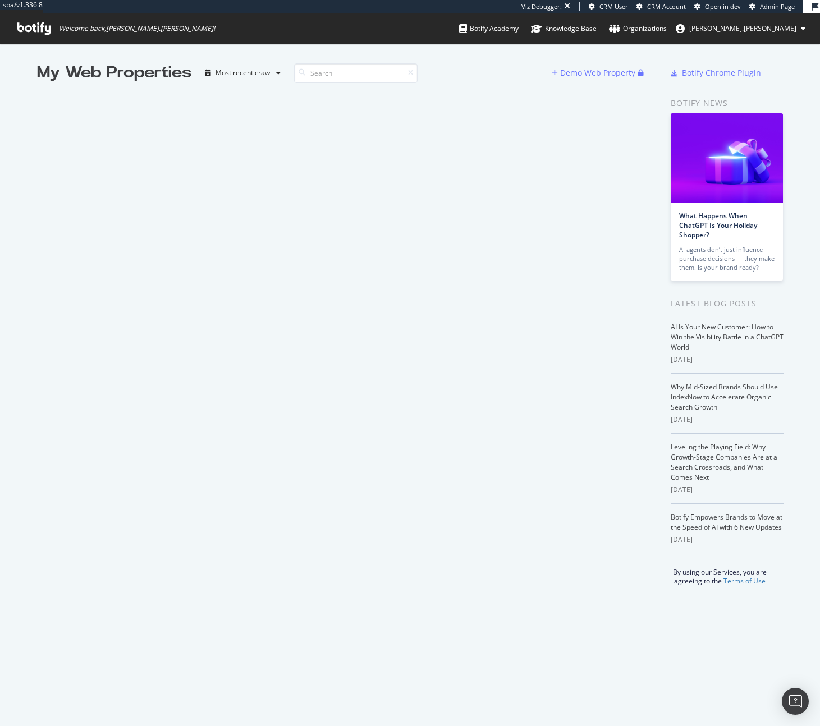
click at [783, 11] on div "Viz Debugger: CRM User CRM Account Open in dev Admin Page" at bounding box center [662, 6] width 282 height 13
click at [784, 3] on span "Admin Page" at bounding box center [777, 6] width 35 height 8
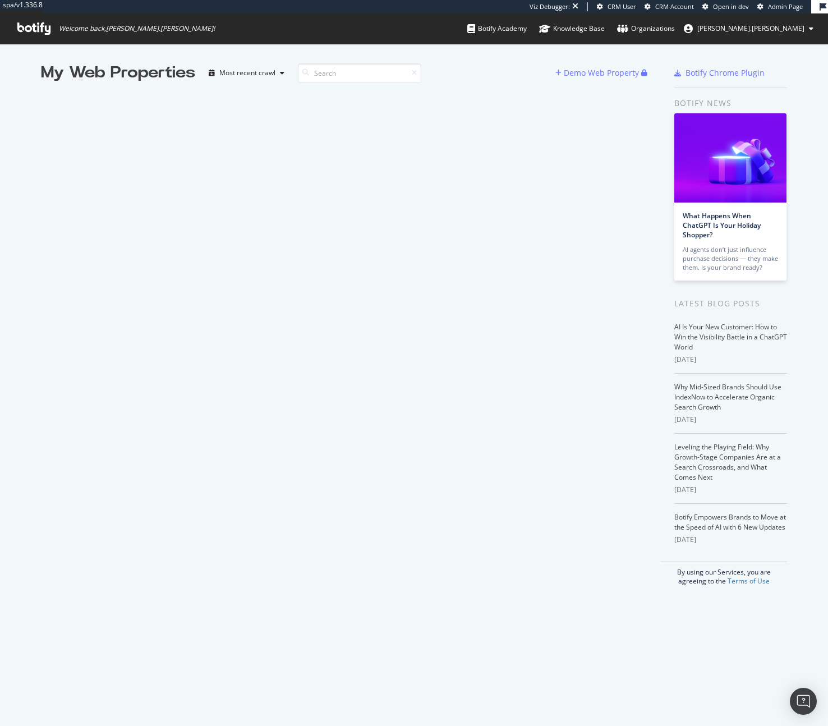
scroll to position [718, 811]
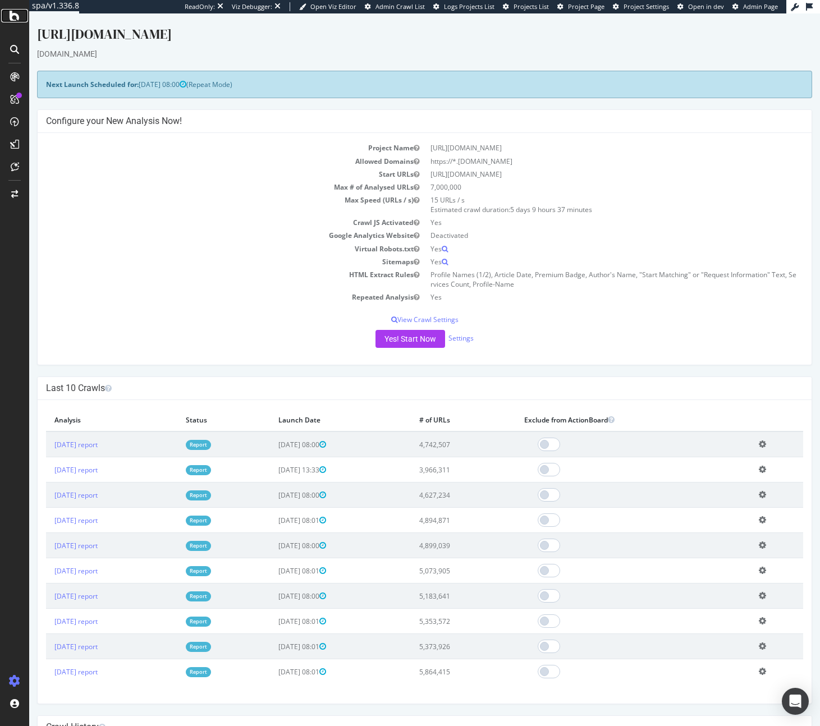
click at [12, 19] on icon at bounding box center [15, 15] width 10 height 13
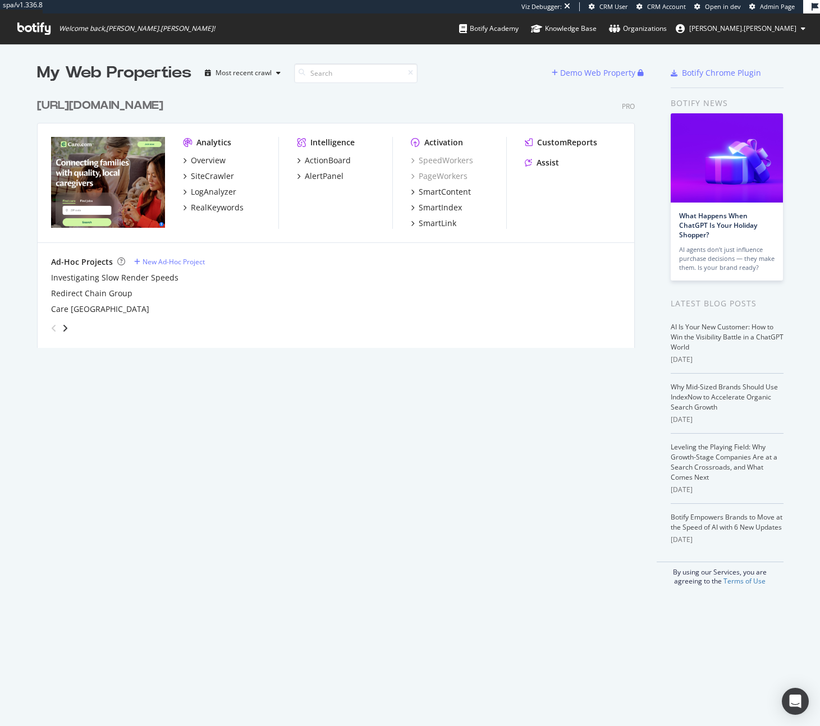
scroll to position [255, 598]
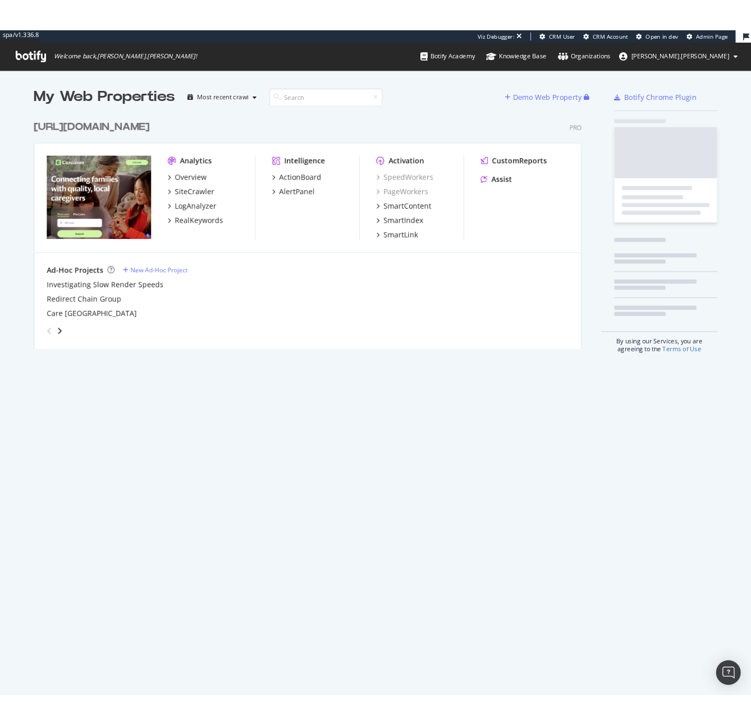
scroll to position [255, 598]
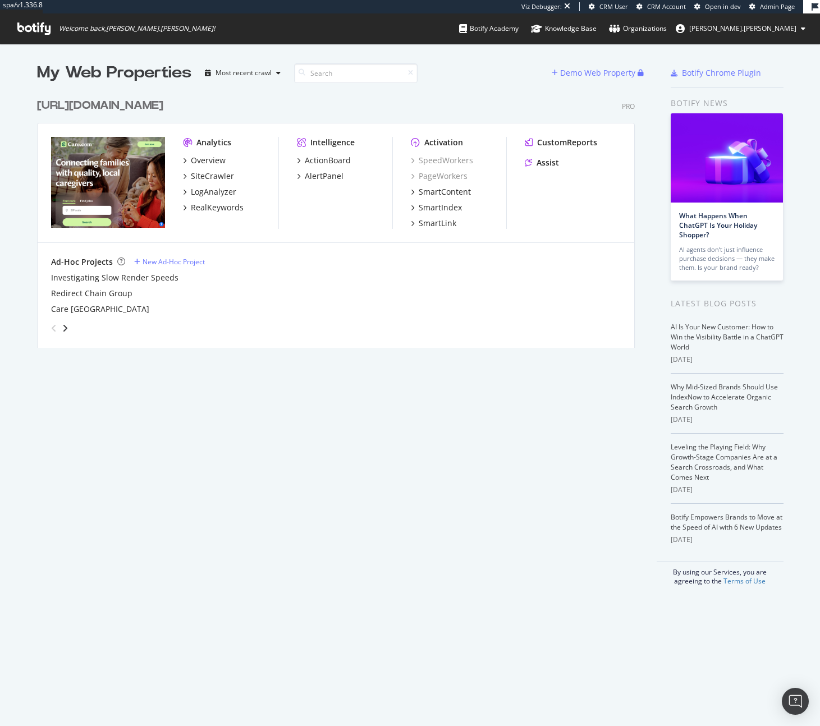
click at [221, 231] on div "Analytics Overview SiteCrawler LogAnalyzer RealKeywords Intelligence ActionBoar…" at bounding box center [336, 182] width 596 height 119
click at [543, 145] on div "CustomReports" at bounding box center [567, 142] width 60 height 11
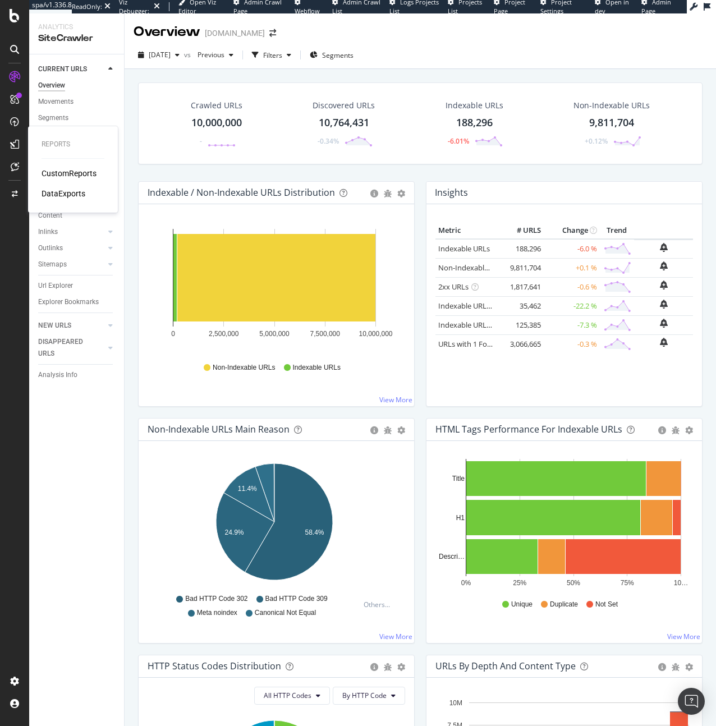
click at [71, 176] on div "CustomReports" at bounding box center [69, 173] width 55 height 11
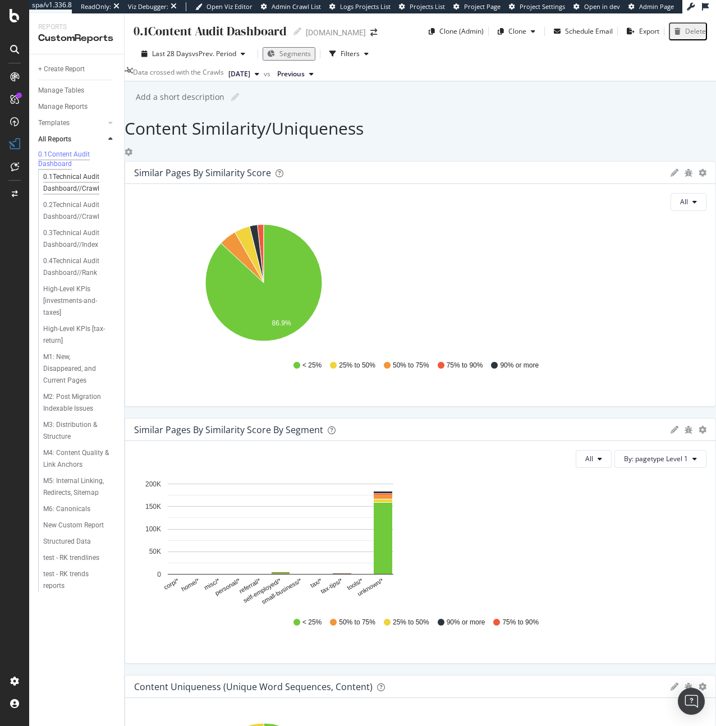
click at [81, 195] on div "0.1Technical Audit Dashboard//Crawl" at bounding box center [76, 183] width 66 height 24
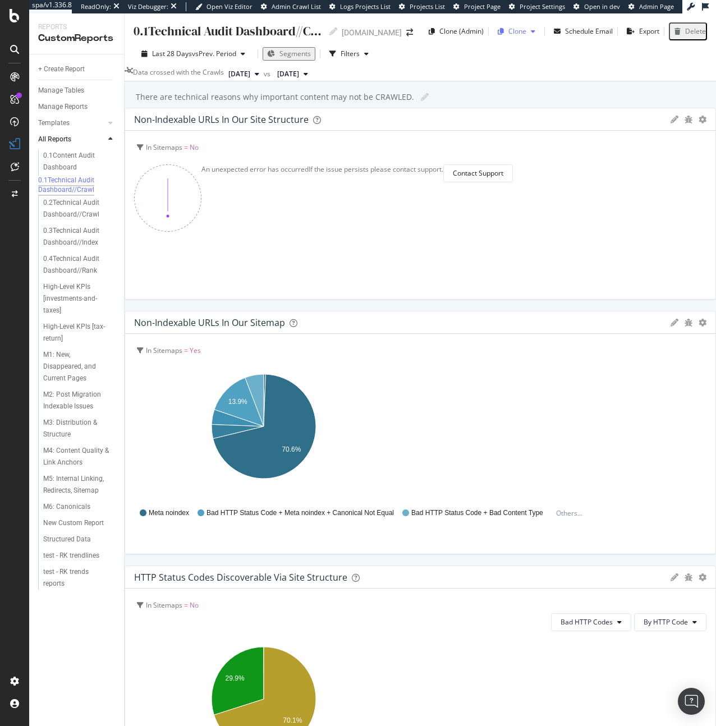
click at [508, 34] on div "Clone" at bounding box center [517, 31] width 18 height 10
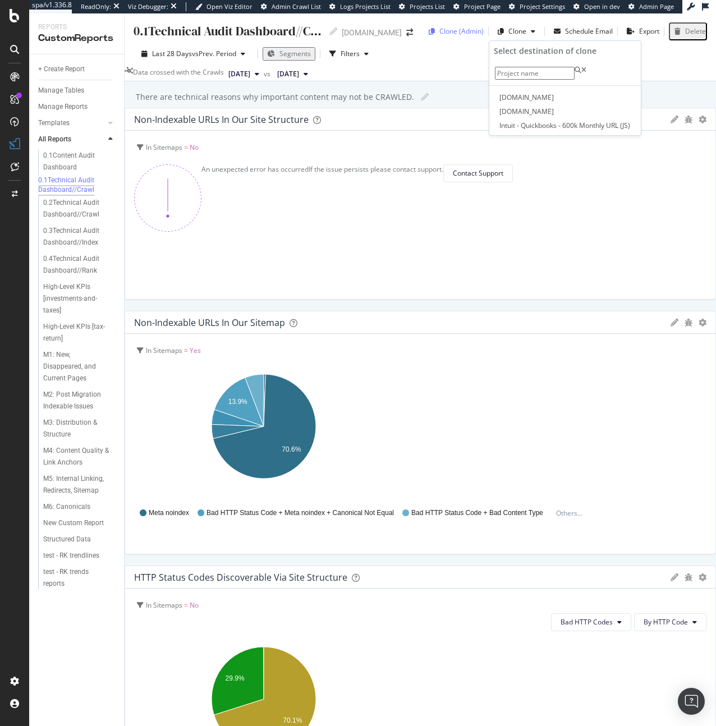
click at [470, 38] on div "Clone (Admin)" at bounding box center [453, 31] width 59 height 17
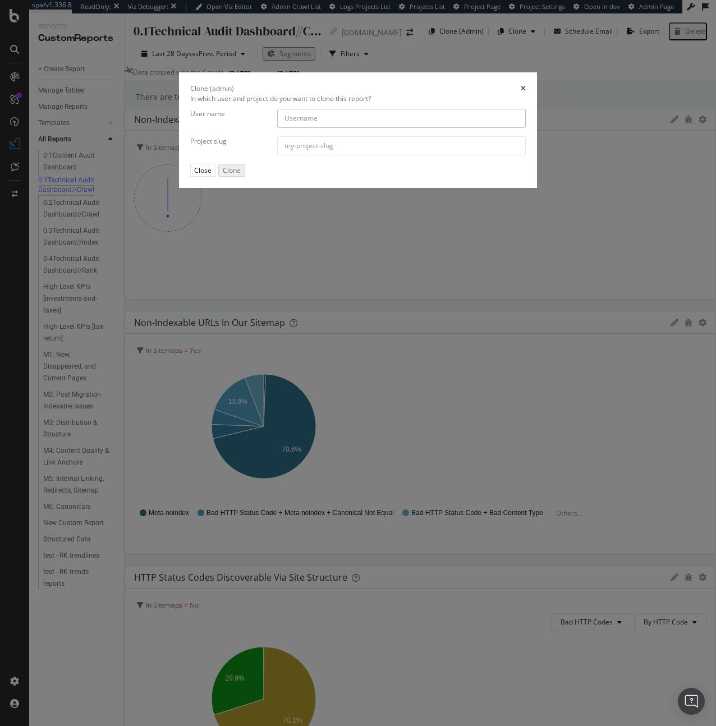
paste input "carecom-org"
type input "carecom-org"
click at [320, 155] on input "modal" at bounding box center [401, 145] width 249 height 19
paste input "httpswww.care.com"
type input "httpswww.care.com"
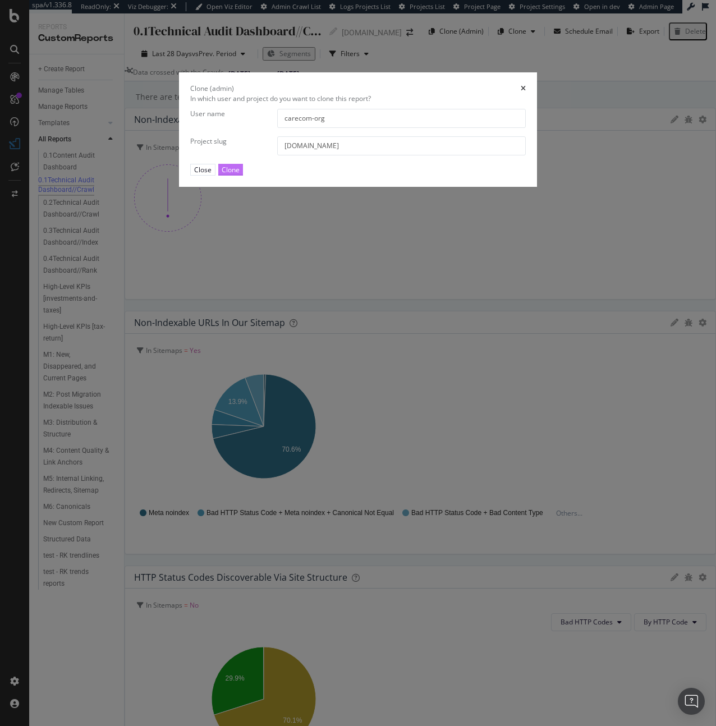
click at [243, 176] on button "Clone" at bounding box center [230, 170] width 25 height 12
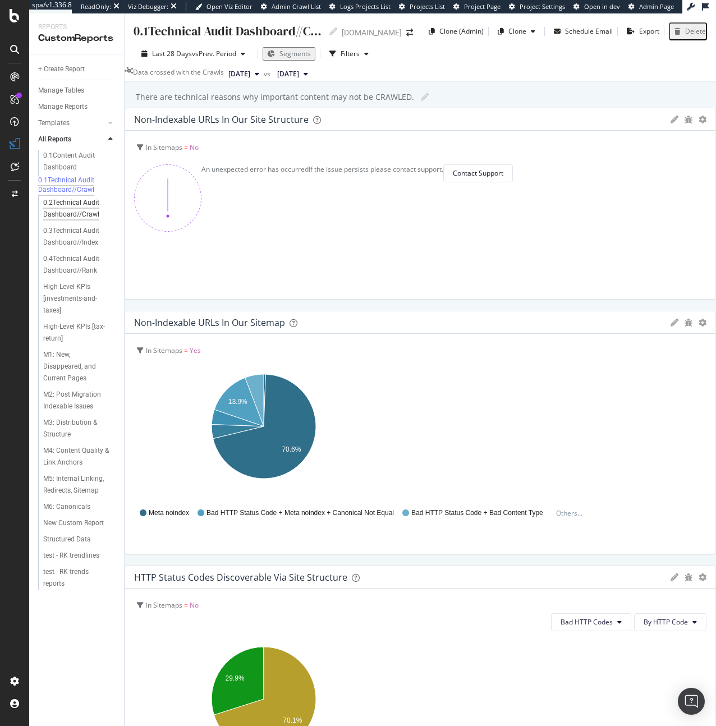
click at [65, 217] on div "0.2Technical Audit Dashboard//Crawl" at bounding box center [76, 209] width 66 height 24
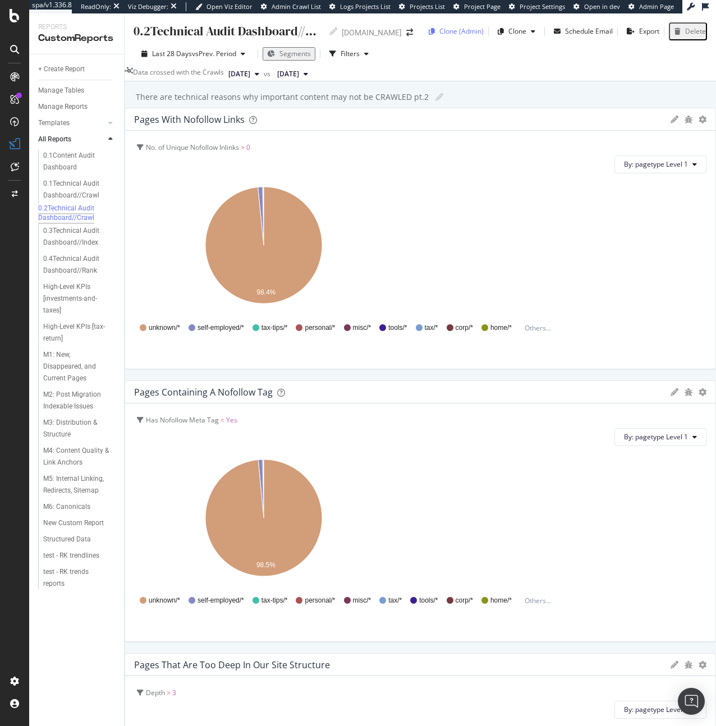
click at [439, 31] on div "Clone (Admin)" at bounding box center [461, 31] width 44 height 10
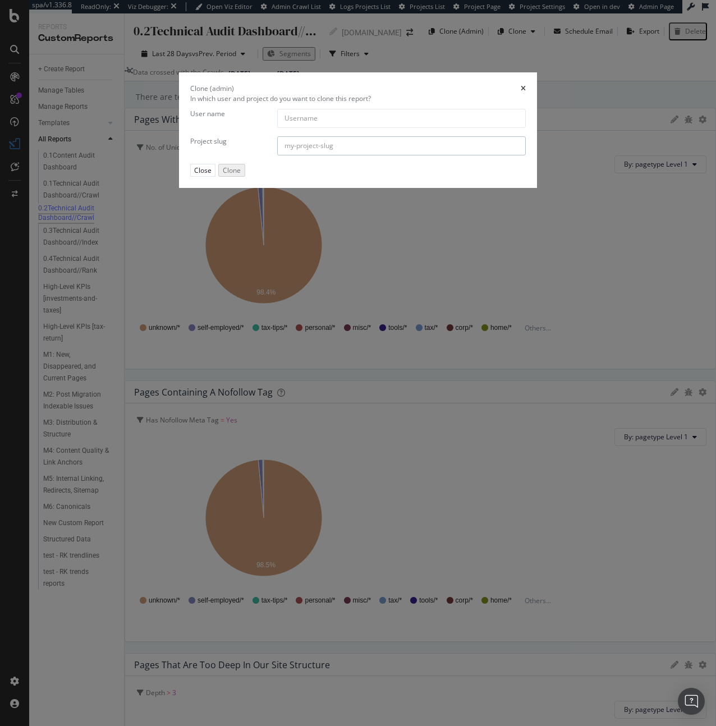
click at [277, 155] on input "modal" at bounding box center [401, 145] width 249 height 19
paste input "httpswww.care.com"
type input "httpswww.care.com"
click at [319, 128] on input "modal" at bounding box center [401, 118] width 249 height 19
paste input "carecom-org"
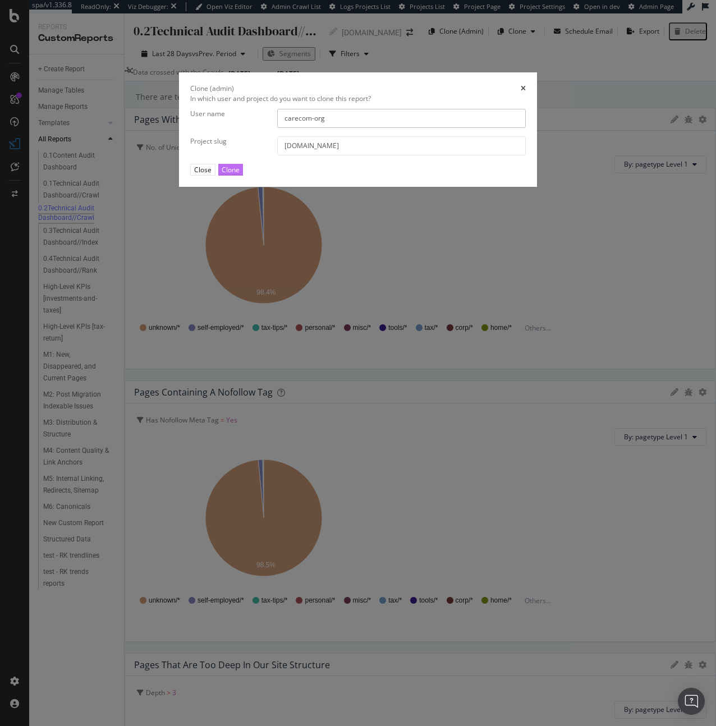
type input "carecom-org"
click at [240, 174] on div "Clone" at bounding box center [231, 170] width 18 height 10
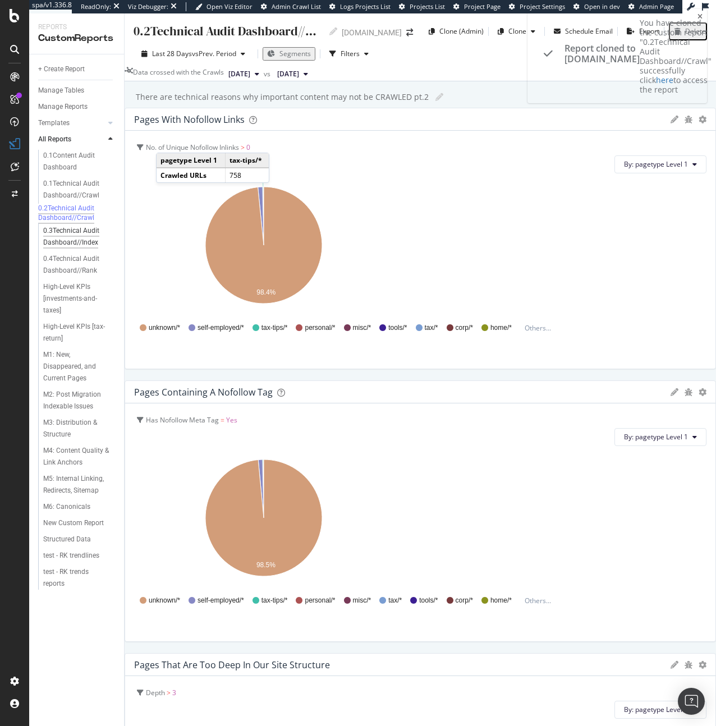
click at [76, 249] on div "0.3Technical Audit Dashboard//Index" at bounding box center [76, 237] width 66 height 24
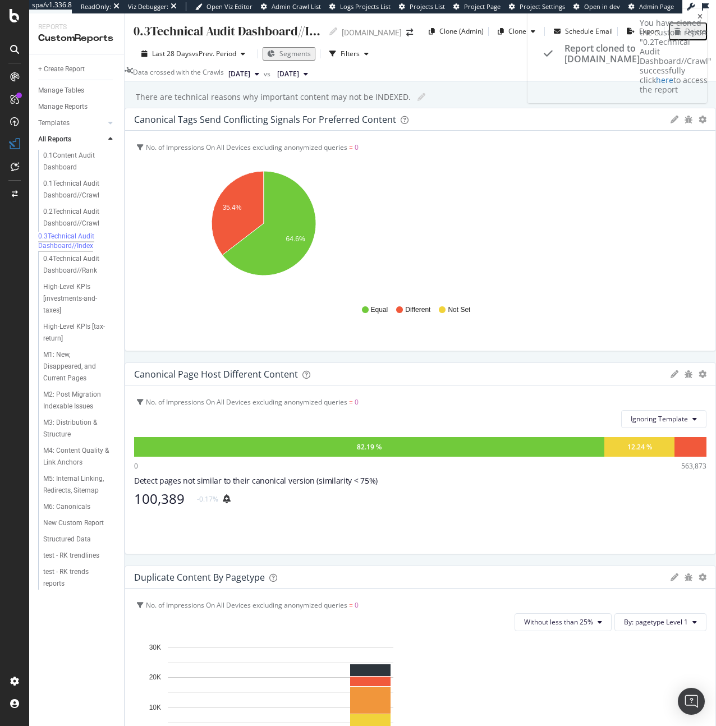
click at [640, 43] on div "Report cloned to httpswww.care.com" at bounding box center [601, 53] width 75 height 21
click at [456, 31] on div "Clone (Admin)" at bounding box center [461, 31] width 44 height 10
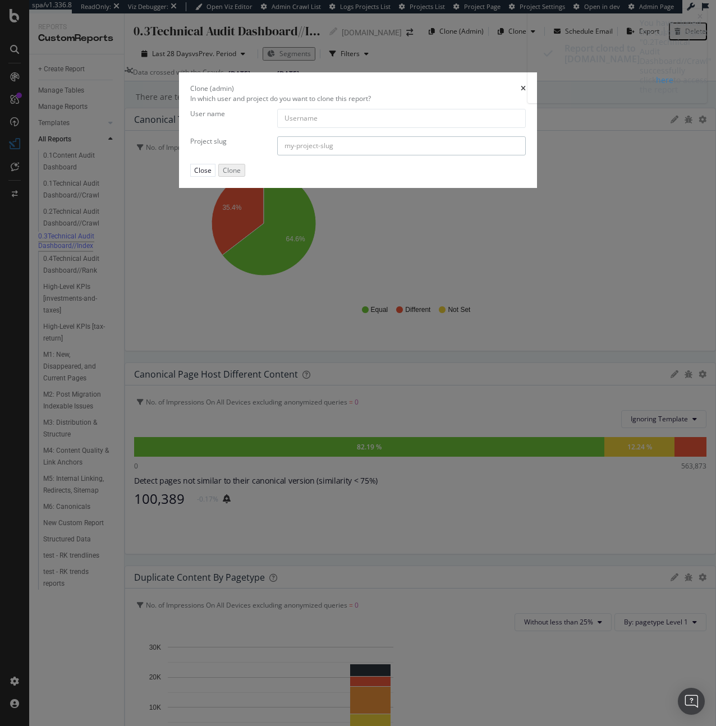
click at [277, 155] on input "modal" at bounding box center [401, 145] width 249 height 19
click at [278, 128] on input "modal" at bounding box center [401, 118] width 249 height 19
paste input "carecom-org"
type input "carecom-org"
click at [312, 155] on input "modal" at bounding box center [401, 145] width 249 height 19
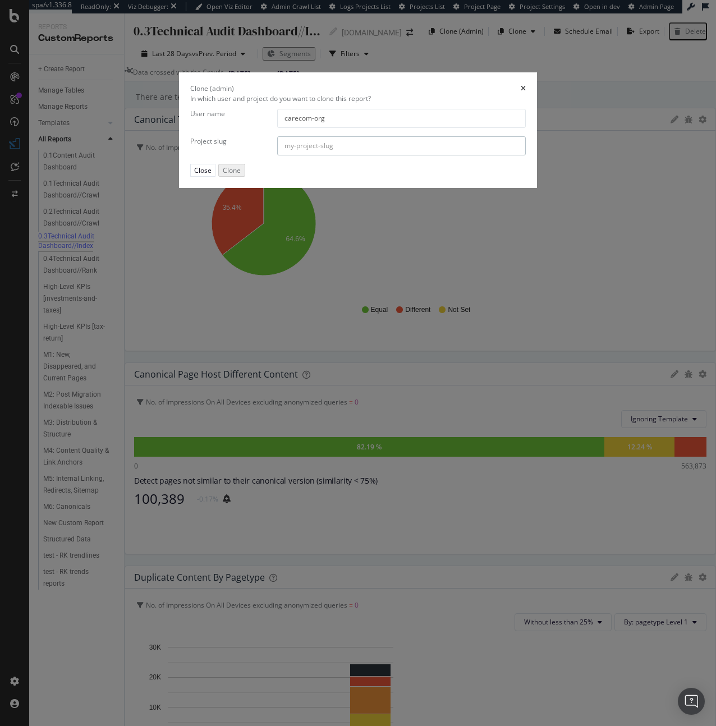
paste input "httpswww.care.com"
type input "httpswww.care.com"
click at [240, 174] on div "Clone" at bounding box center [231, 170] width 18 height 10
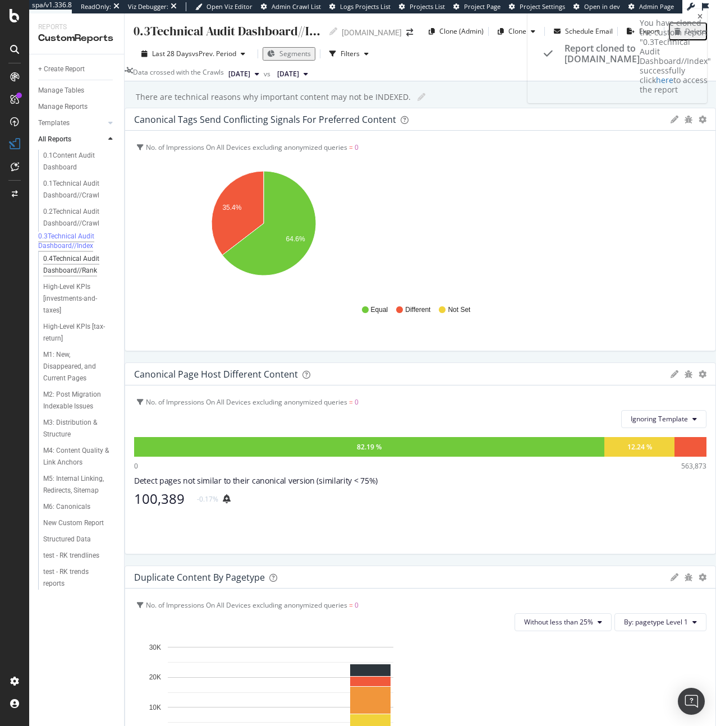
click at [49, 277] on div "0.4Technical Audit Dashboard//Rank" at bounding box center [76, 265] width 66 height 24
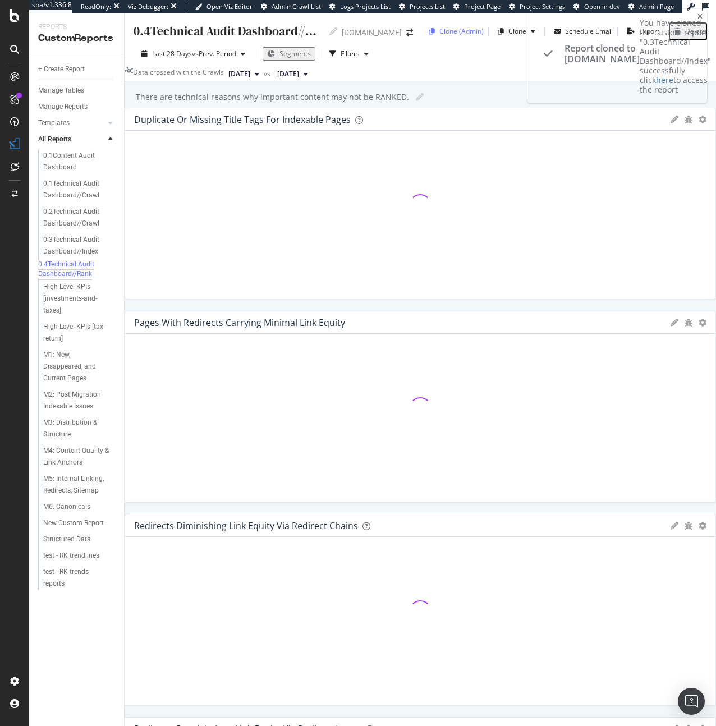
click at [457, 34] on div "Clone (Admin)" at bounding box center [461, 31] width 44 height 10
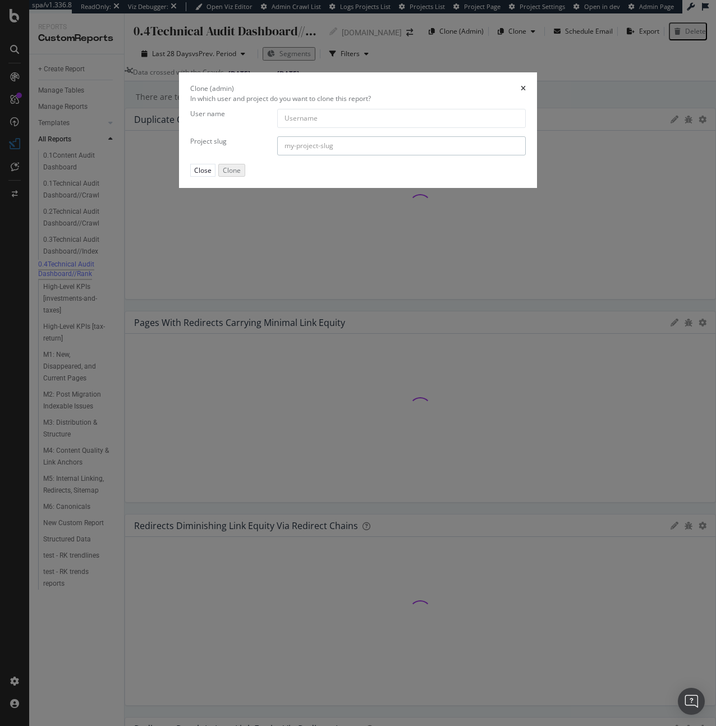
click at [277, 155] on input "modal" at bounding box center [401, 145] width 249 height 19
paste input "httpswww.care.com"
type input "httpswww.care.com"
click at [312, 128] on input "modal" at bounding box center [401, 118] width 249 height 19
paste input "carecom-org"
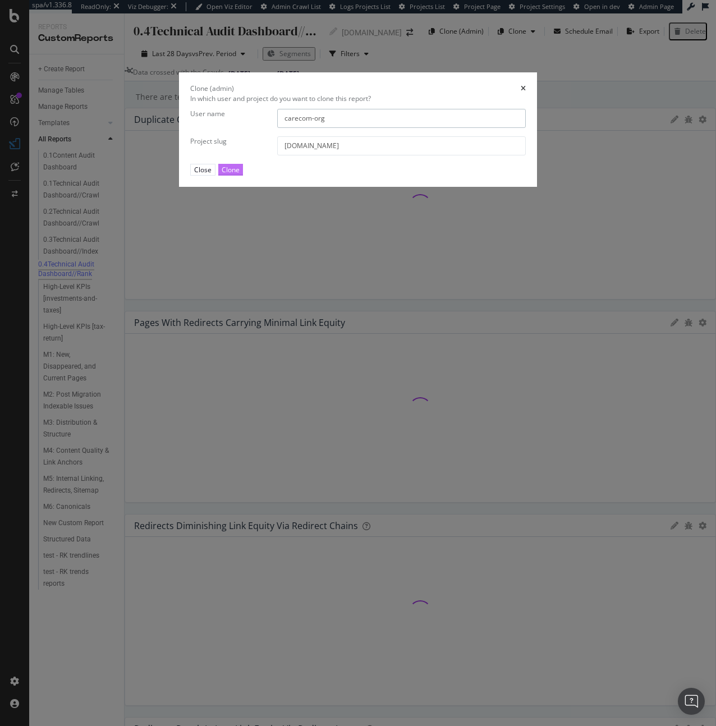
type input "carecom-org"
click at [240, 174] on div "Clone" at bounding box center [231, 170] width 18 height 10
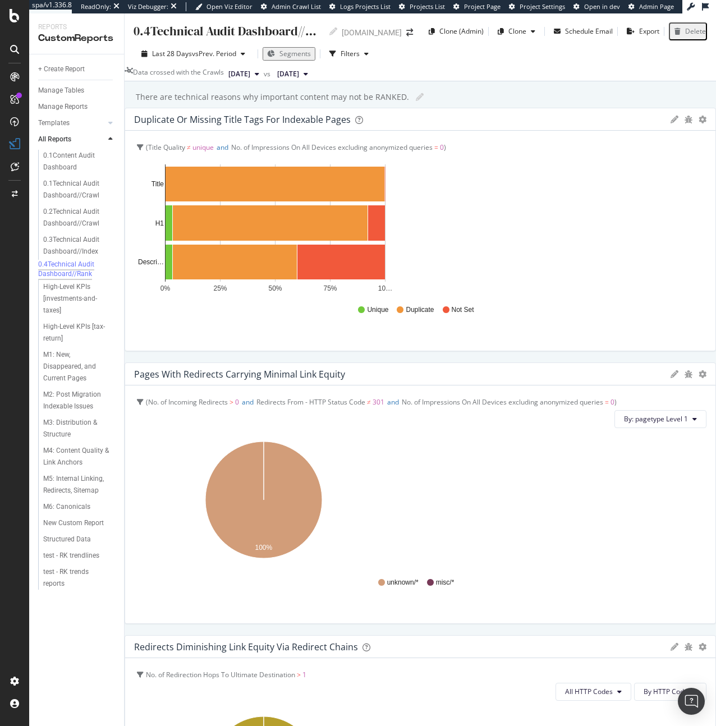
scroll to position [2, 0]
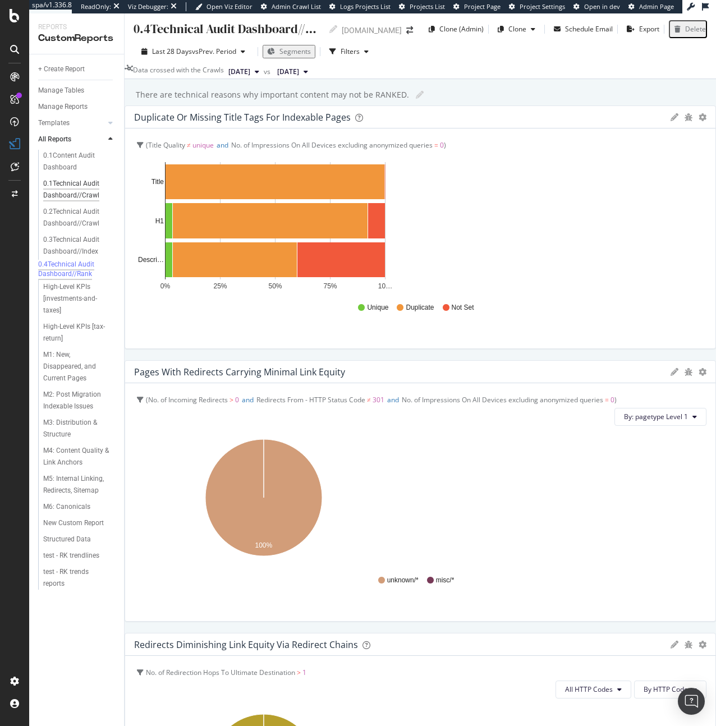
click at [75, 195] on div "0.1Technical Audit Dashboard//Crawl" at bounding box center [76, 190] width 66 height 24
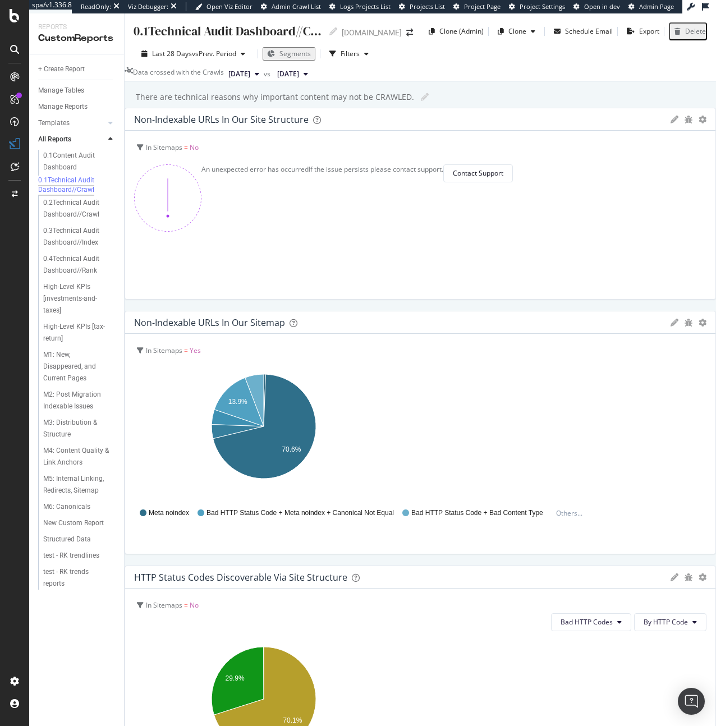
scroll to position [371, 0]
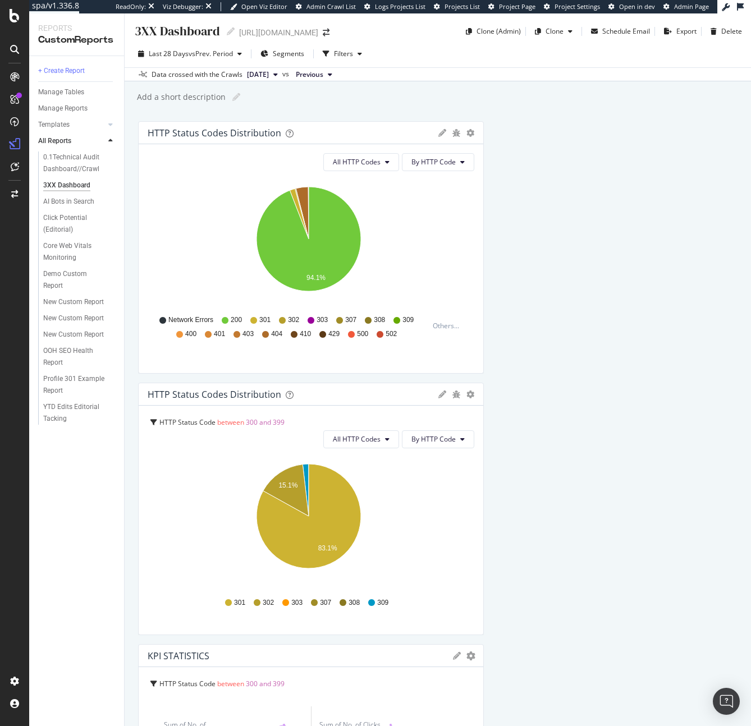
click at [589, 195] on div "HTTP Status Codes Distribution Pie Table Apply Filter Export as CSV Delete Add …" at bounding box center [437, 625] width 599 height 1009
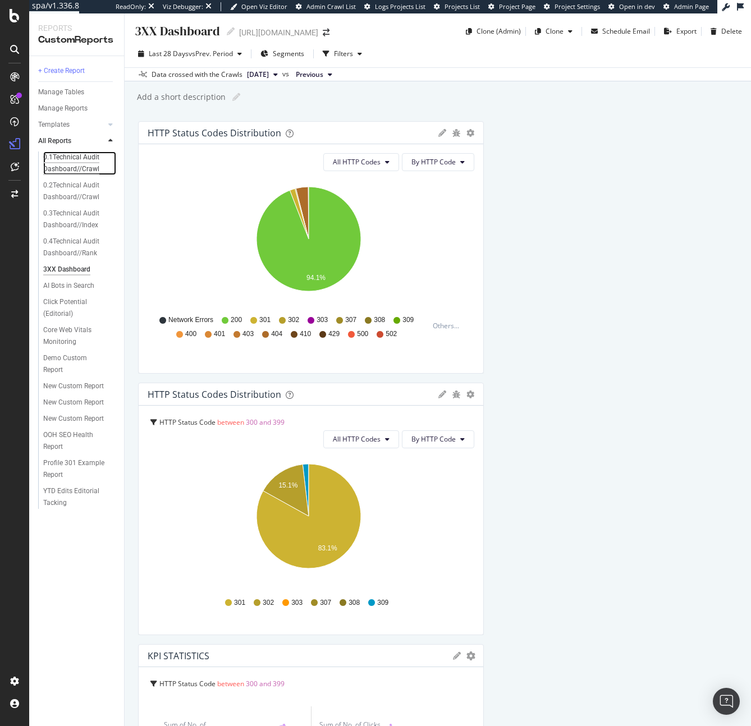
click at [74, 174] on div "0.1Technical Audit Dashboard//Crawl" at bounding box center [76, 163] width 66 height 24
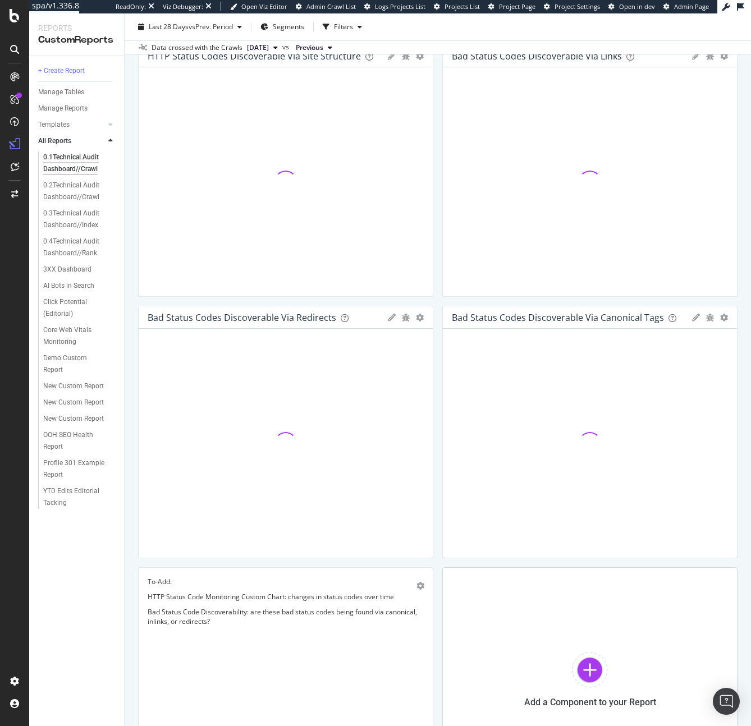
scroll to position [457, 0]
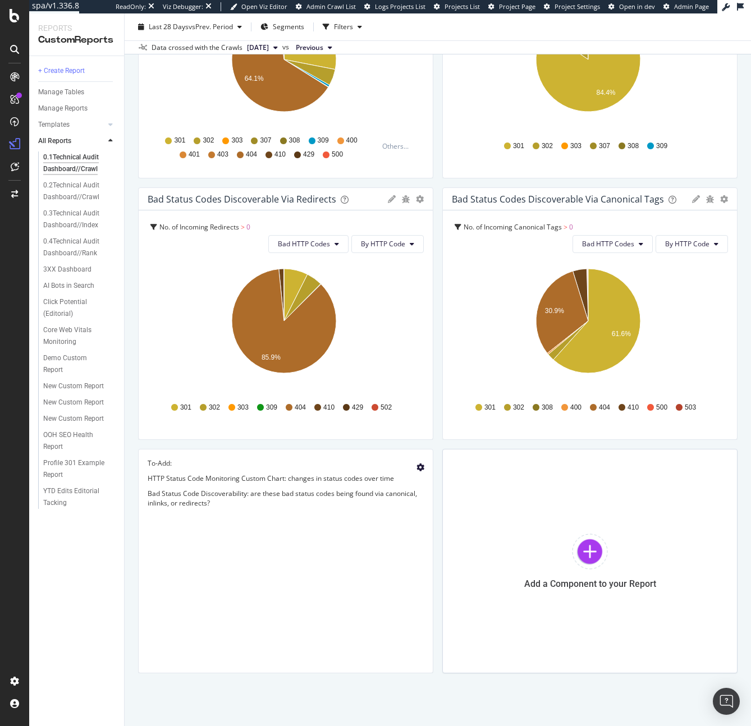
click at [416, 464] on icon "gear" at bounding box center [420, 467] width 8 height 8
click at [401, 468] on div "Delete" at bounding box center [387, 472] width 52 height 14
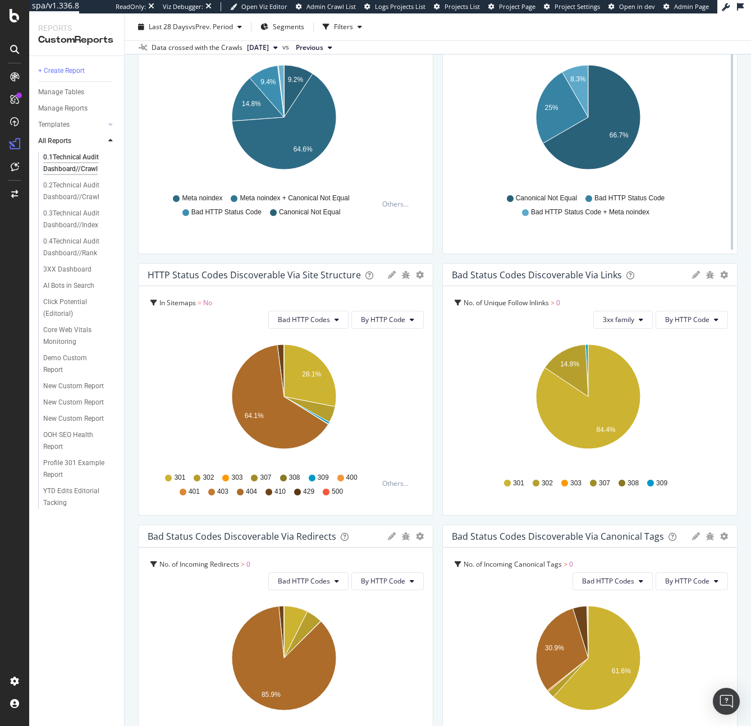
scroll to position [0, 0]
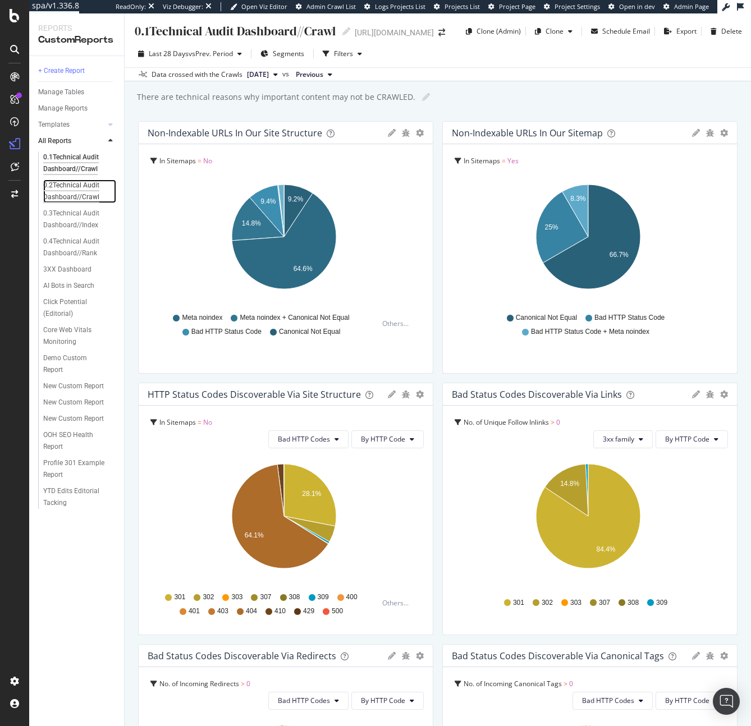
click at [76, 199] on div "0.2Technical Audit Dashboard//Crawl" at bounding box center [76, 192] width 66 height 24
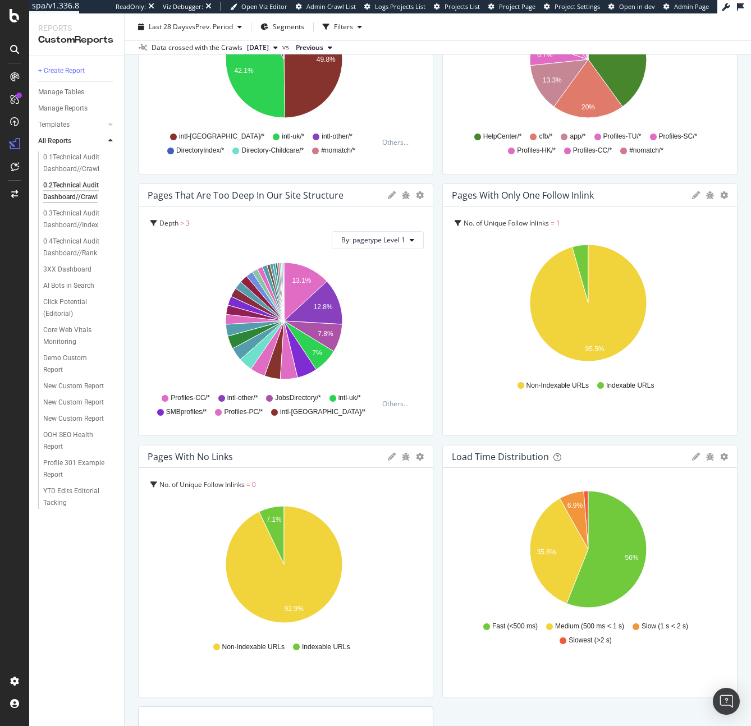
scroll to position [420, 0]
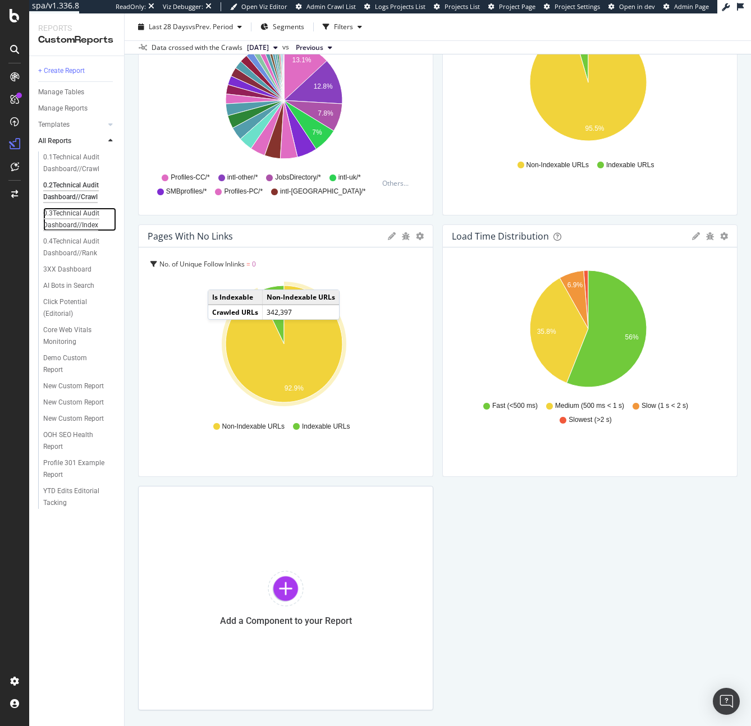
click at [79, 228] on div "0.3Technical Audit Dashboard//Index" at bounding box center [76, 220] width 66 height 24
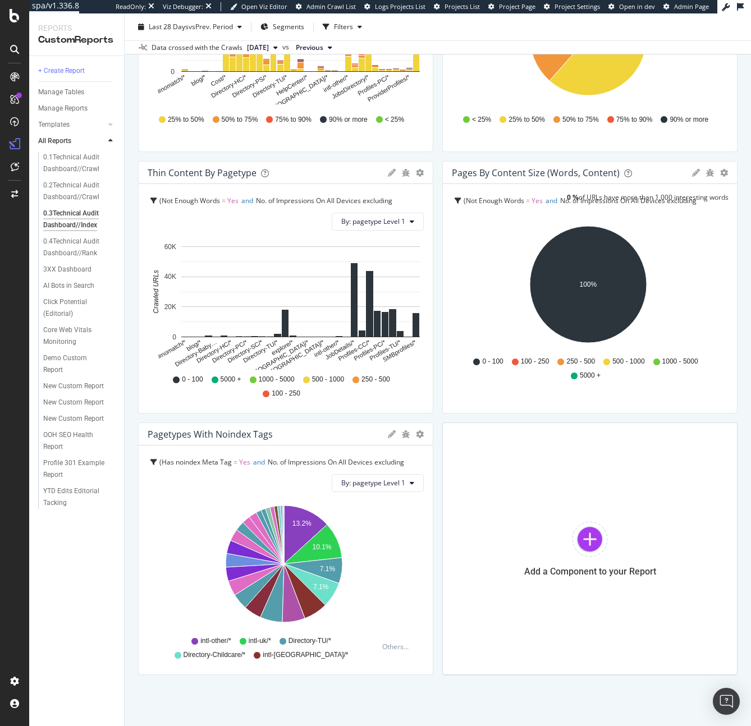
scroll to position [485, 0]
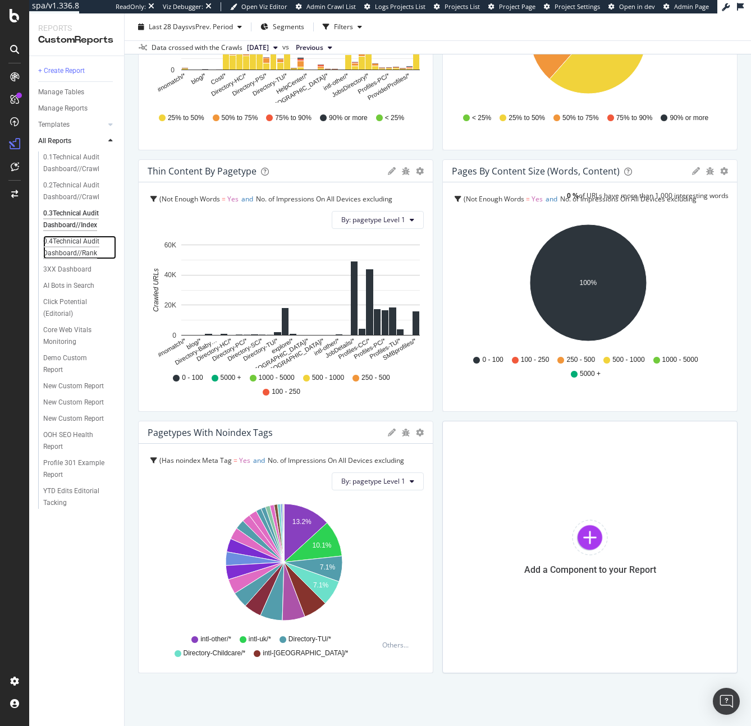
click at [73, 253] on div "0.4Technical Audit Dashboard//Rank" at bounding box center [76, 248] width 66 height 24
